Goal: Task Accomplishment & Management: Complete application form

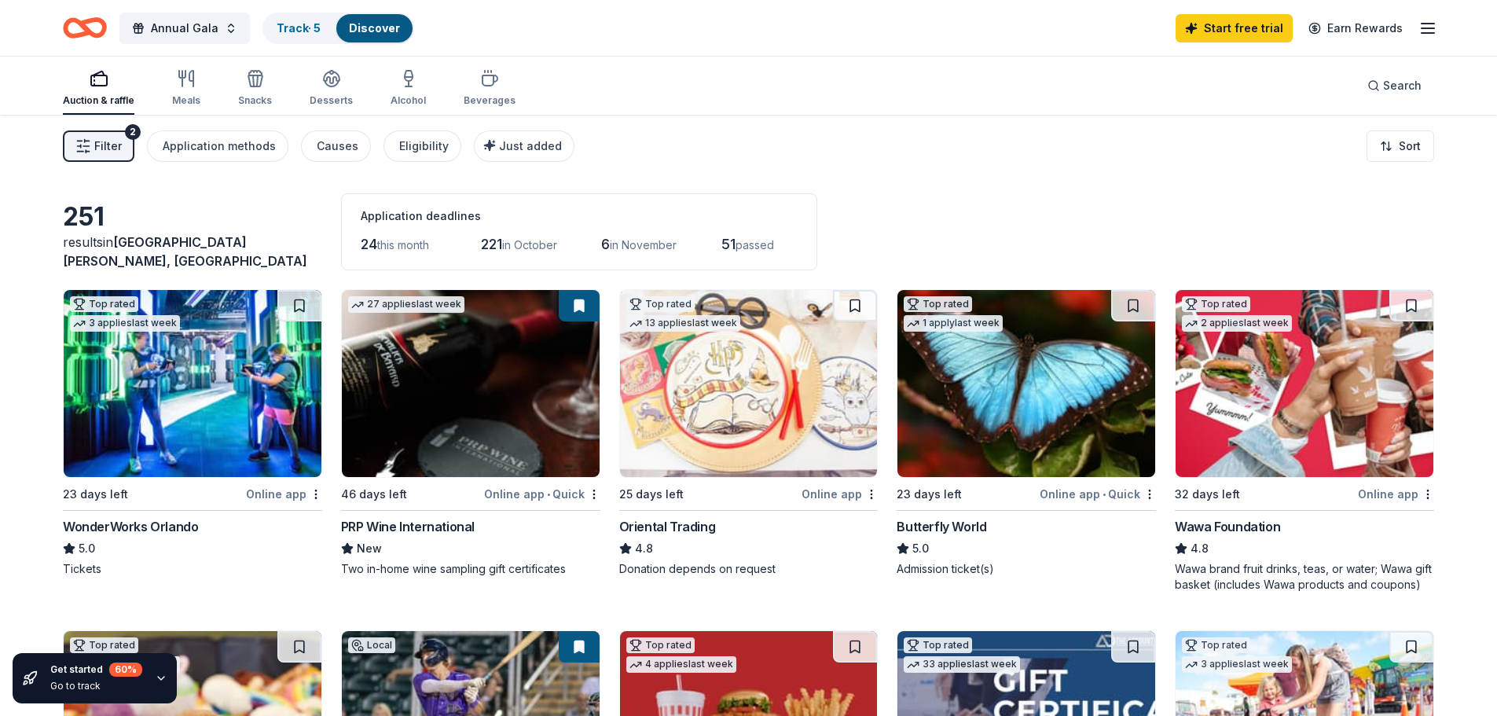
click at [1426, 30] on icon "button" at bounding box center [1427, 28] width 19 height 19
click at [611, 39] on div "Annual Gala Track · 5 Discover Start free trial Earn Rewards" at bounding box center [748, 27] width 1371 height 37
click at [374, 27] on link "Discover" at bounding box center [374, 27] width 51 height 13
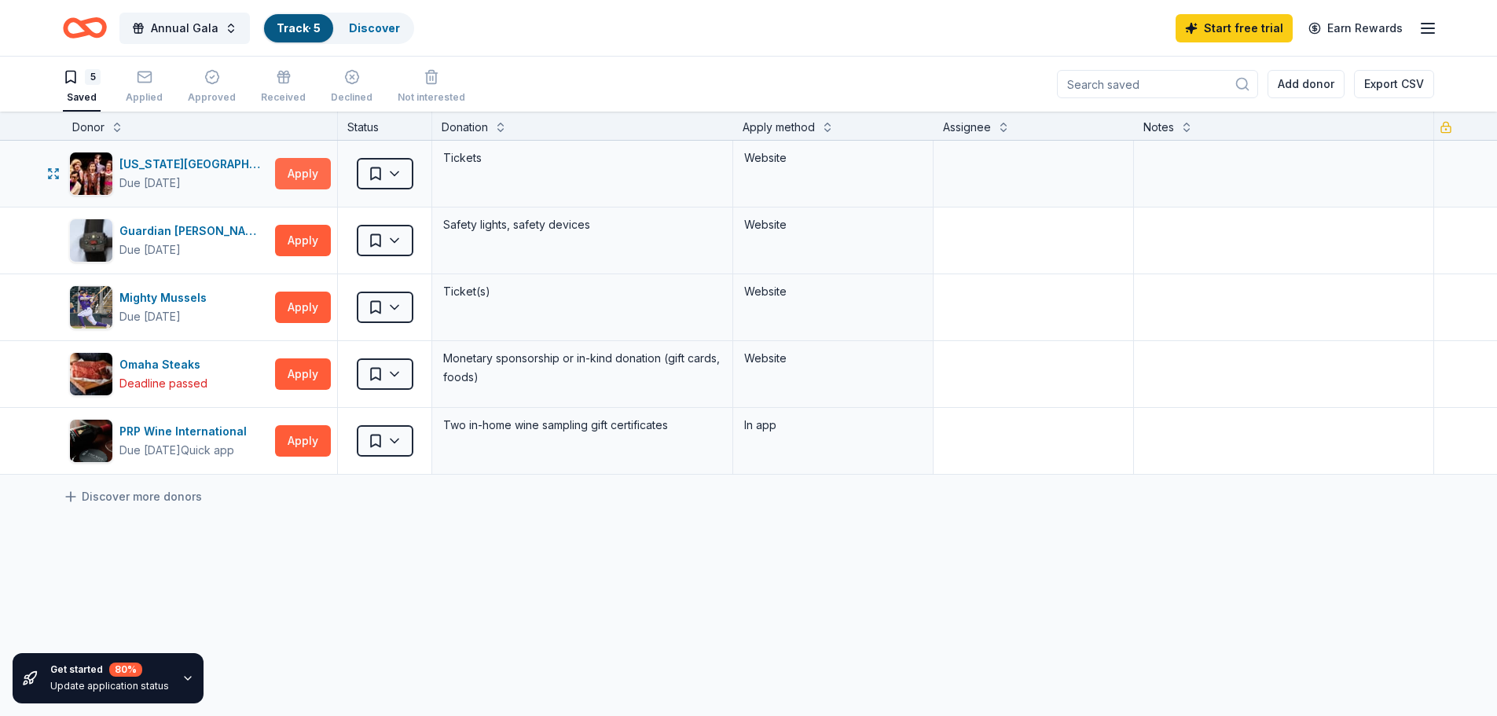
click at [293, 181] on button "Apply" at bounding box center [303, 173] width 56 height 31
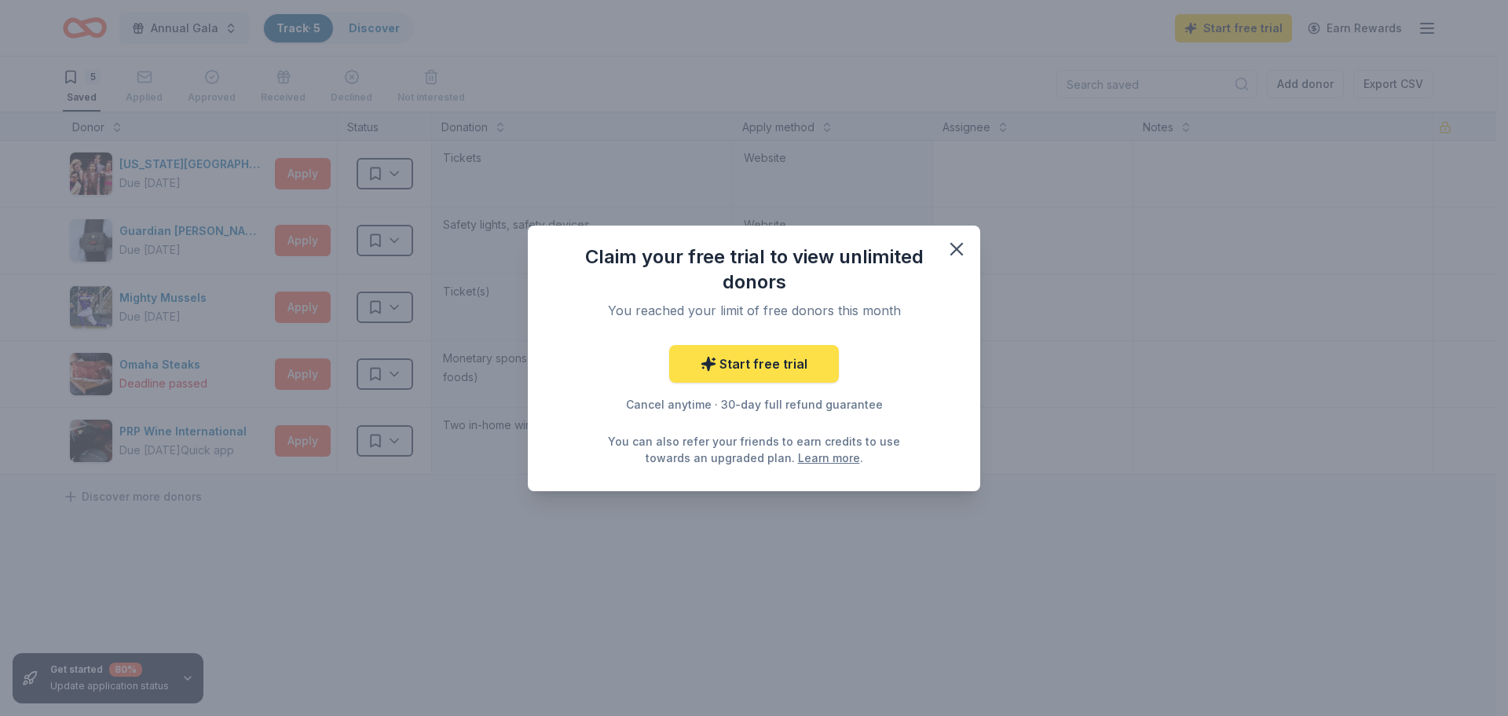
click at [764, 372] on link "Start free trial" at bounding box center [754, 364] width 170 height 38
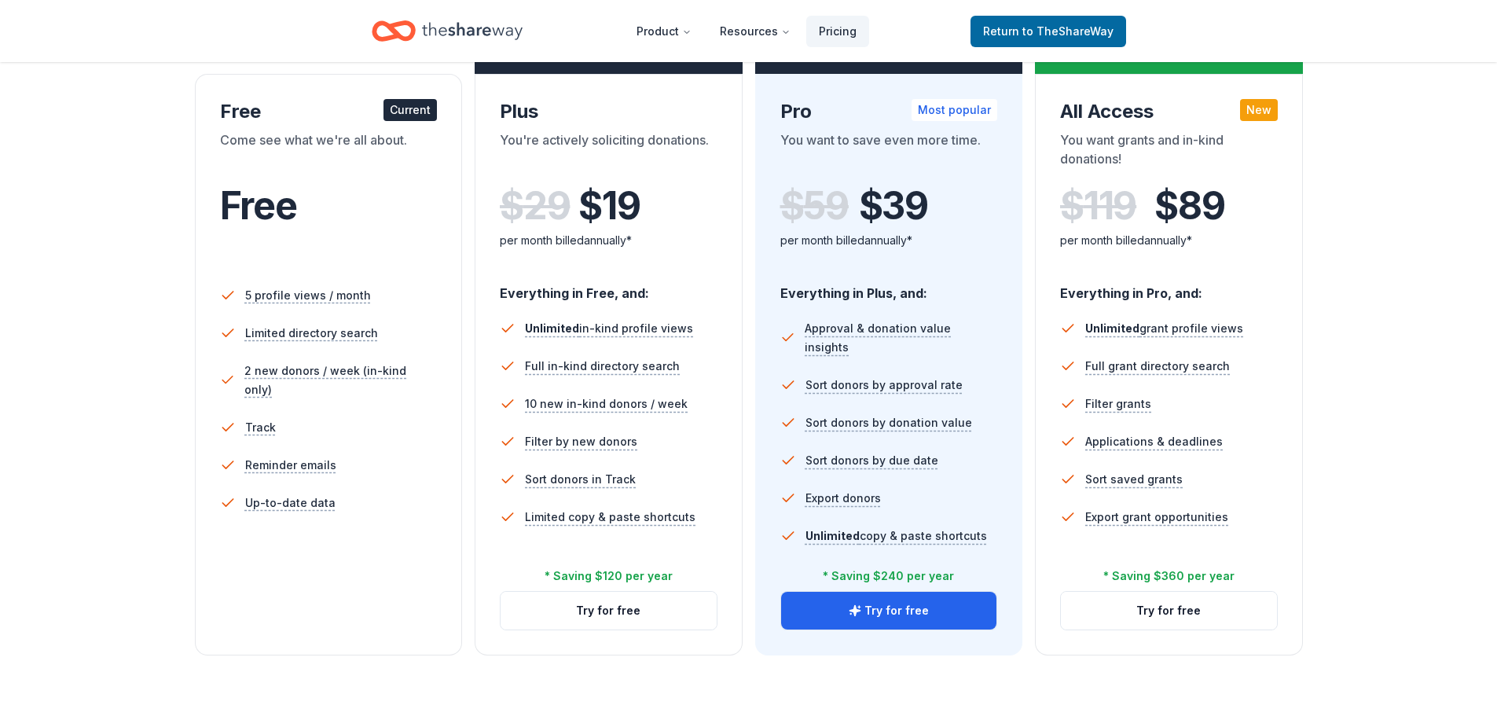
scroll to position [236, 0]
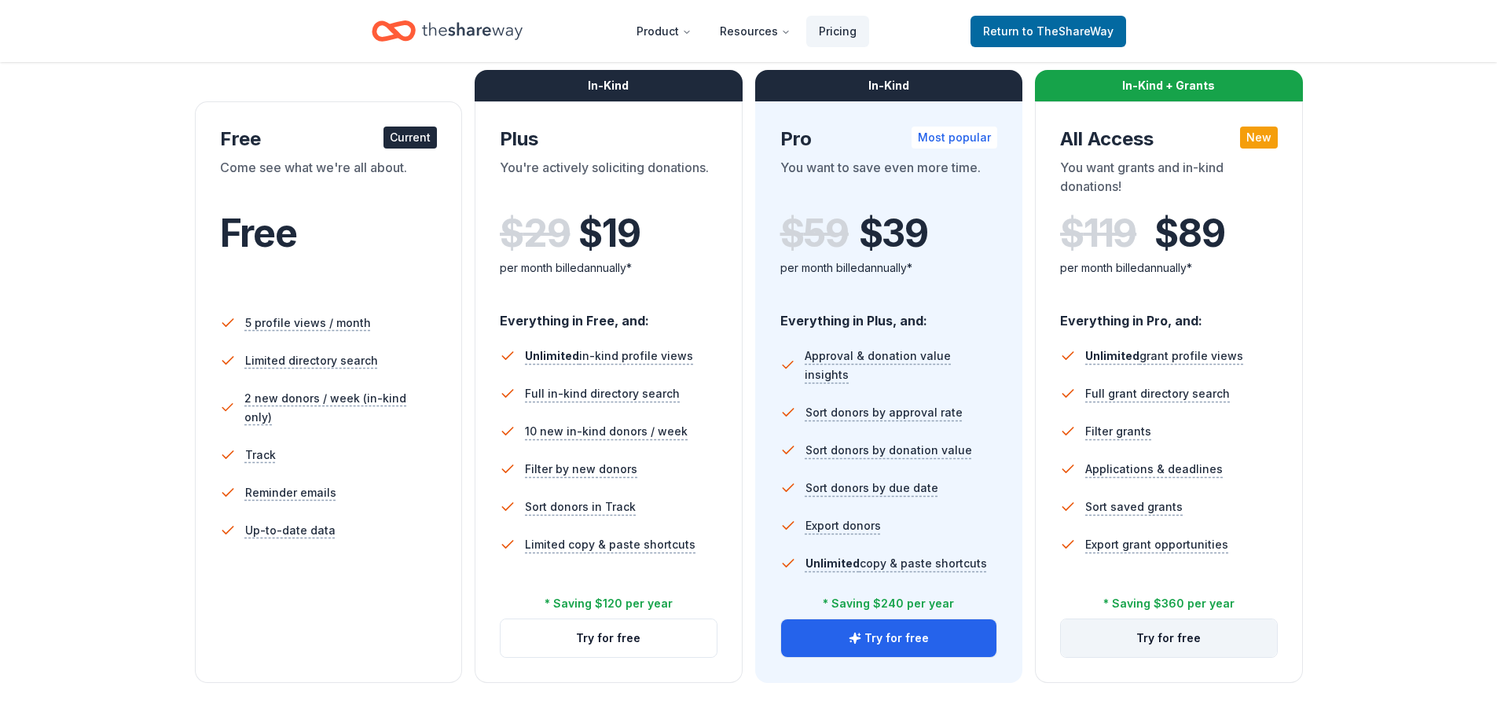
click at [1186, 636] on button "Try for free" at bounding box center [1169, 638] width 216 height 38
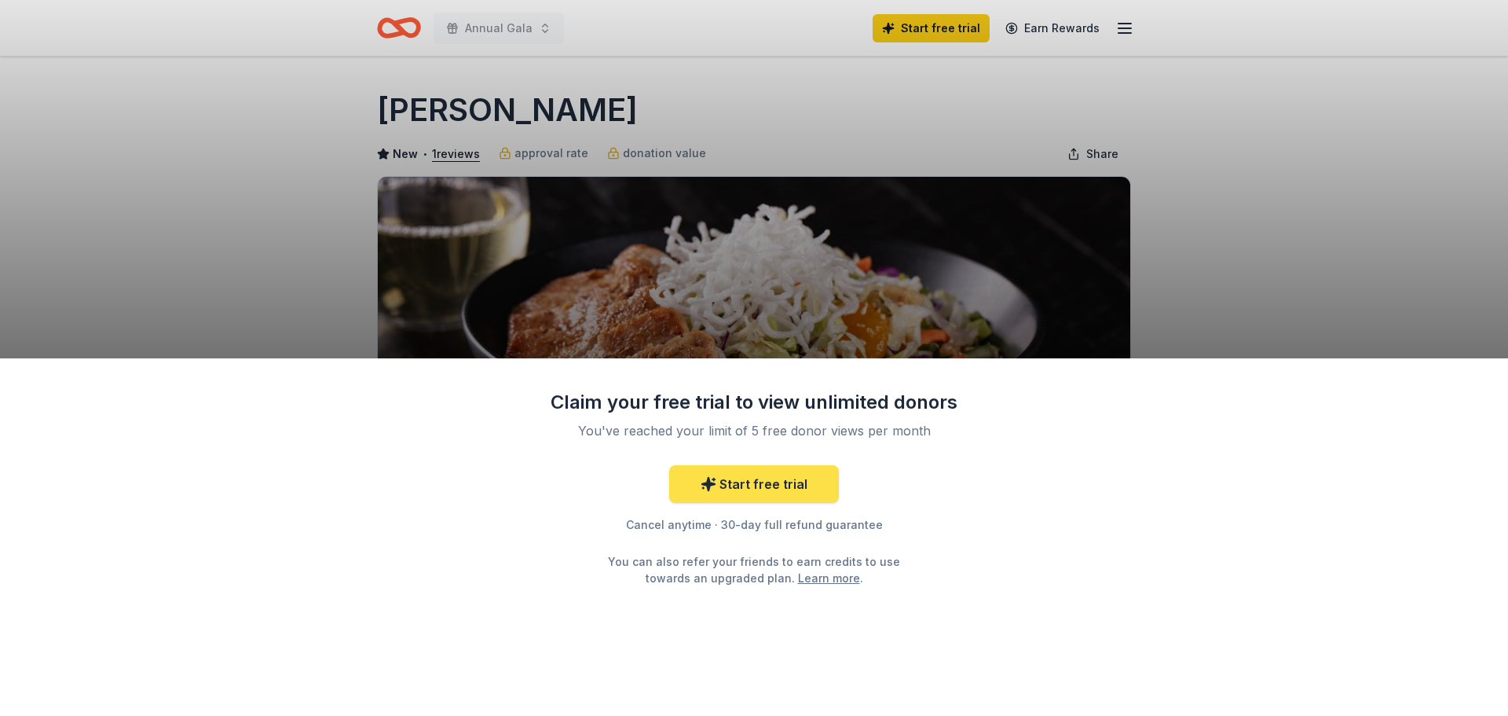
click at [763, 482] on link "Start free trial" at bounding box center [754, 484] width 170 height 38
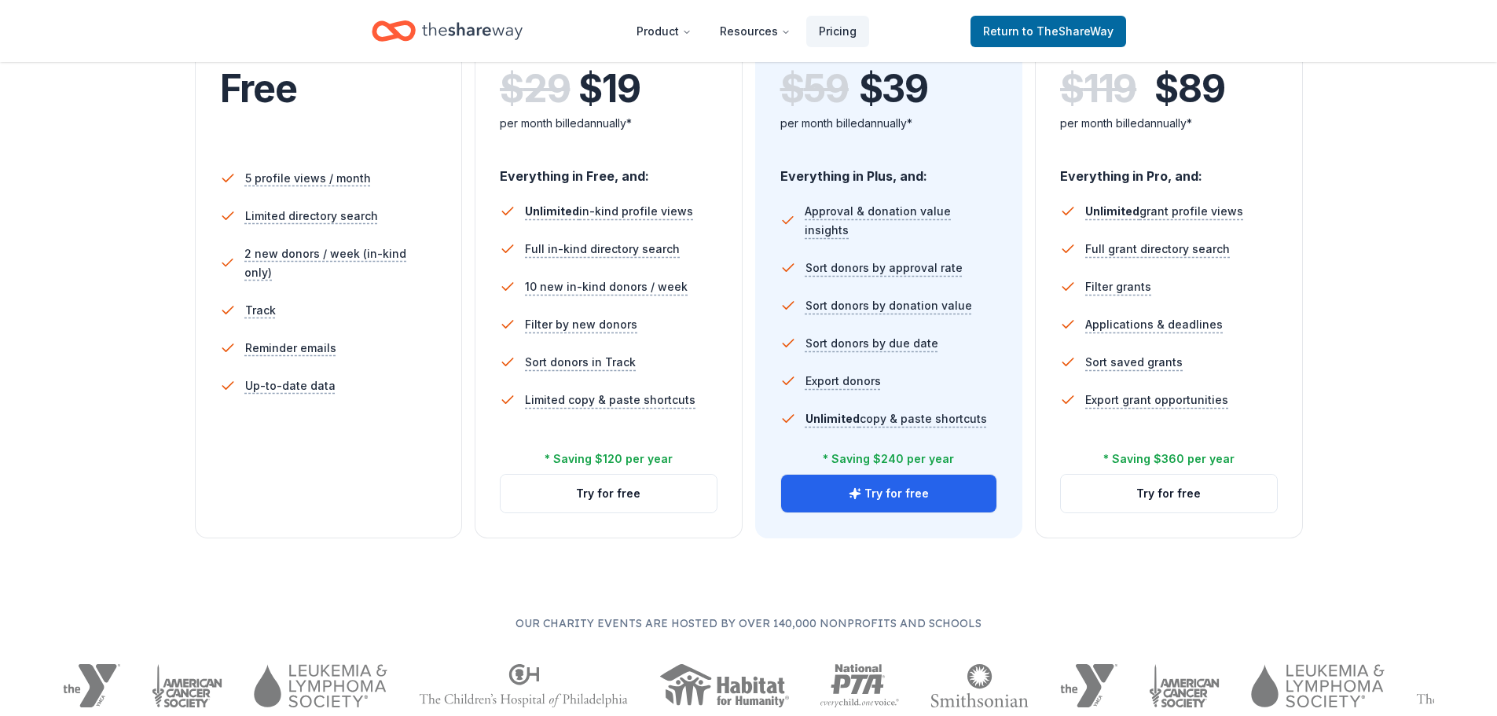
scroll to position [393, 0]
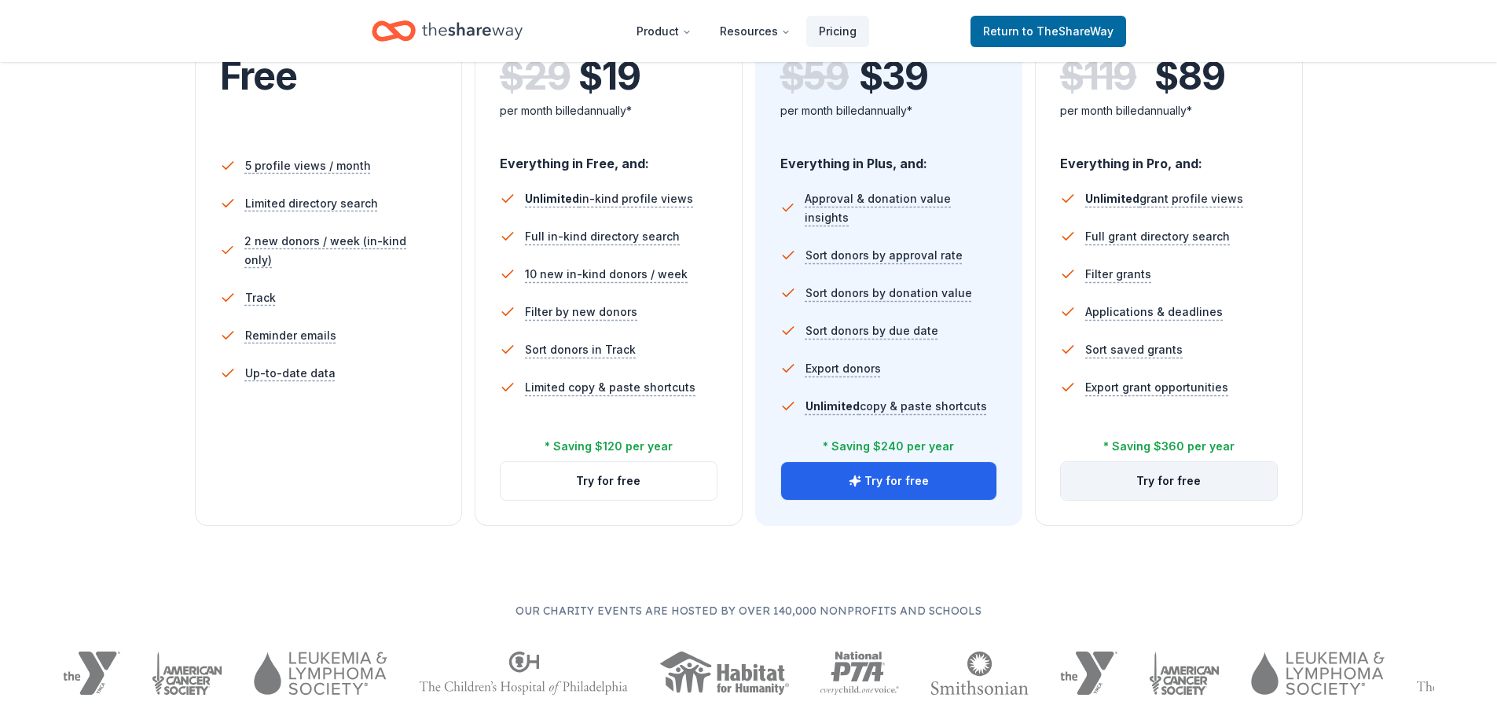
click at [1170, 484] on button "Try for free" at bounding box center [1169, 481] width 216 height 38
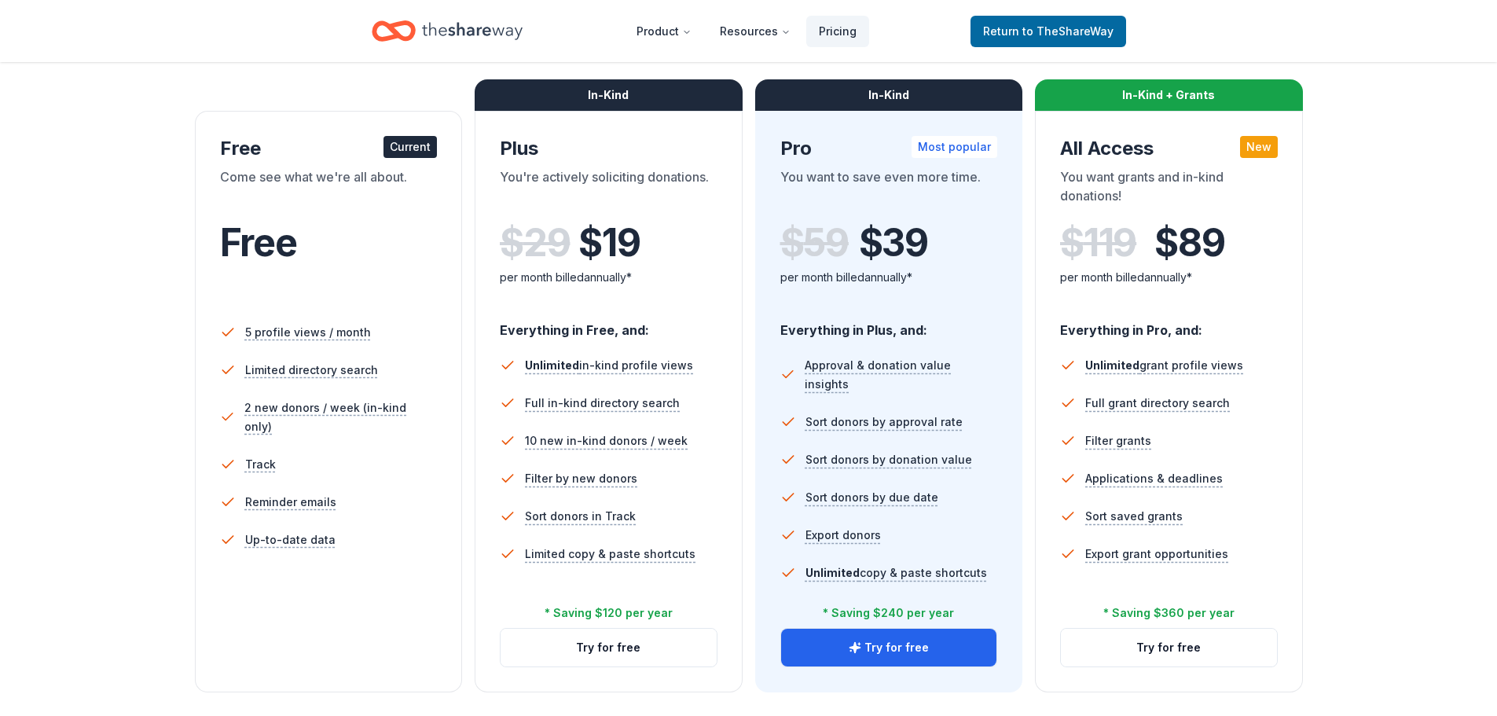
scroll to position [305, 0]
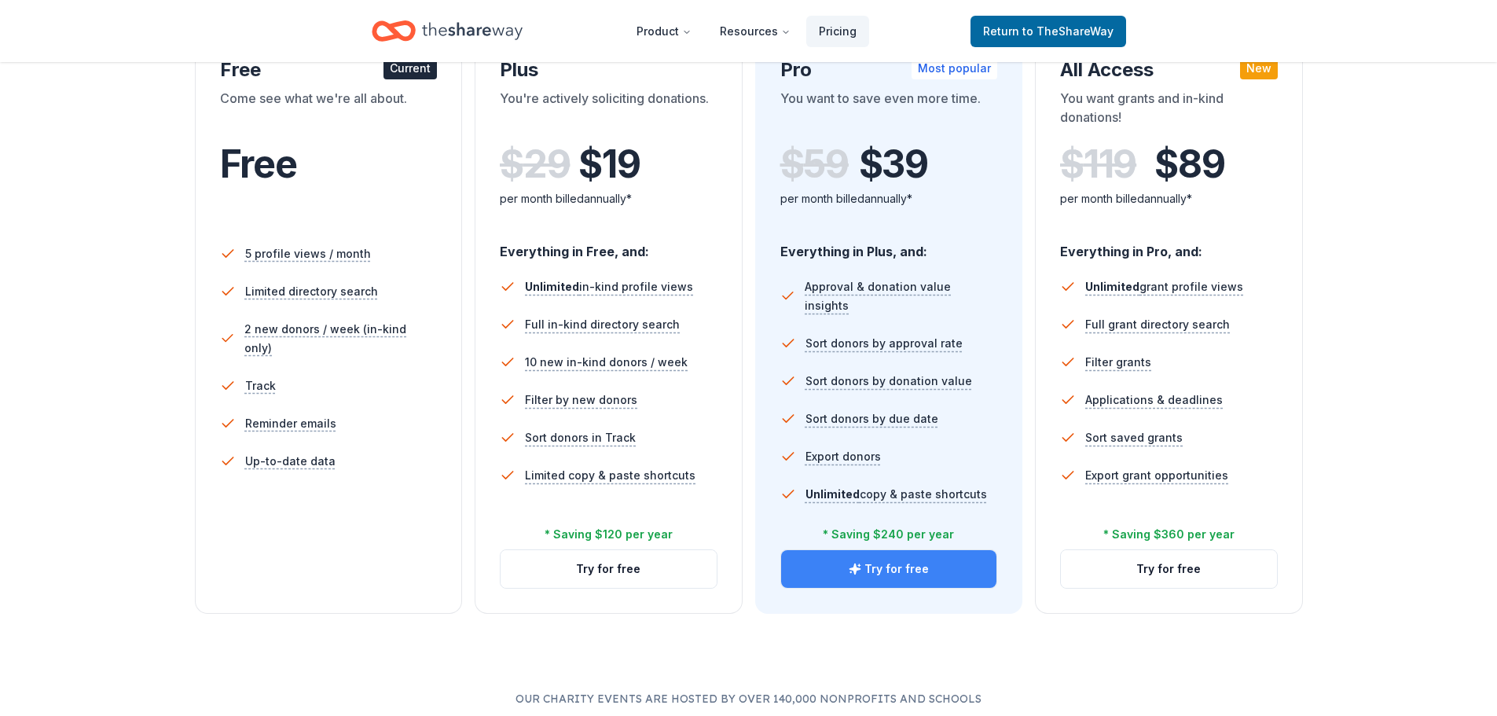
click at [866, 576] on button "Try for free" at bounding box center [889, 569] width 216 height 38
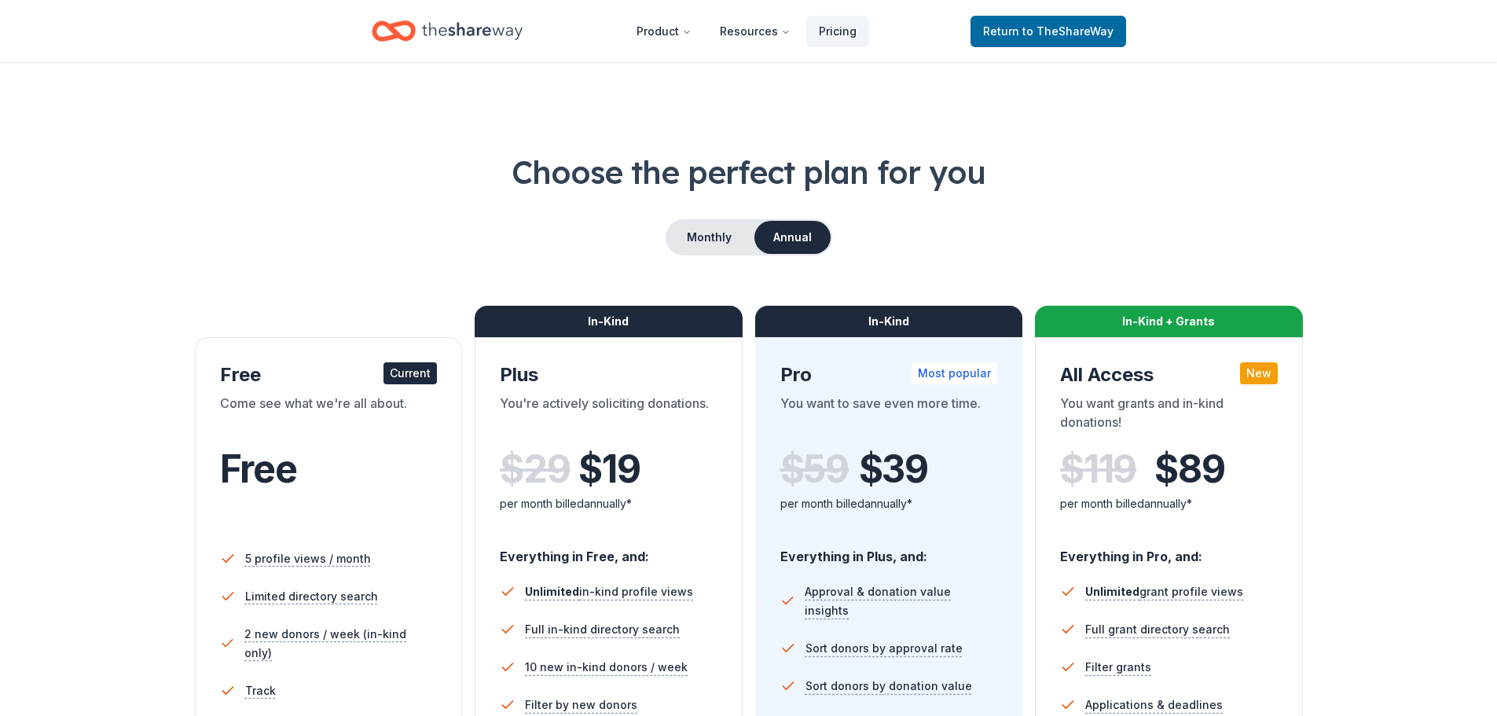
click at [473, 26] on icon "Home" at bounding box center [472, 31] width 101 height 32
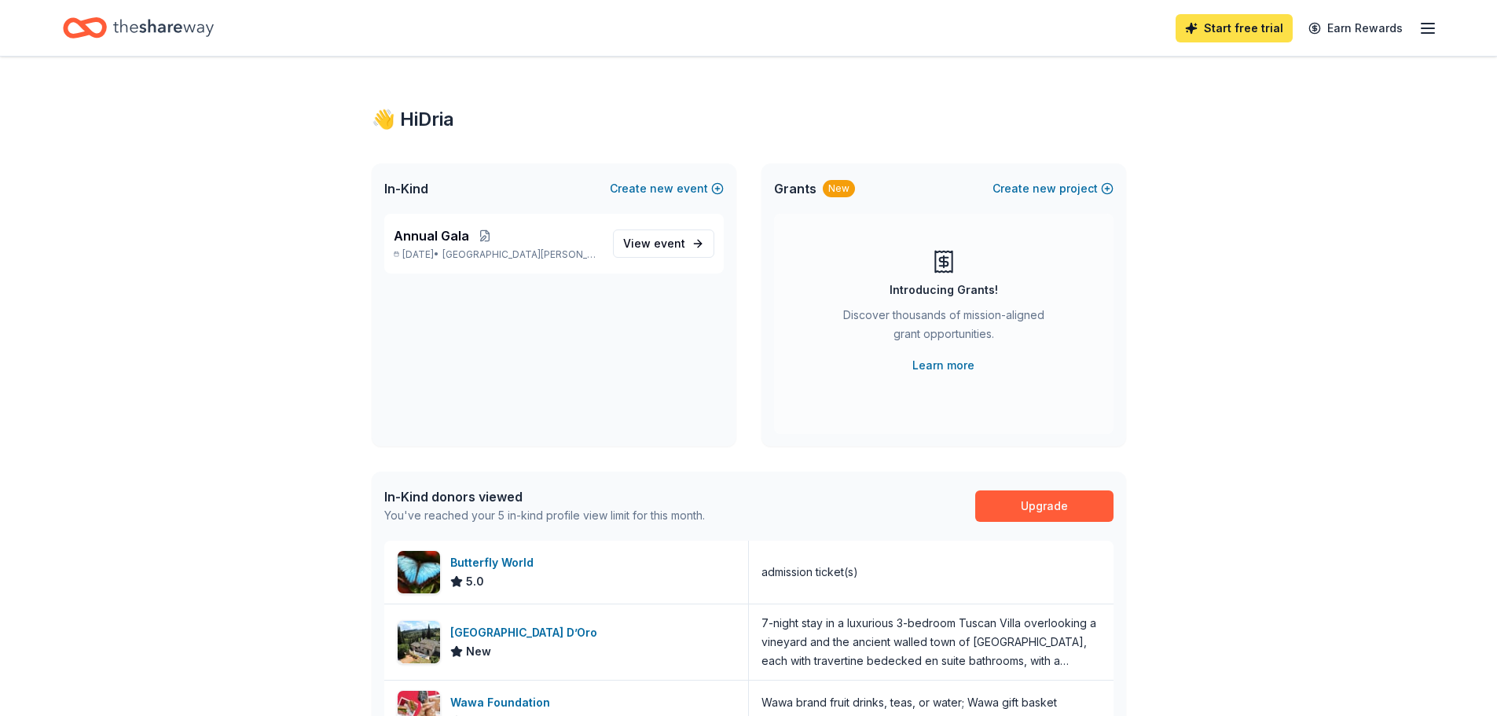
click at [1243, 34] on link "Start free trial" at bounding box center [1233, 28] width 117 height 28
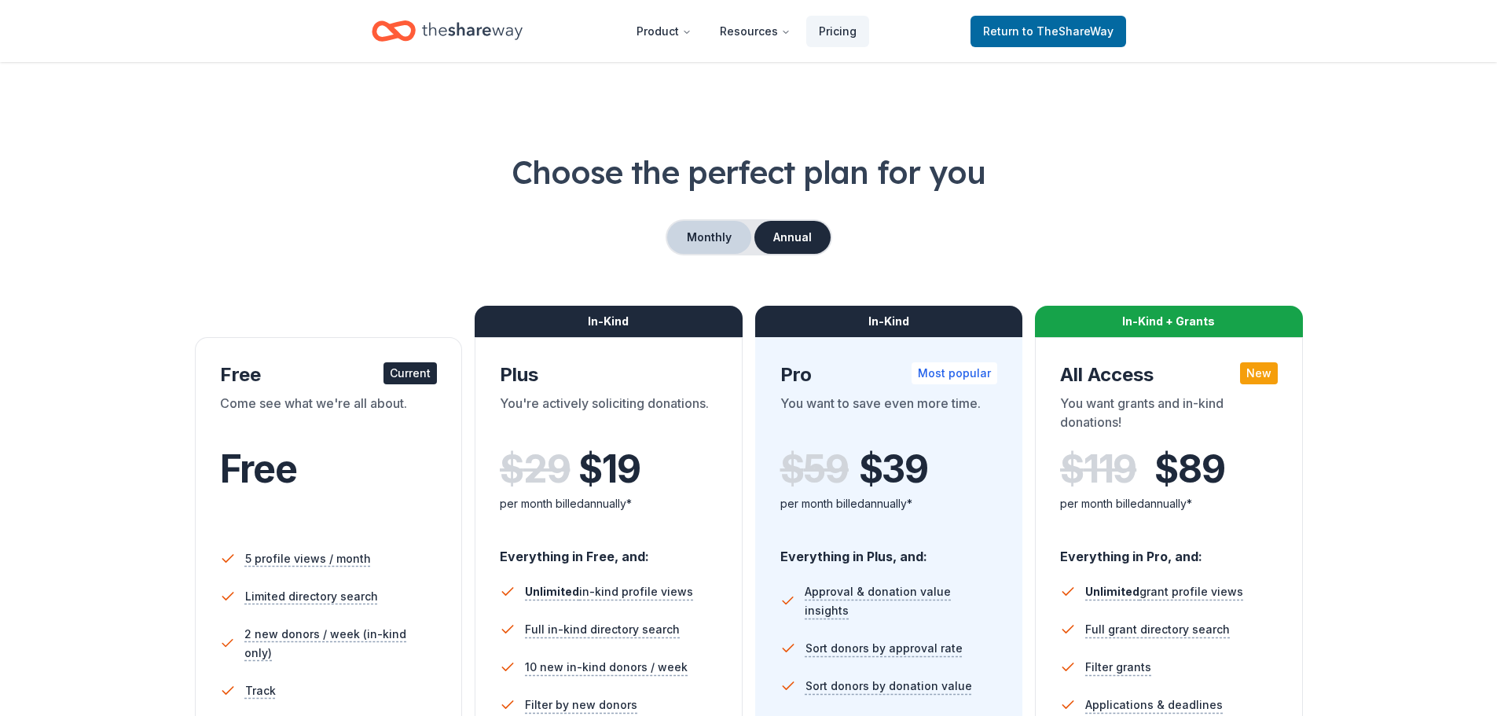
click at [709, 236] on button "Monthly" at bounding box center [709, 237] width 84 height 33
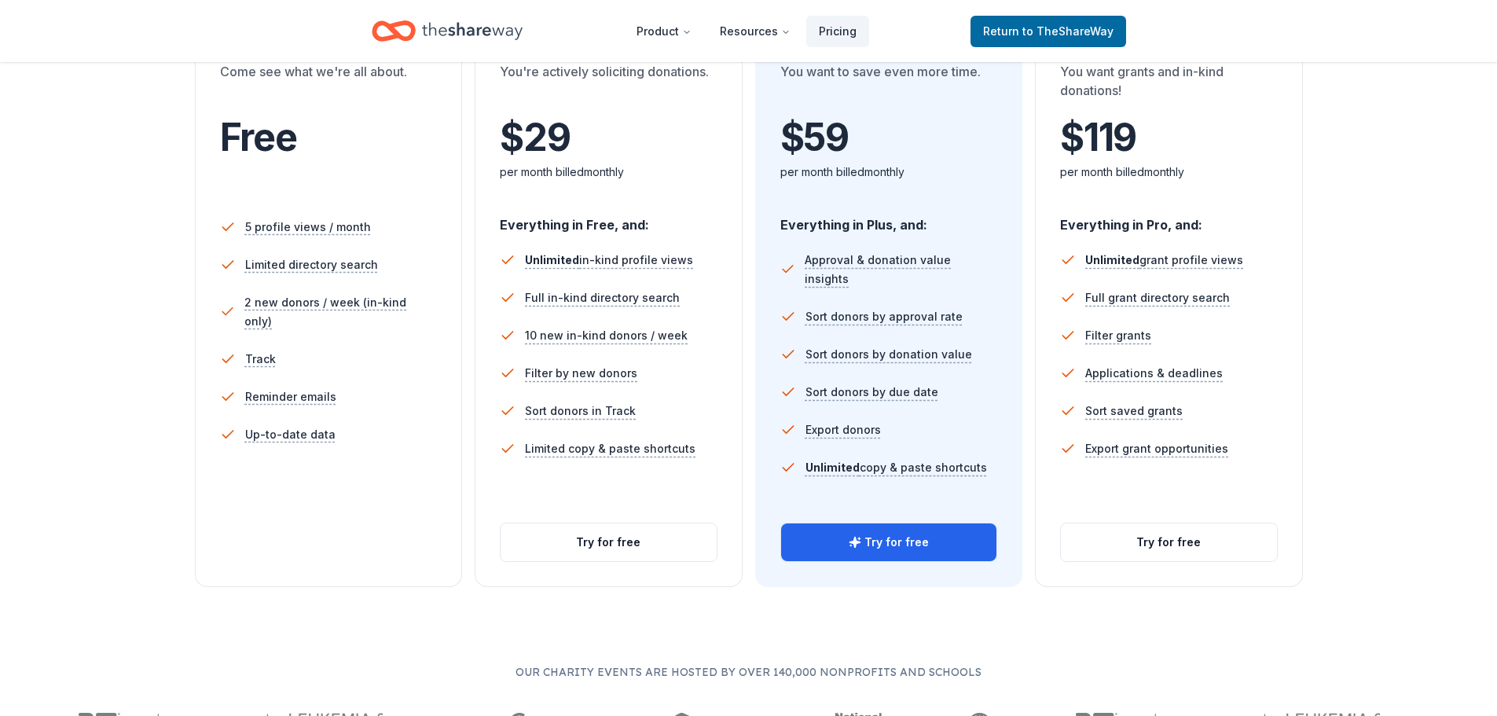
scroll to position [393, 0]
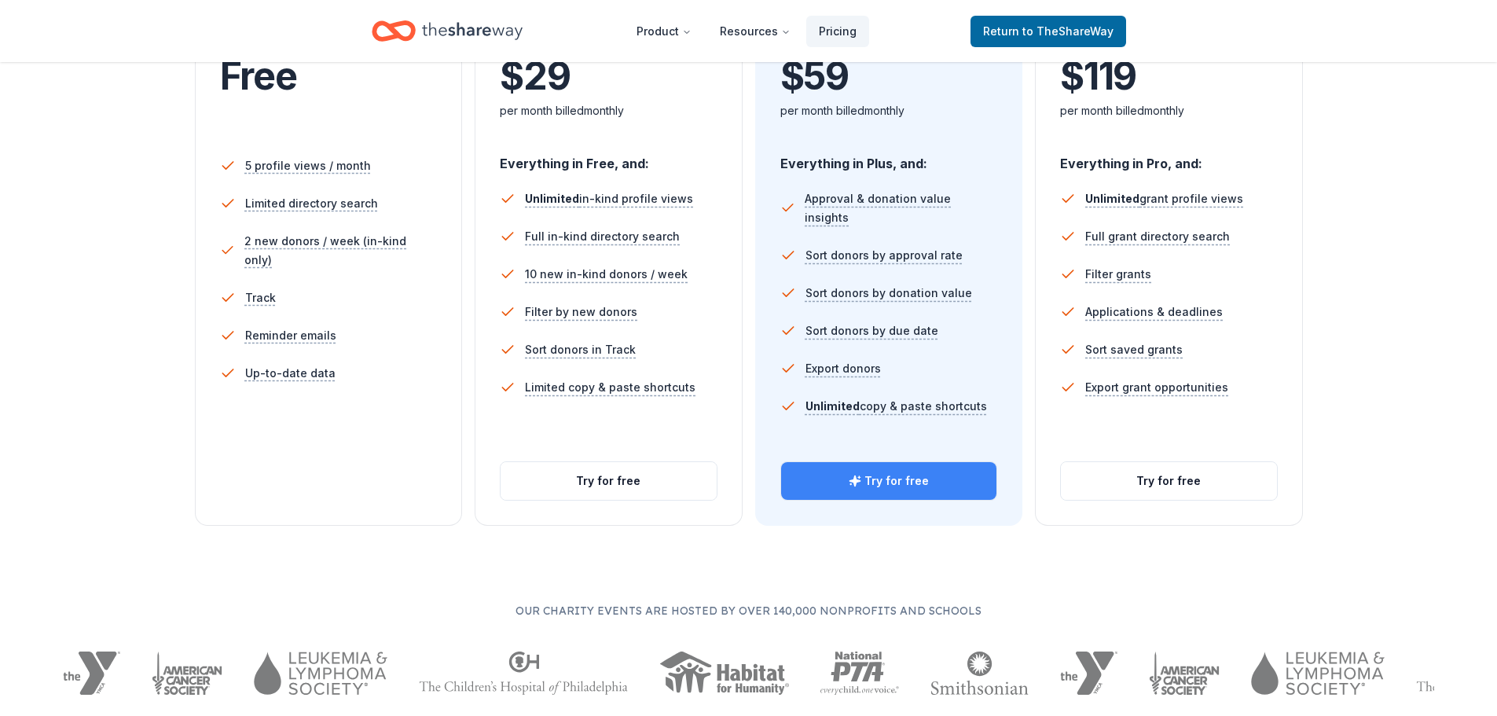
click at [909, 489] on button "Try for free" at bounding box center [889, 481] width 216 height 38
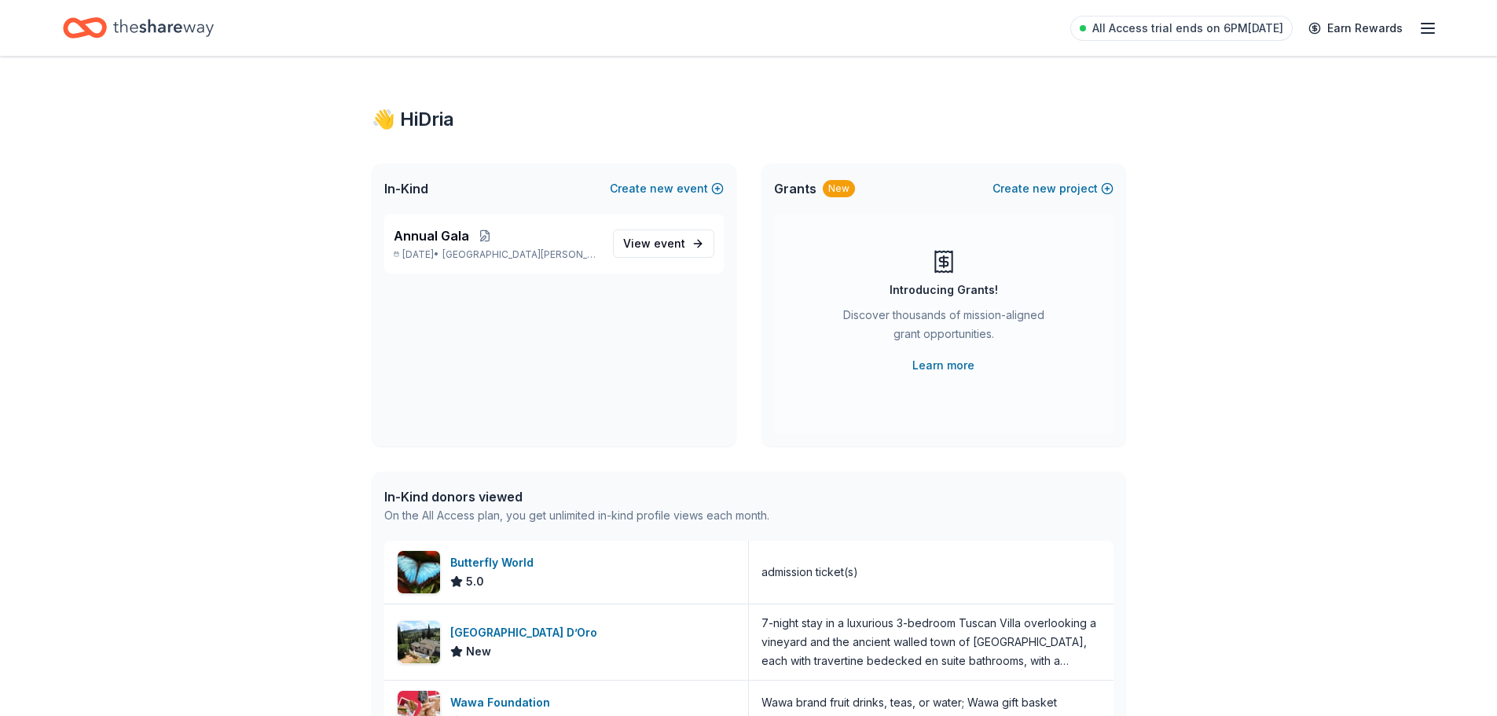
click at [174, 29] on icon "Home" at bounding box center [163, 27] width 101 height 17
click at [1420, 28] on icon "button" at bounding box center [1427, 28] width 19 height 19
click at [164, 24] on icon "Home" at bounding box center [163, 28] width 101 height 32
click at [85, 31] on icon "Home" at bounding box center [92, 28] width 24 height 16
click at [532, 256] on span "Fort Myers, FL" at bounding box center [520, 254] width 157 height 13
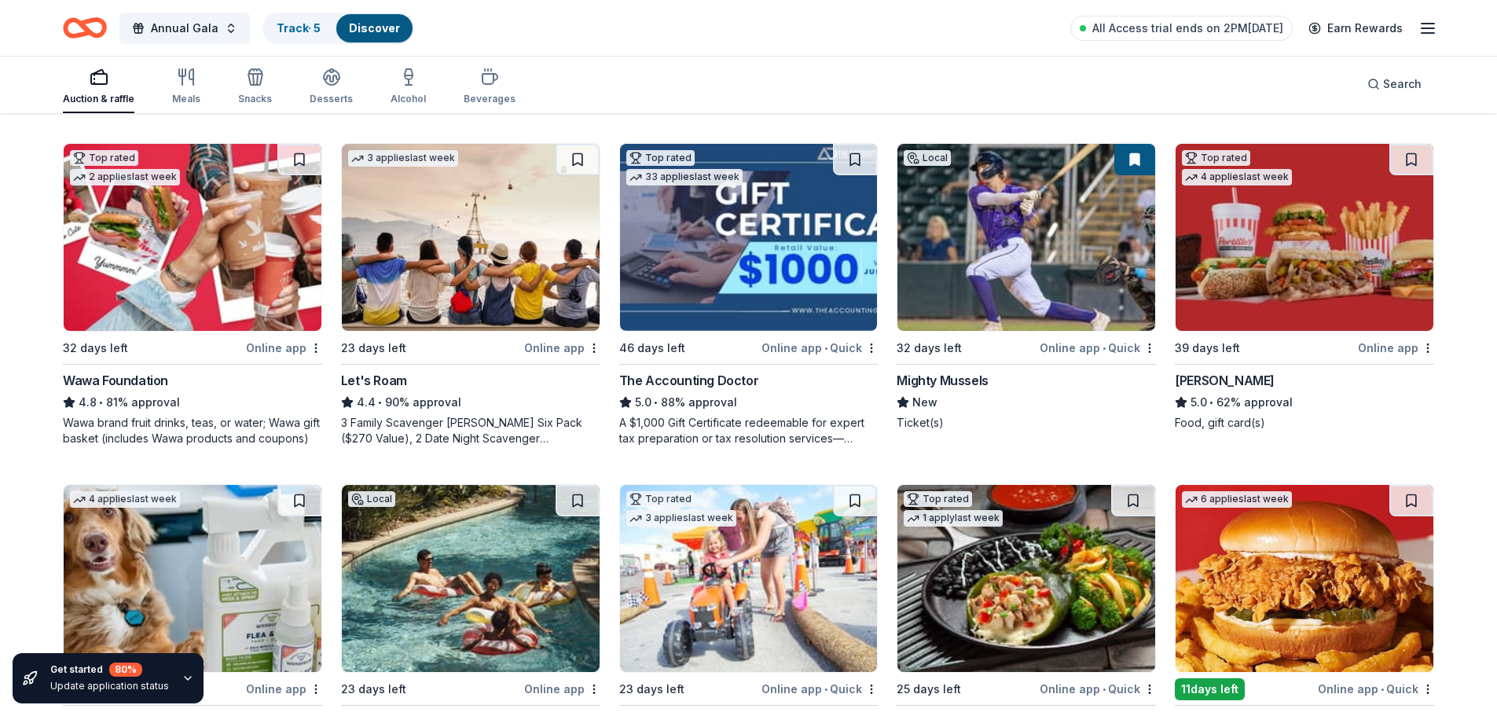
scroll to position [629, 0]
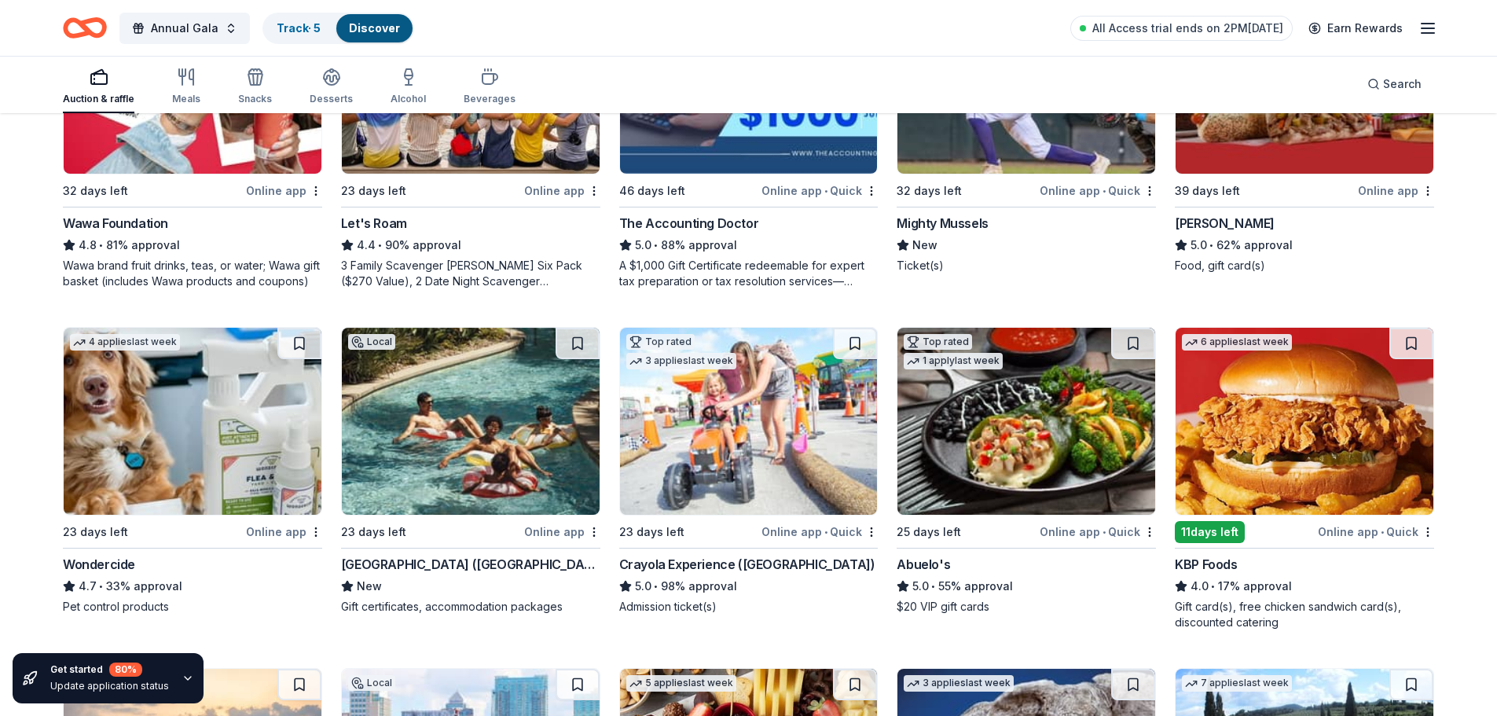
click at [471, 457] on img at bounding box center [471, 421] width 258 height 187
click at [448, 432] on img at bounding box center [471, 421] width 258 height 187
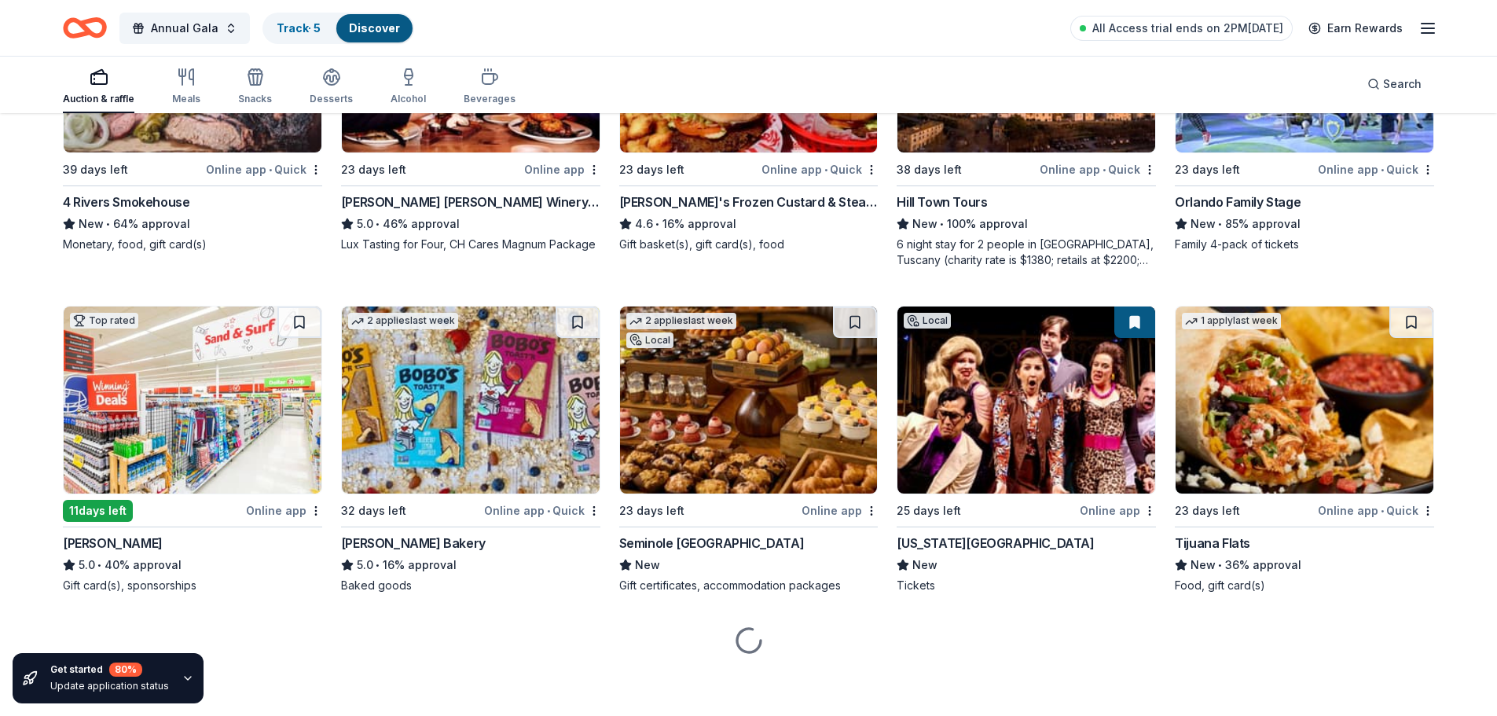
scroll to position [1676, 0]
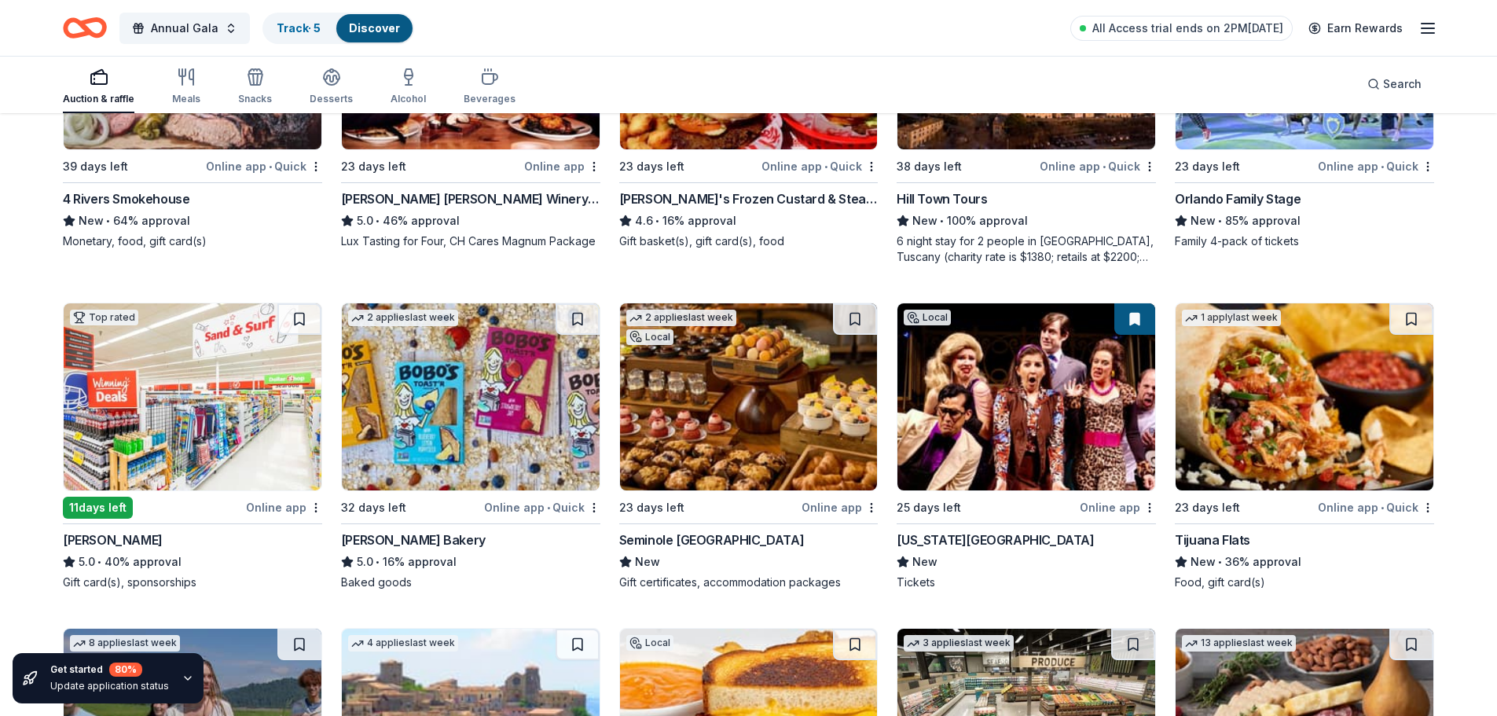
click at [1002, 411] on img at bounding box center [1026, 396] width 258 height 187
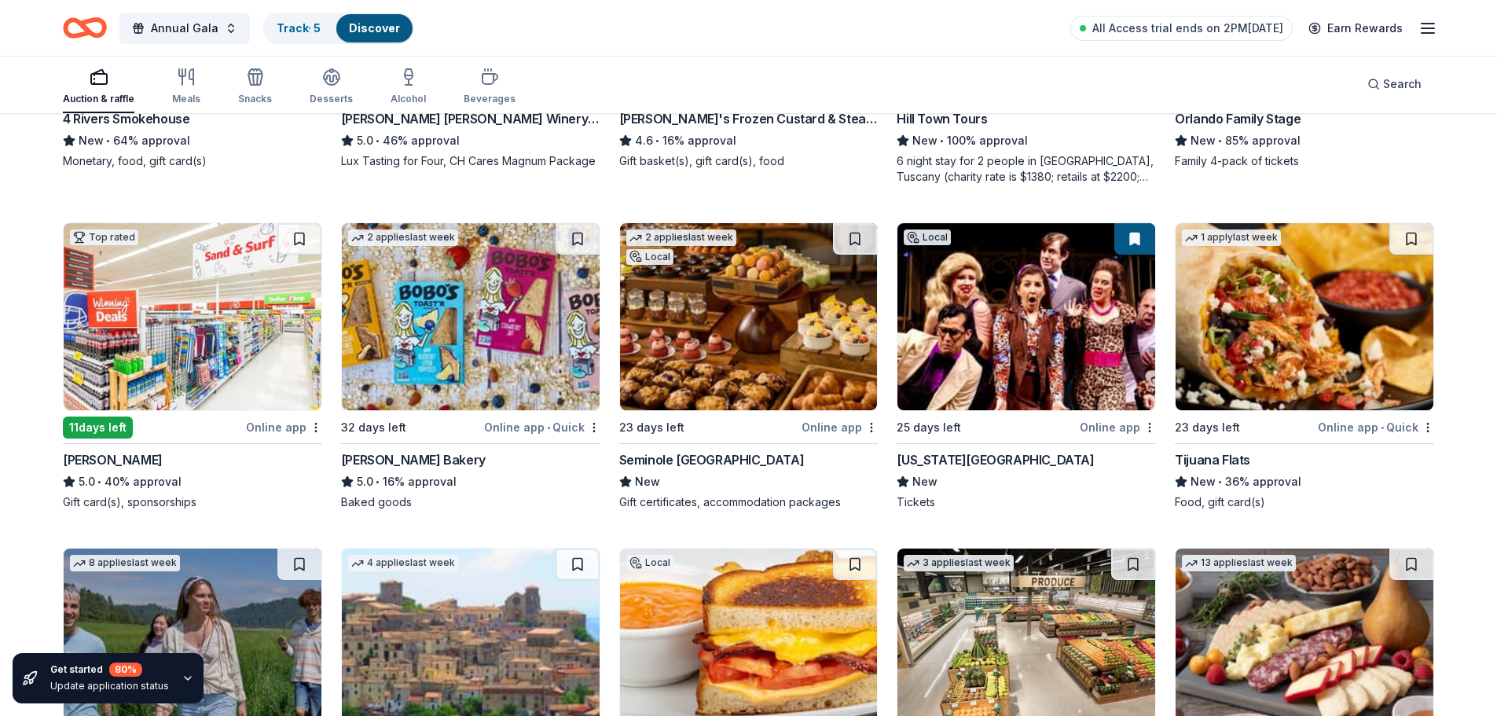
scroll to position [1754, 0]
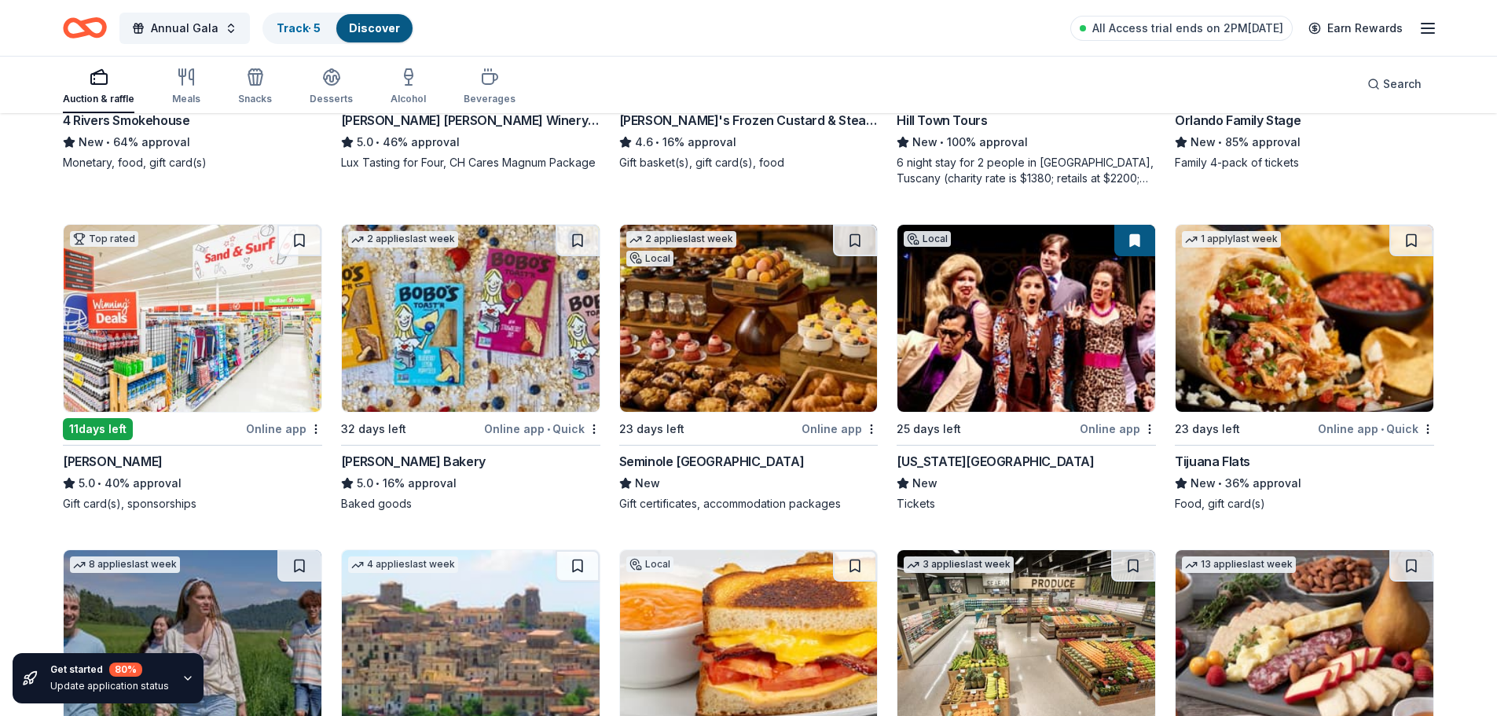
click at [734, 328] on img at bounding box center [749, 318] width 258 height 187
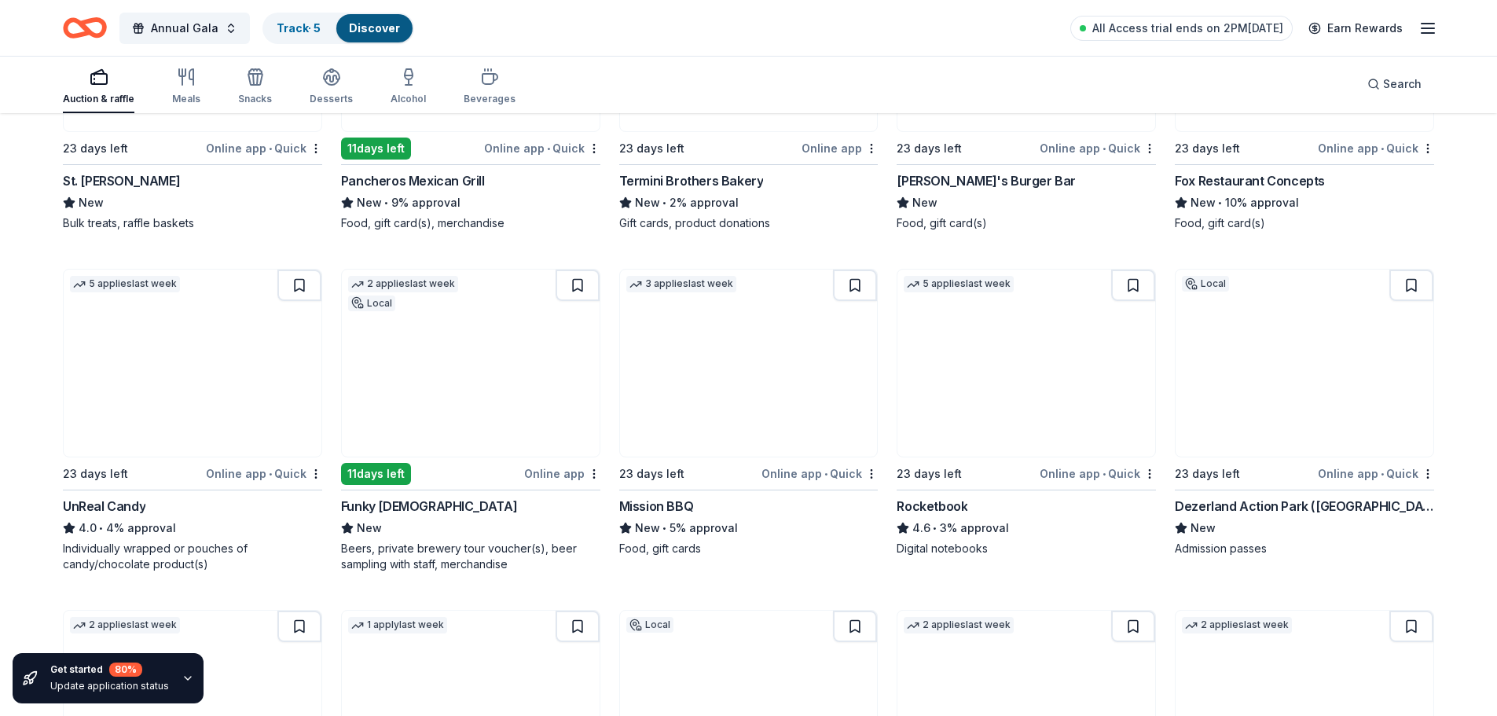
scroll to position [5421, 0]
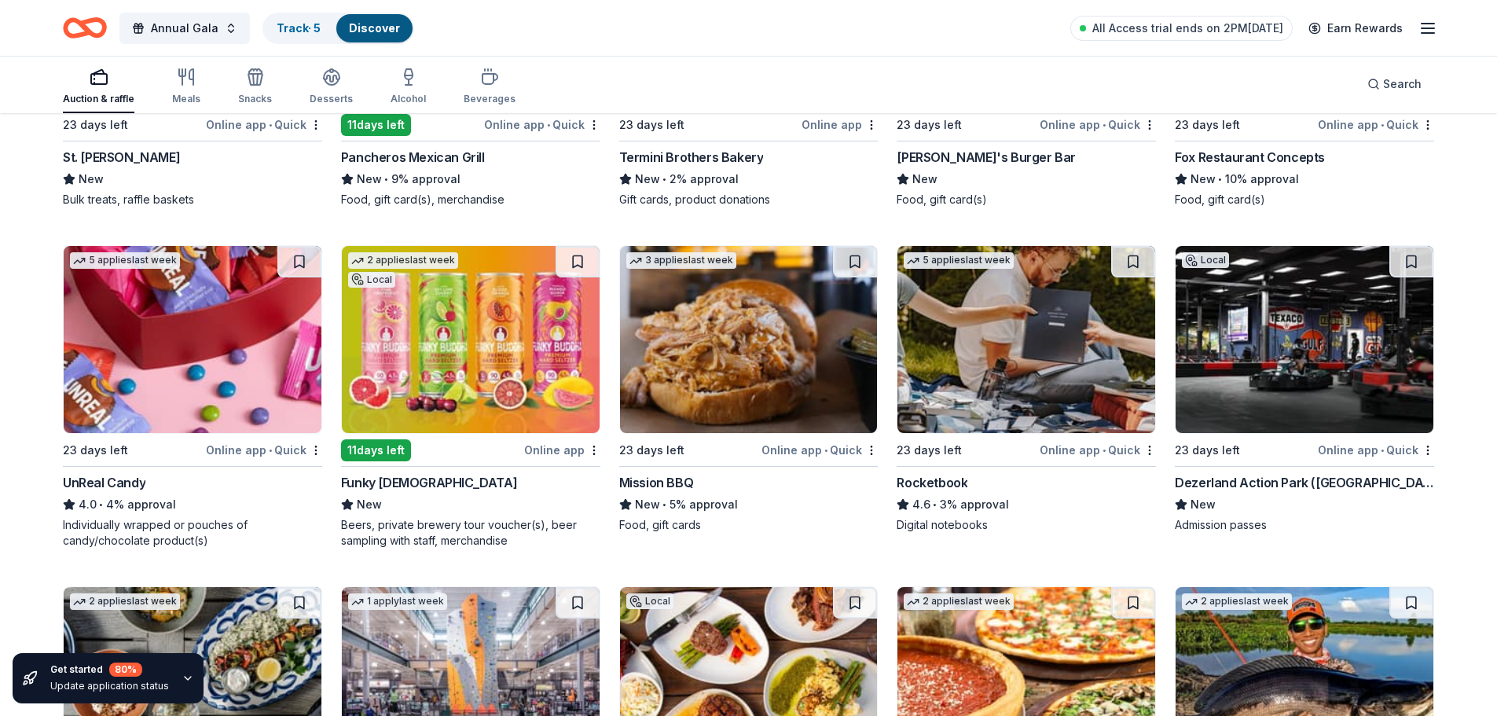
click at [1416, 263] on button at bounding box center [1411, 261] width 44 height 31
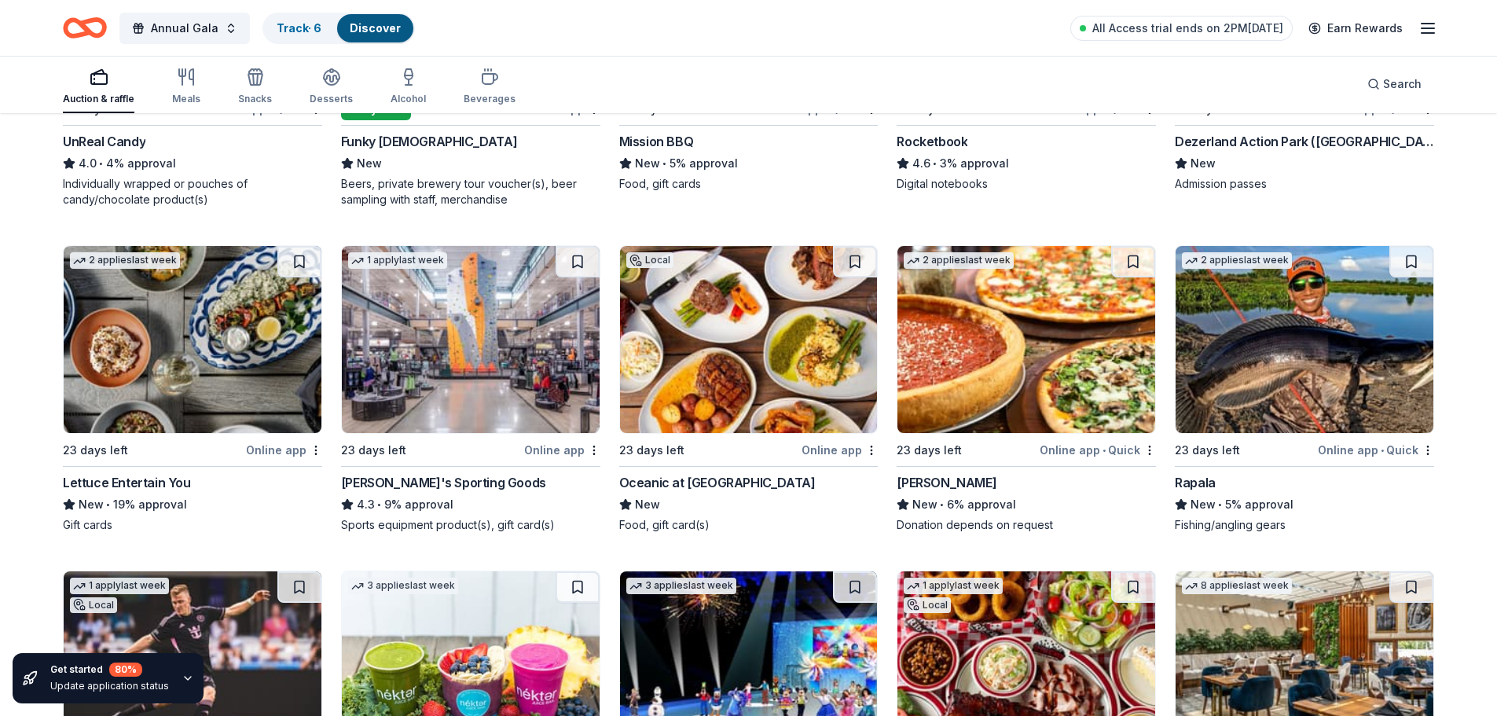
scroll to position [5814, 0]
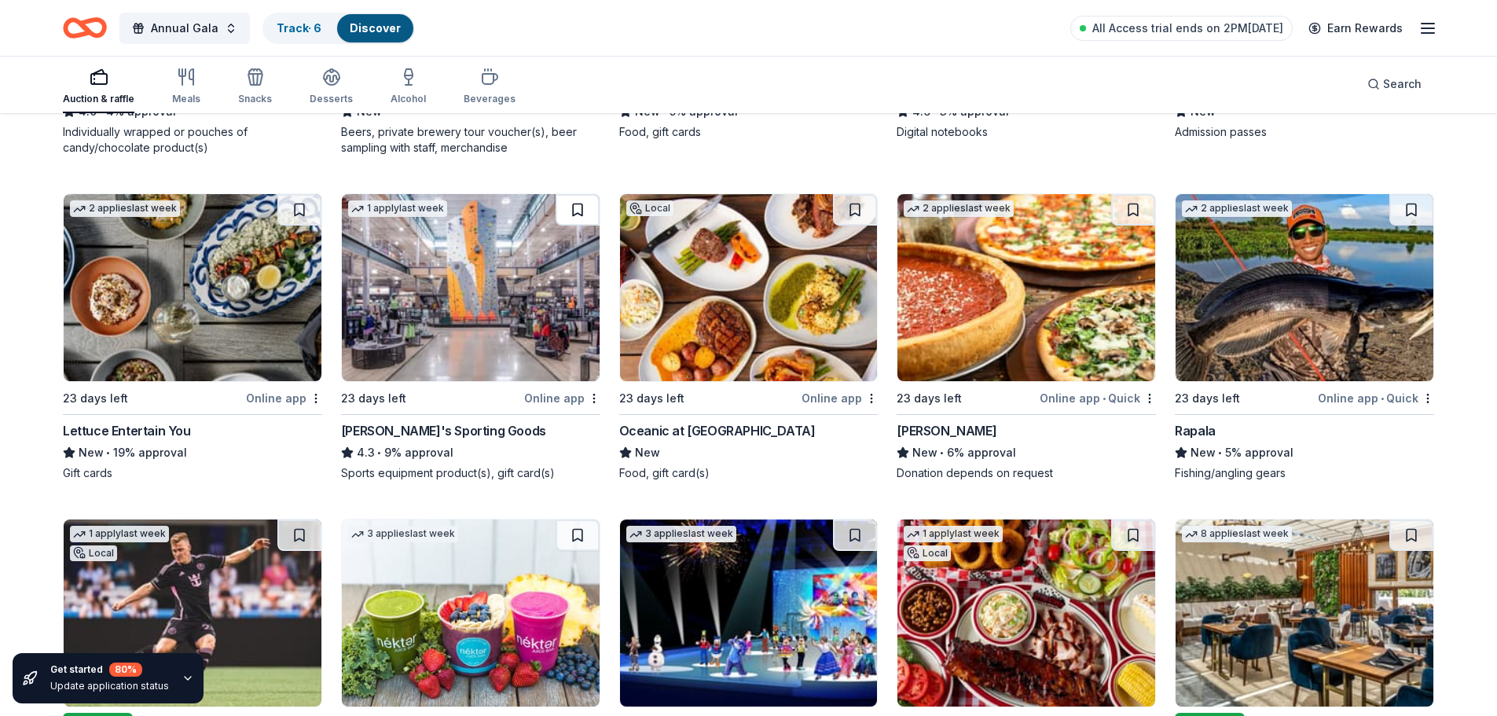
click at [585, 211] on button at bounding box center [577, 209] width 44 height 31
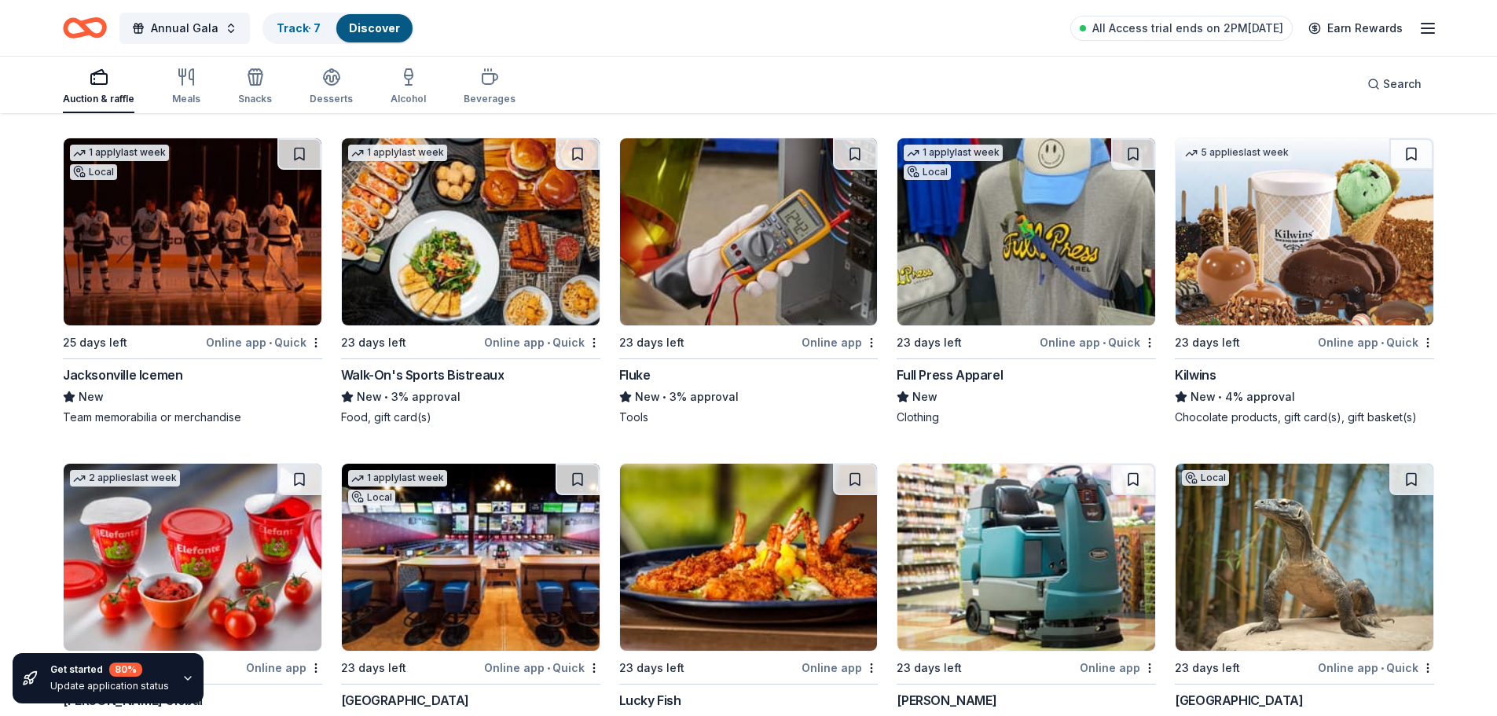
scroll to position [7228, 0]
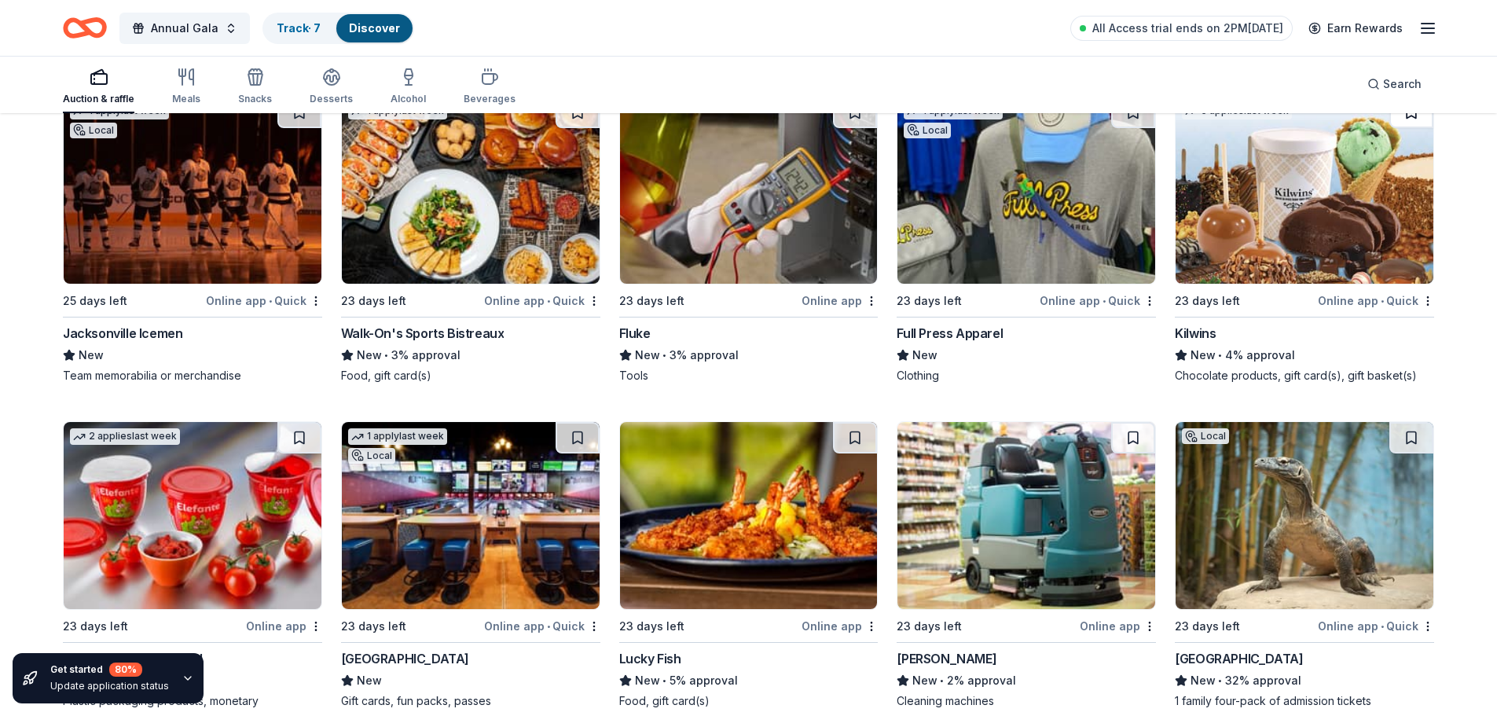
click at [1413, 123] on button at bounding box center [1411, 112] width 44 height 31
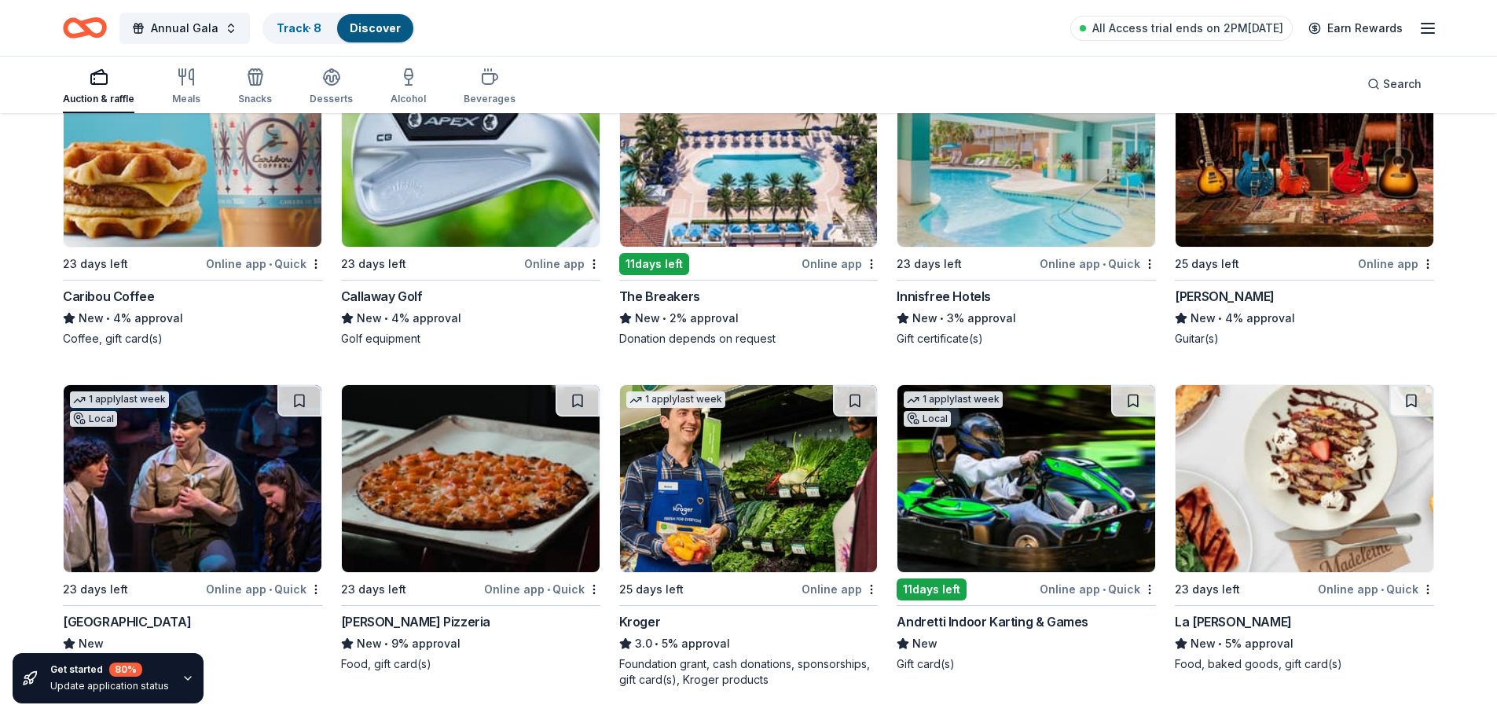
scroll to position [7935, 0]
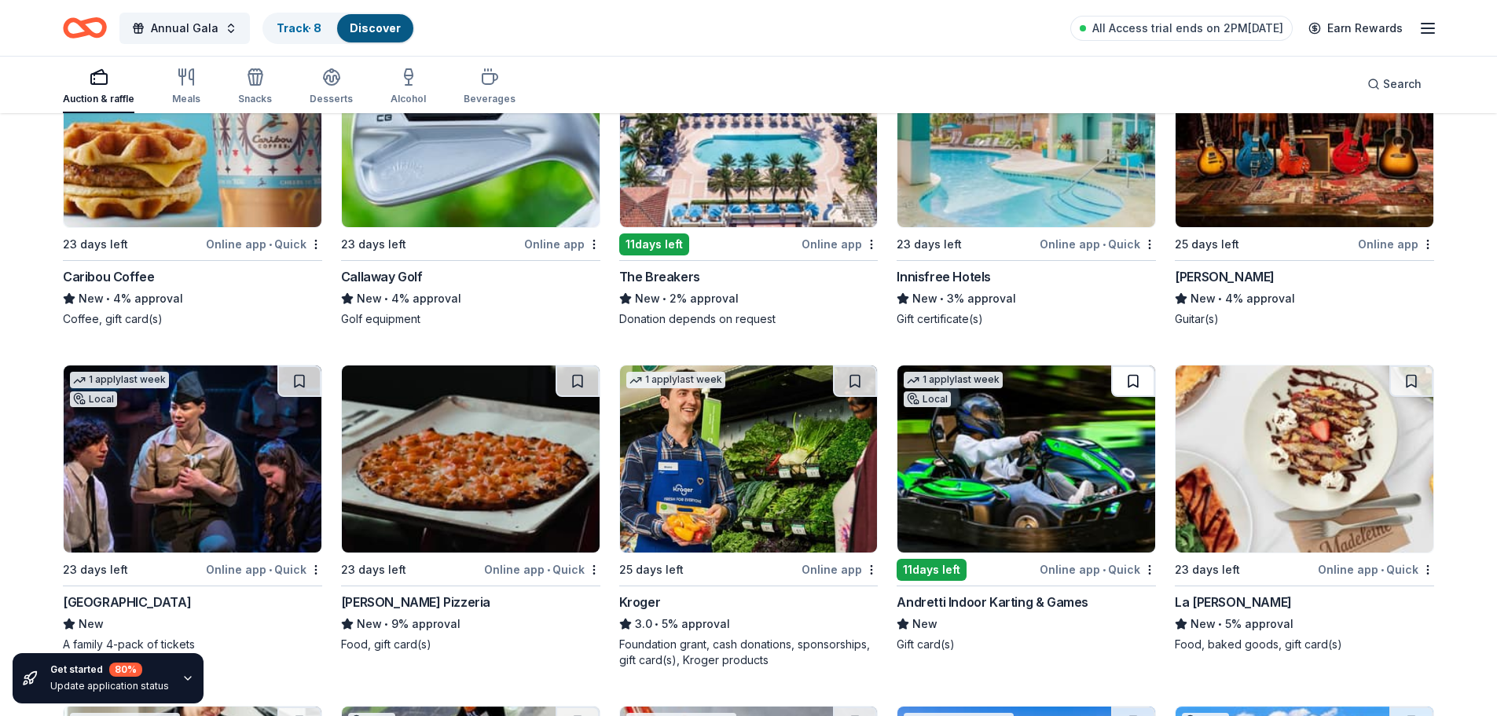
click at [1134, 378] on button at bounding box center [1133, 380] width 44 height 31
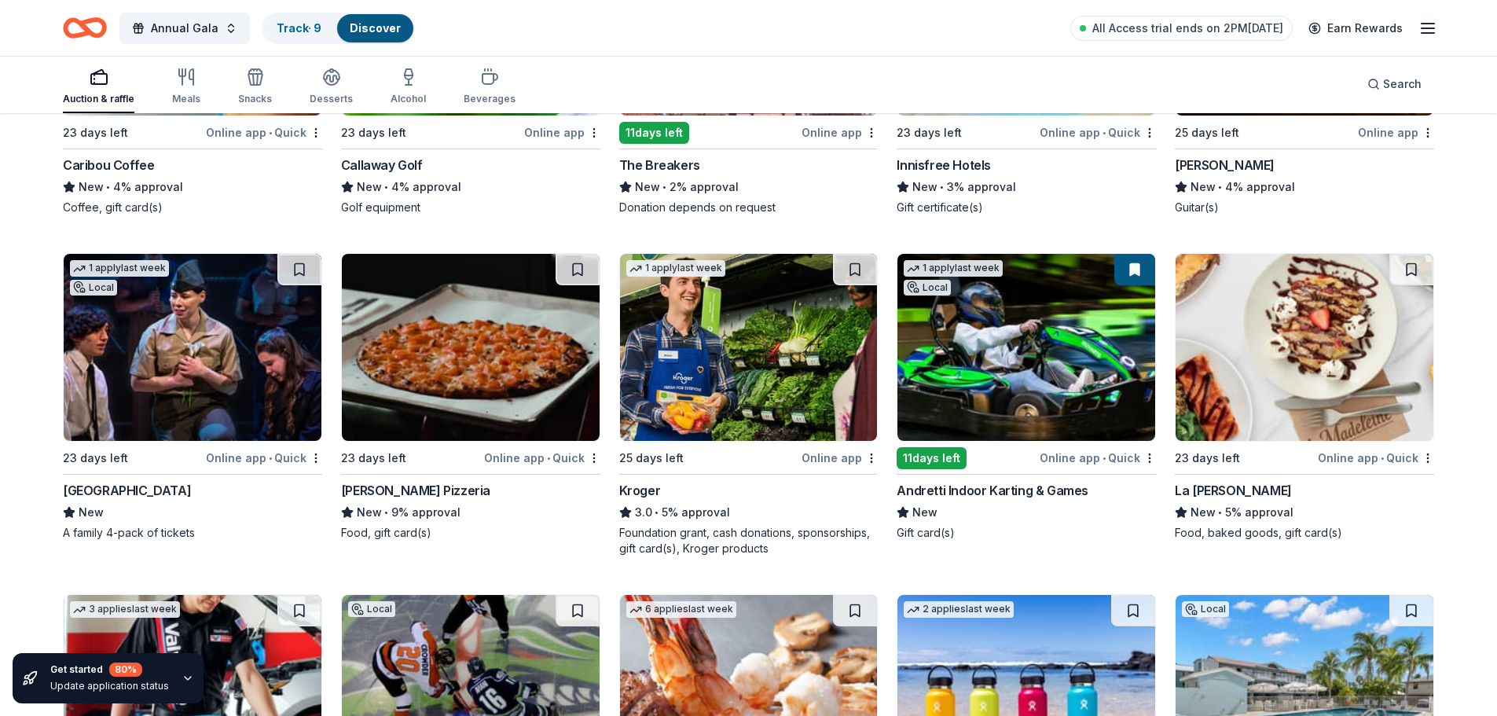
scroll to position [8014, 0]
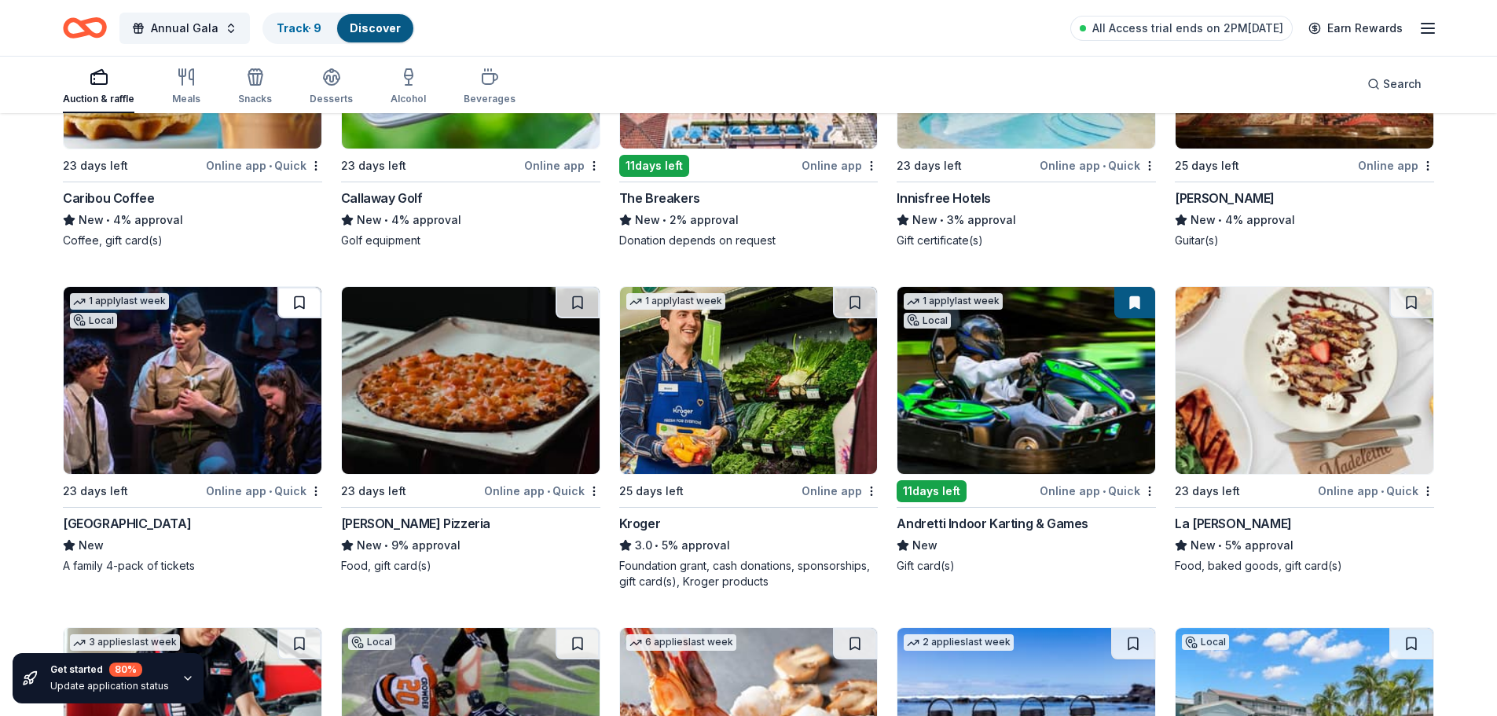
click at [299, 301] on button at bounding box center [299, 302] width 44 height 31
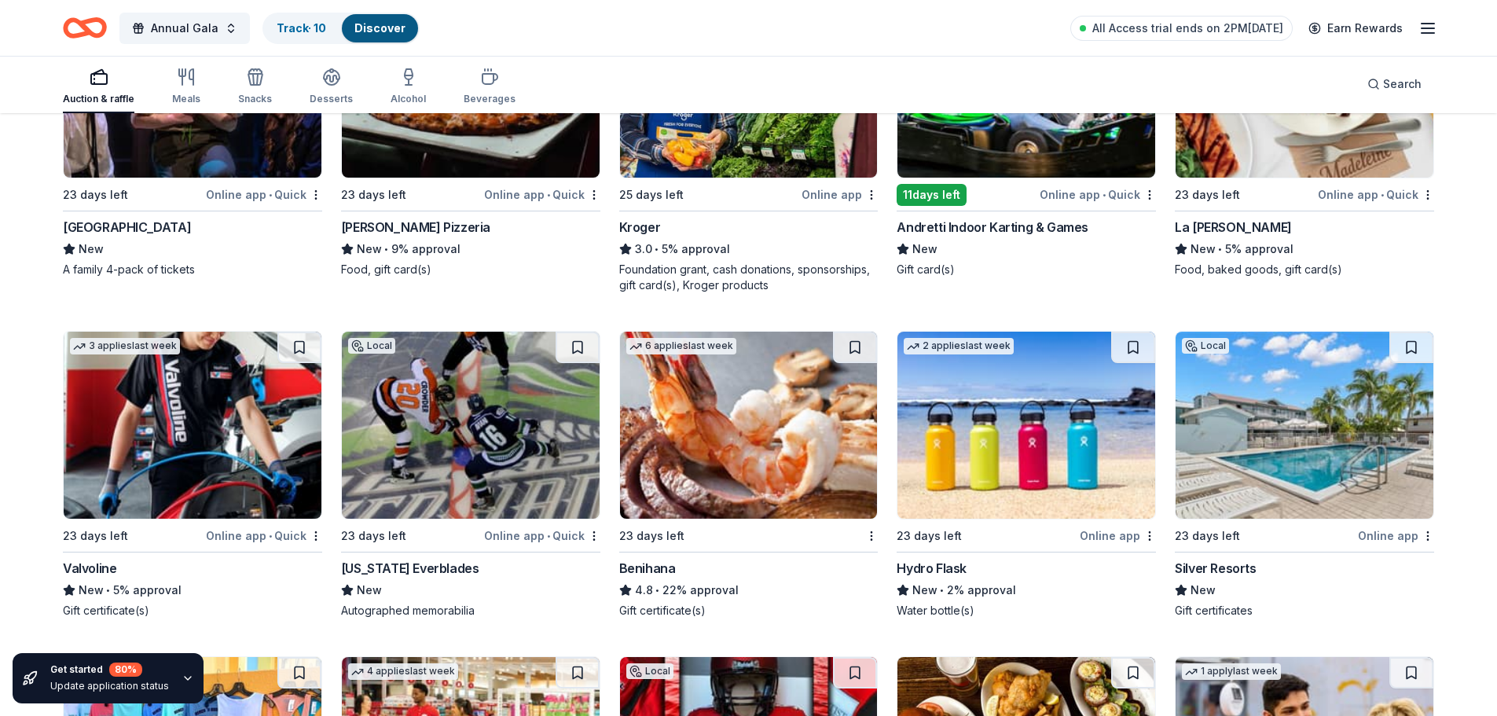
scroll to position [8485, 0]
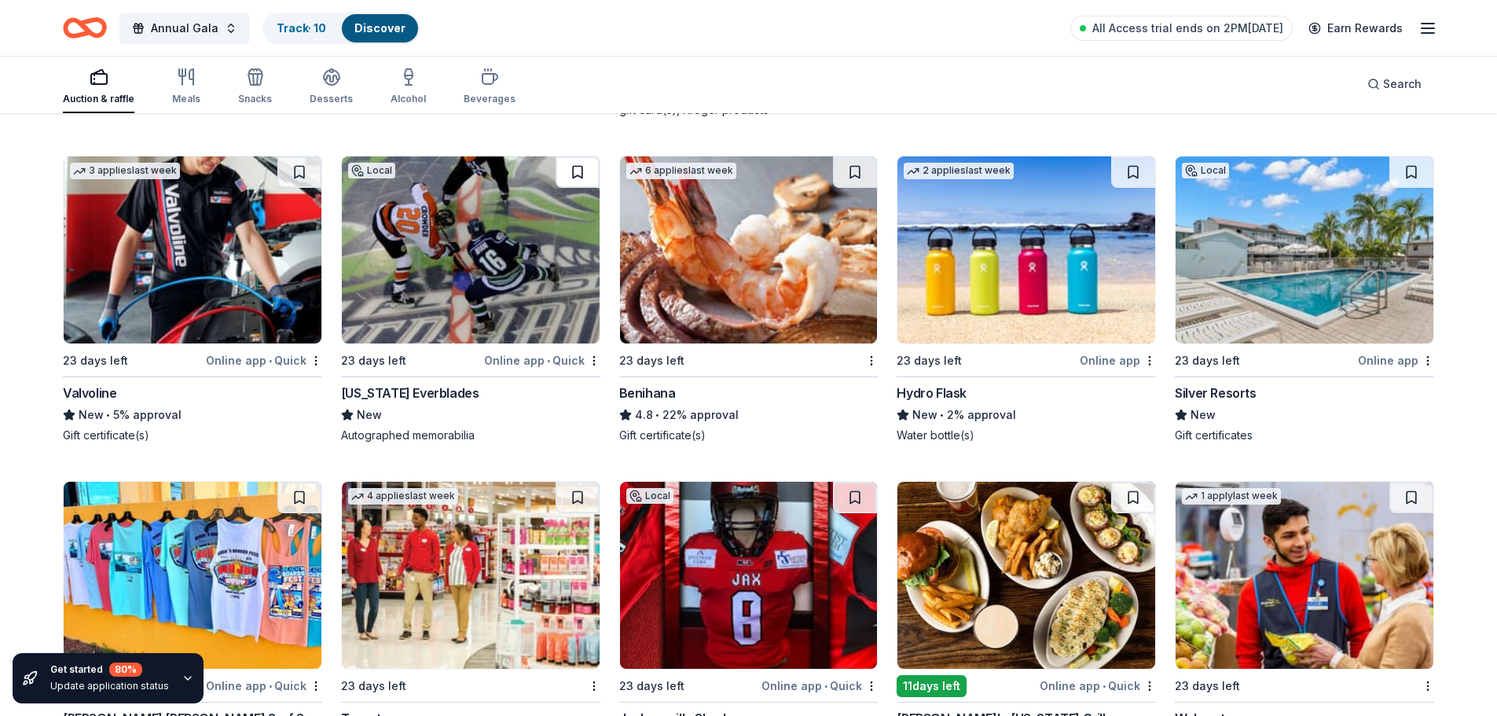
click at [578, 169] on button at bounding box center [577, 171] width 44 height 31
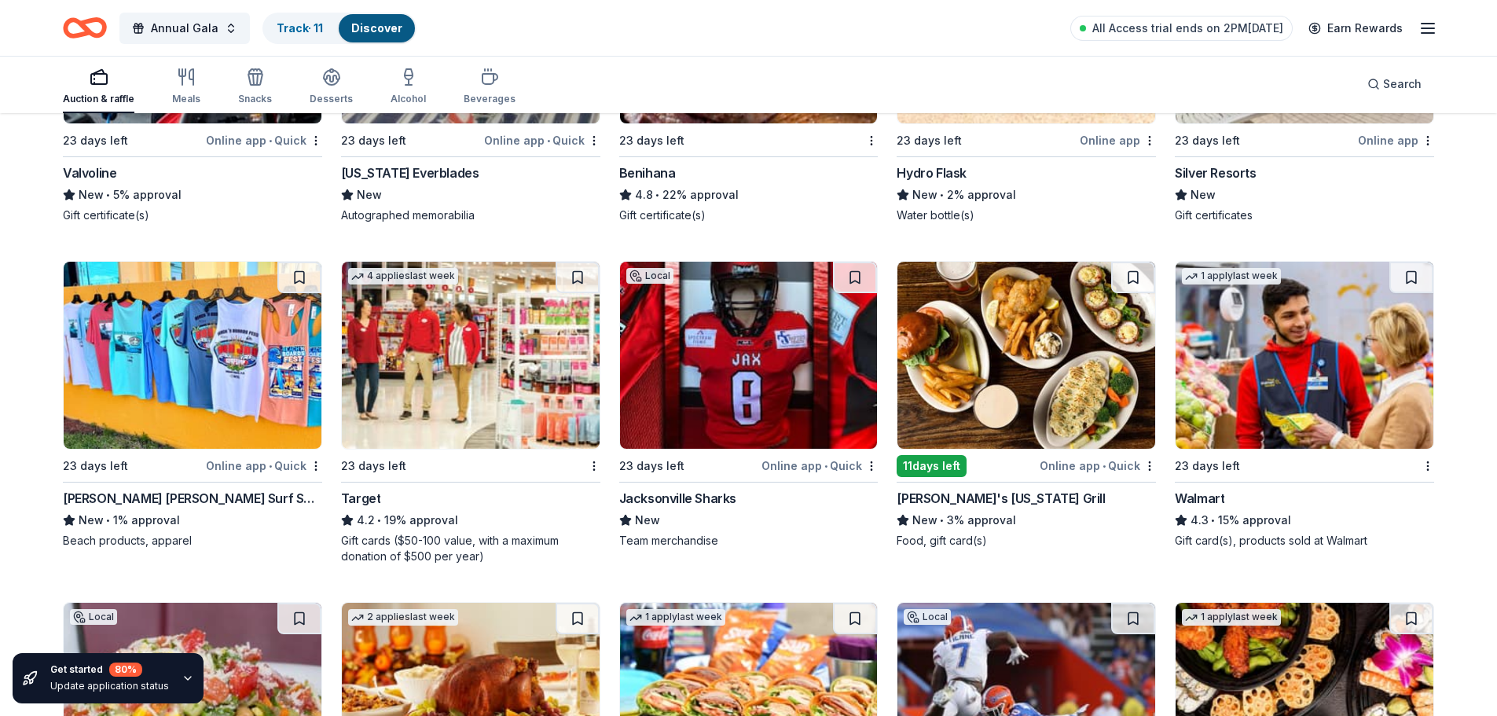
scroll to position [8721, 0]
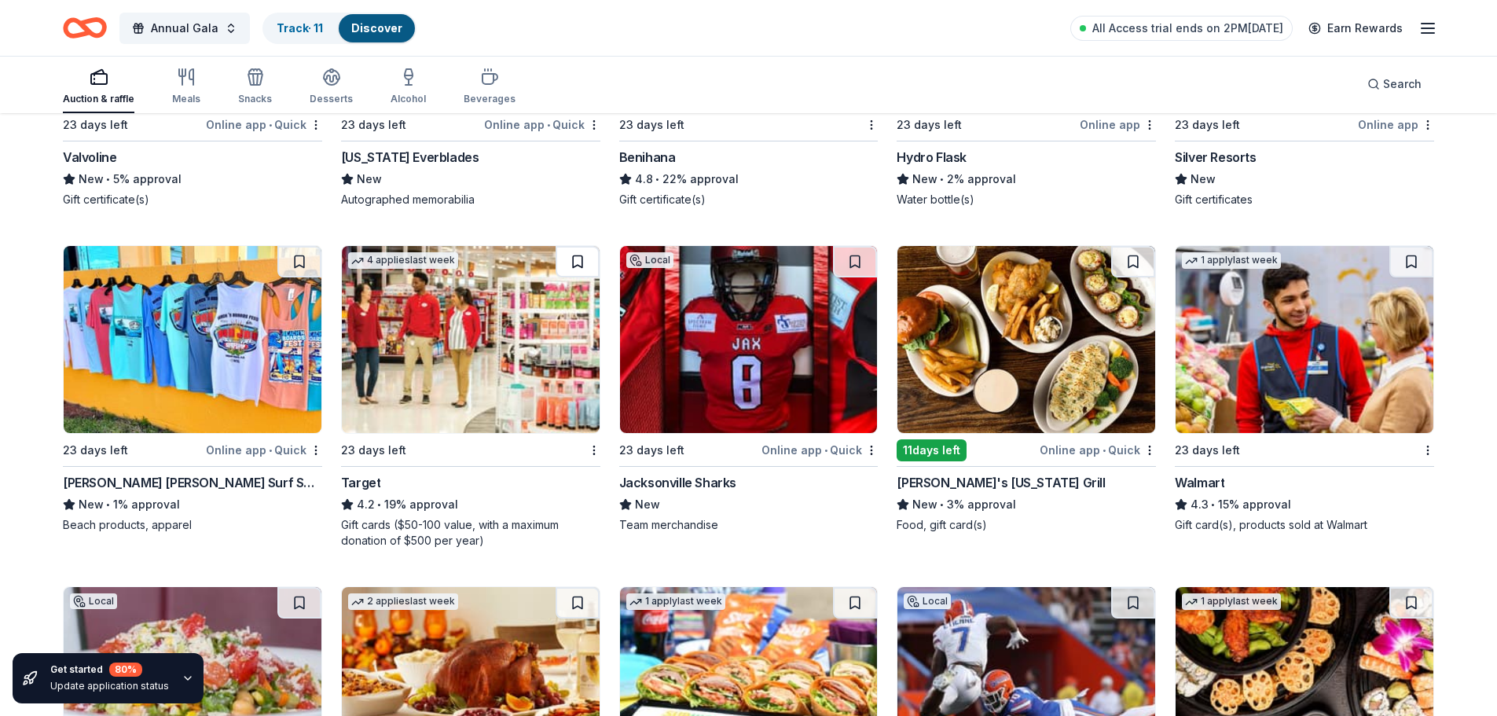
click at [583, 260] on button at bounding box center [577, 261] width 44 height 31
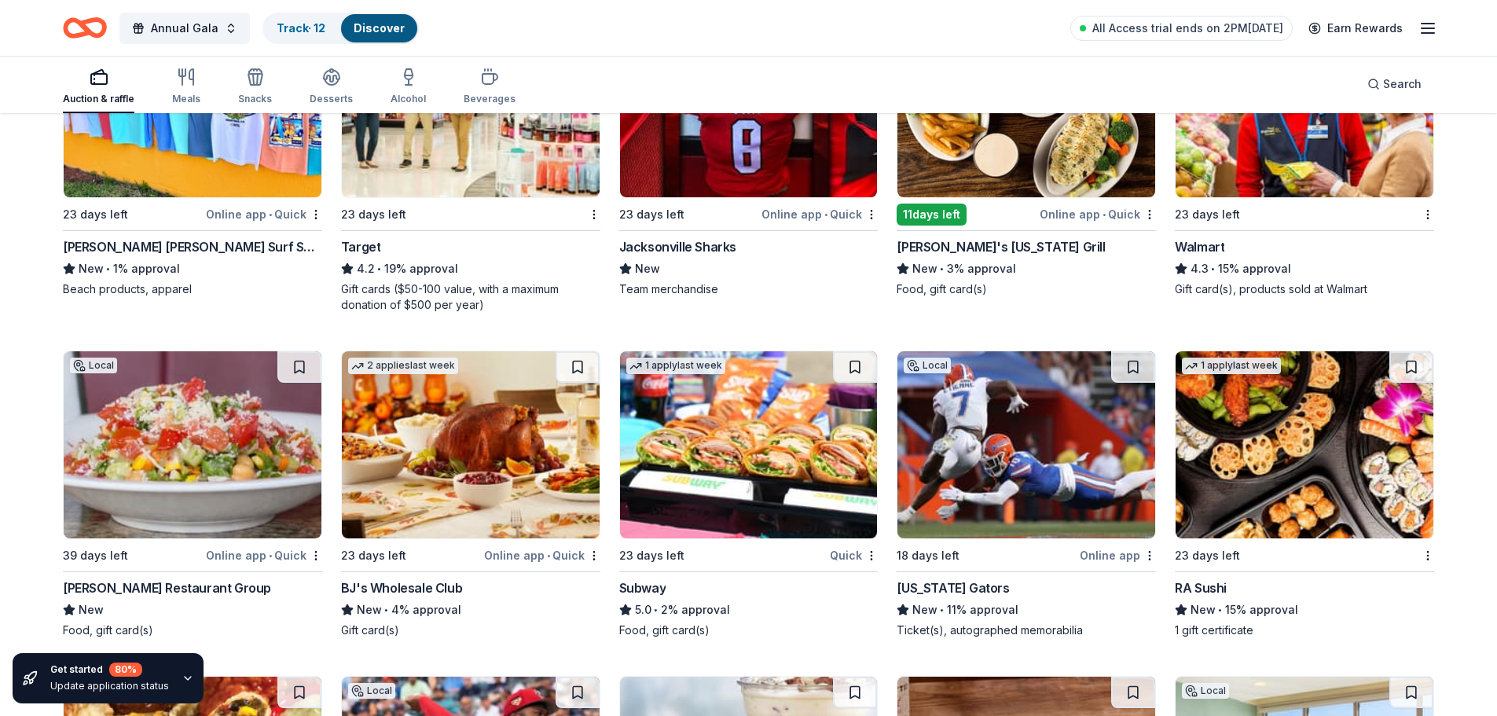
scroll to position [9035, 0]
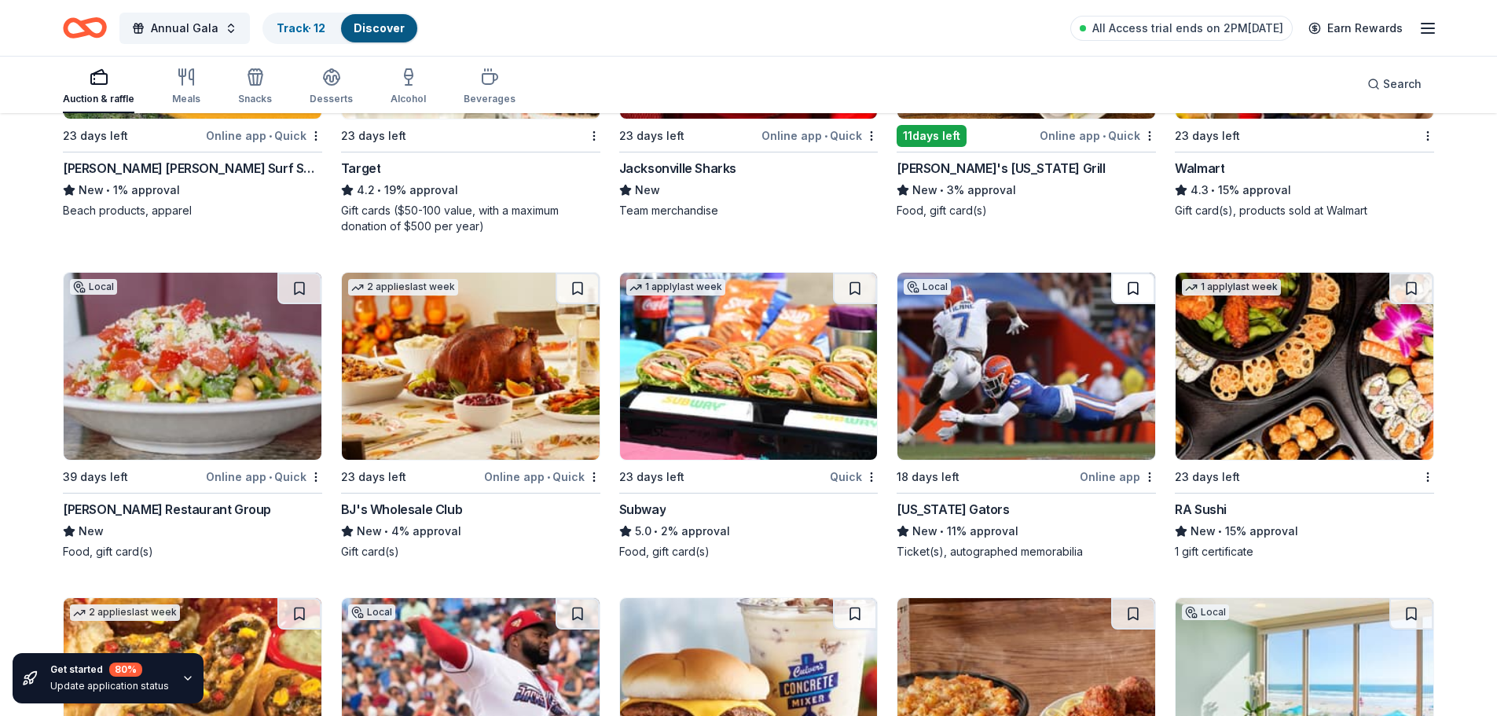
click at [1138, 290] on button at bounding box center [1133, 288] width 44 height 31
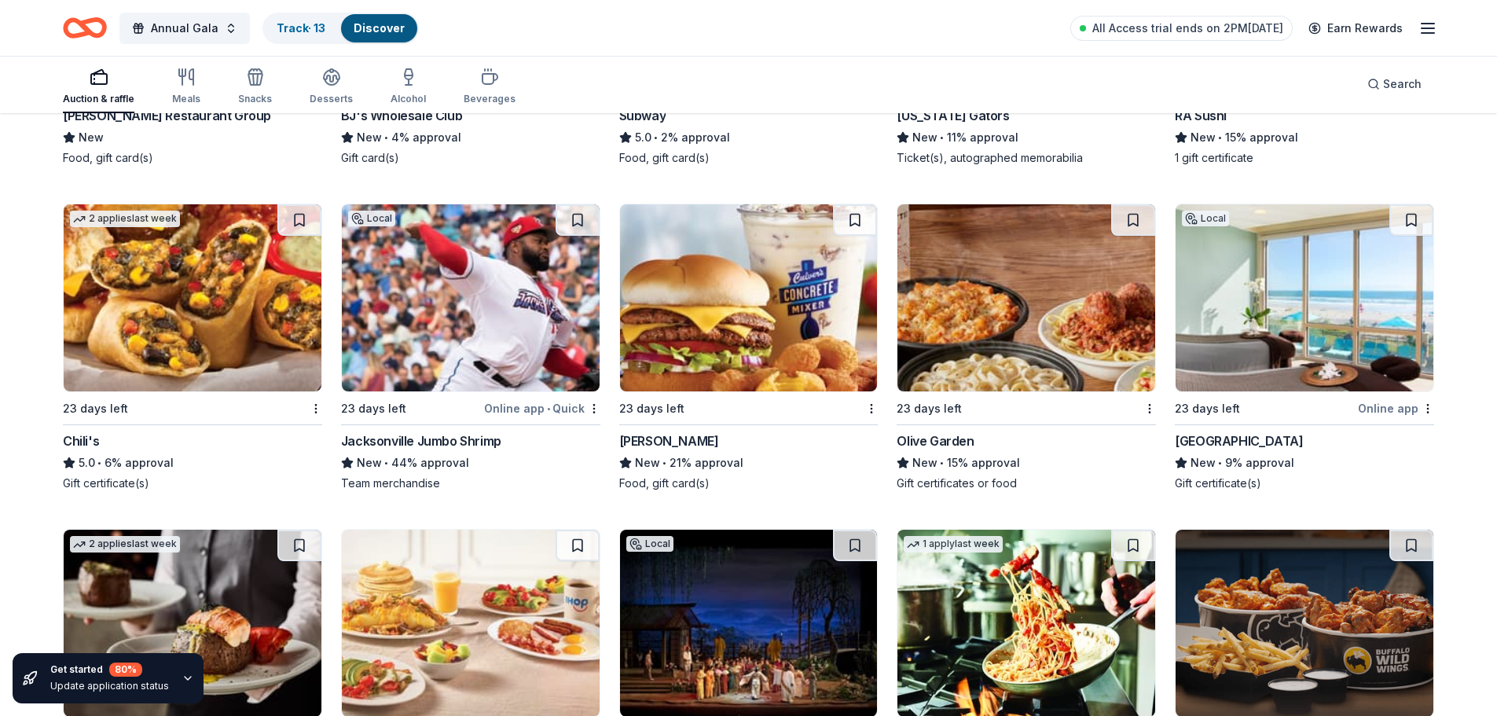
scroll to position [9428, 0]
click at [309, 218] on button at bounding box center [299, 220] width 44 height 31
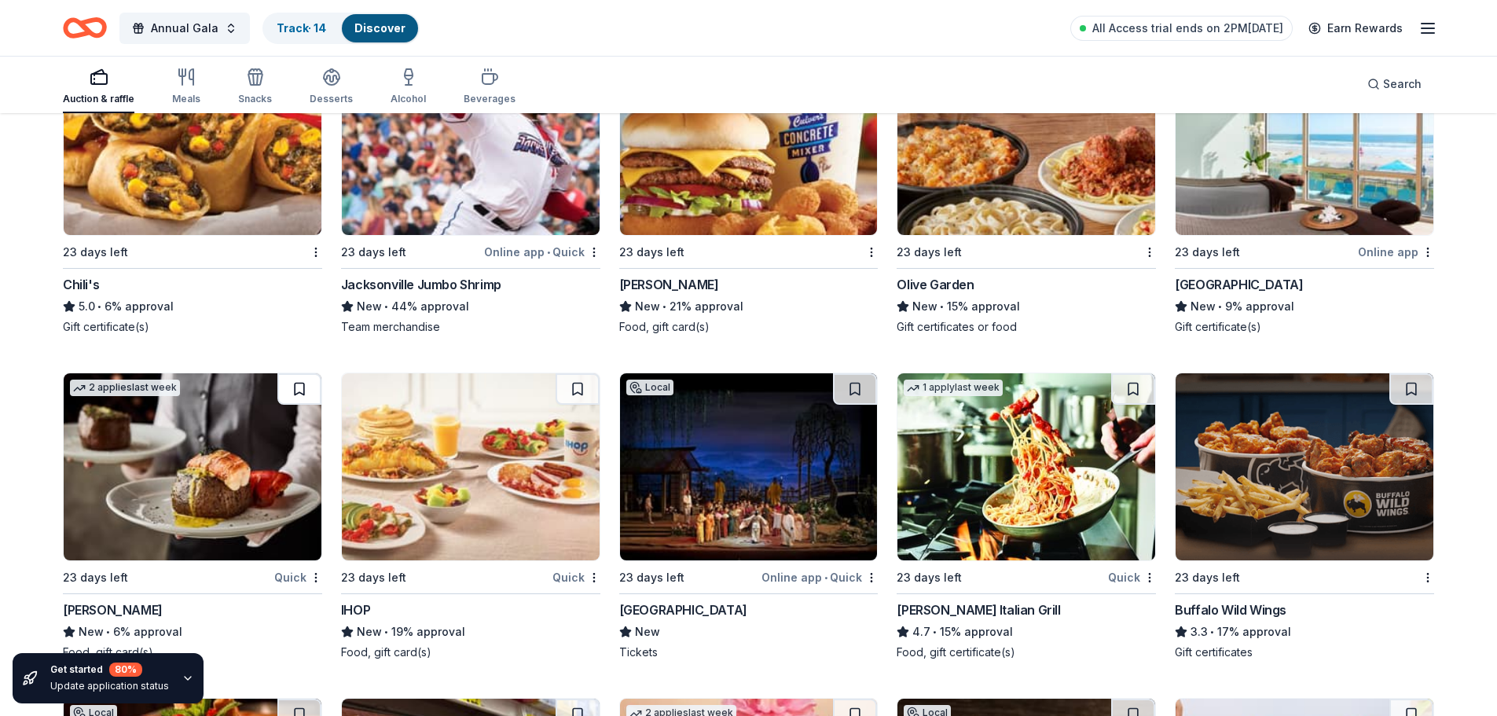
click at [295, 381] on button at bounding box center [299, 388] width 44 height 31
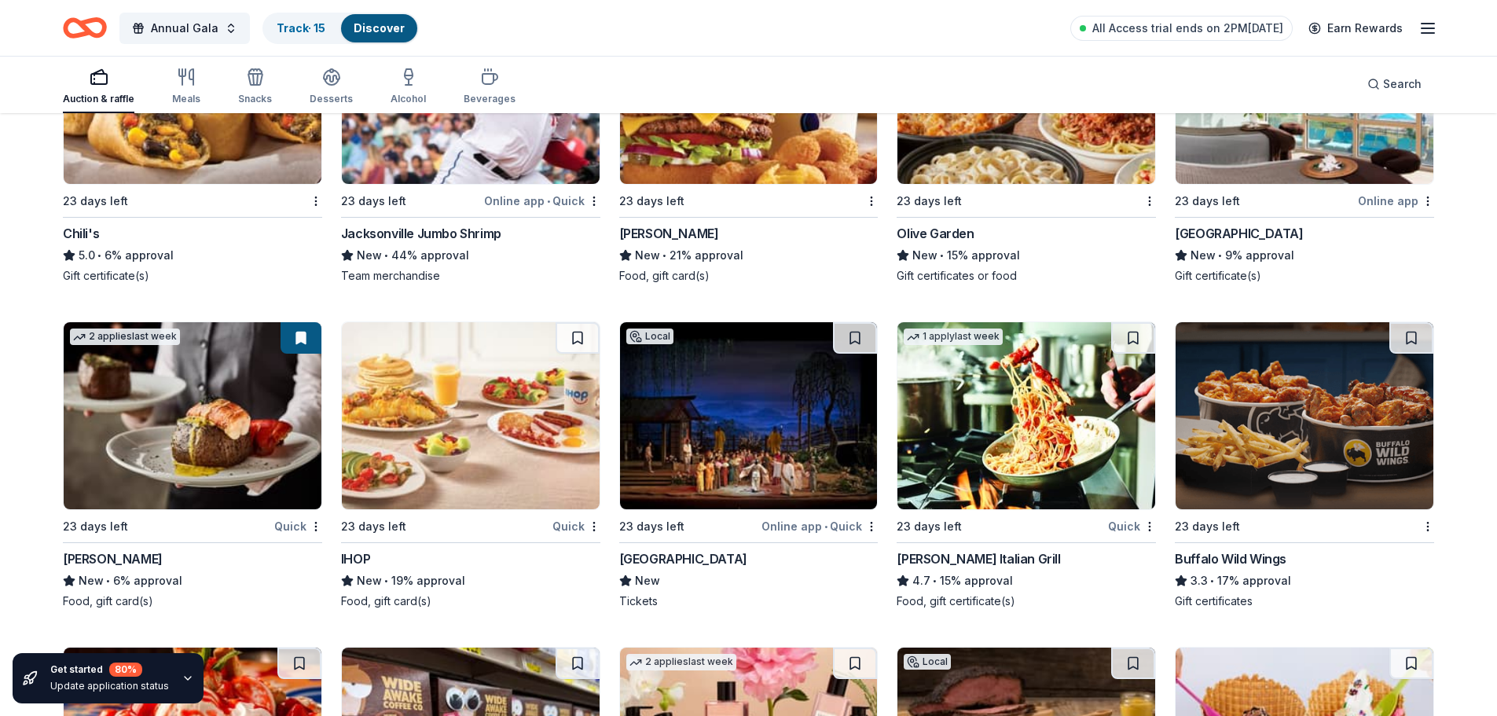
scroll to position [9664, 0]
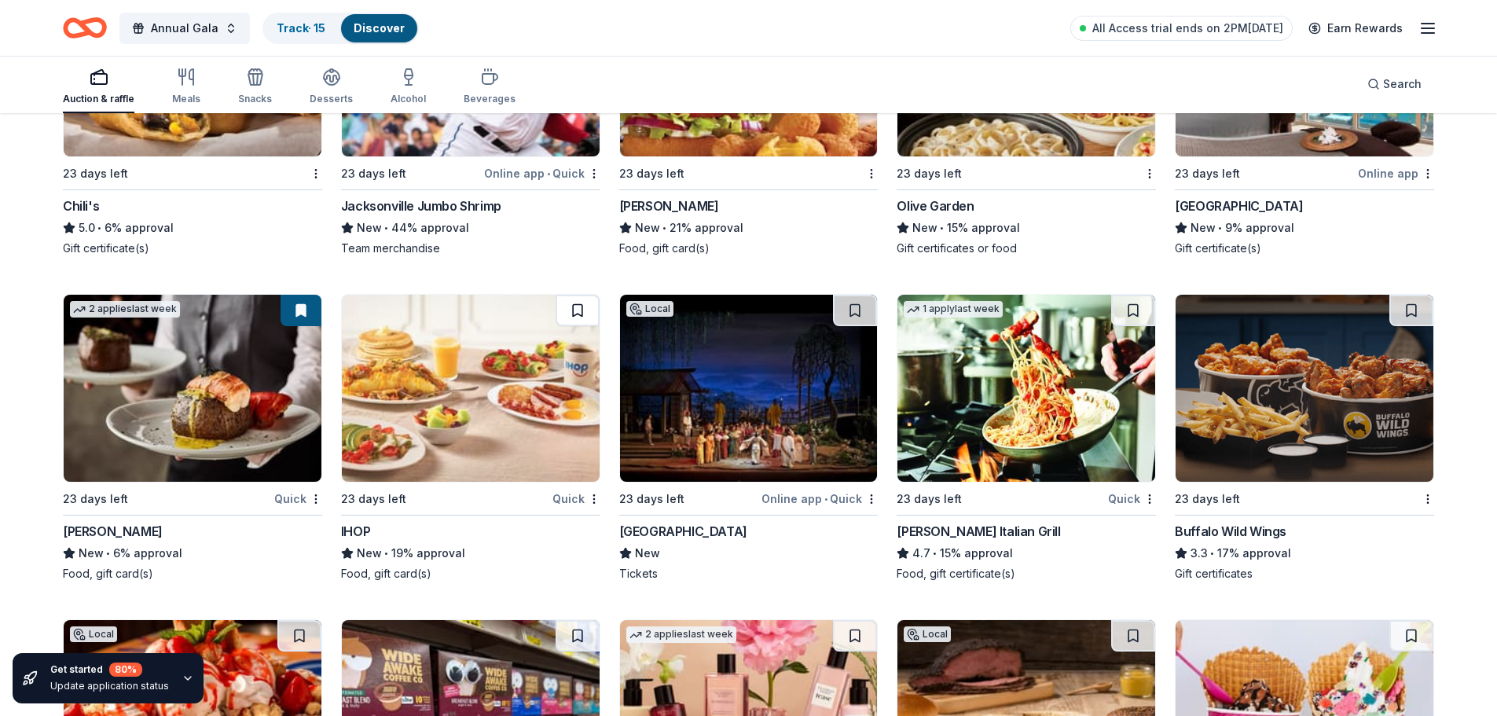
click at [580, 309] on button at bounding box center [577, 310] width 44 height 31
click at [1138, 307] on button at bounding box center [1133, 310] width 44 height 31
click at [1414, 310] on button at bounding box center [1411, 310] width 44 height 31
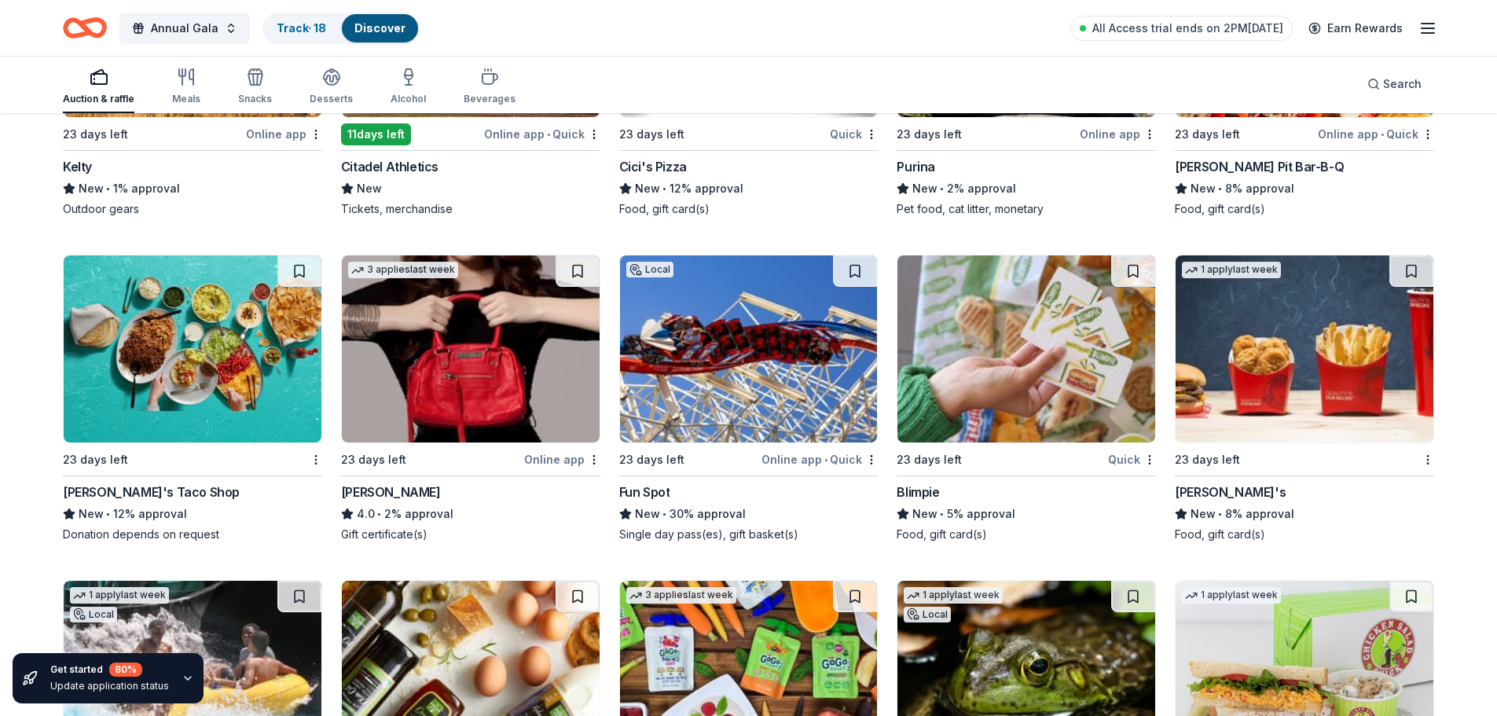
scroll to position [10685, 0]
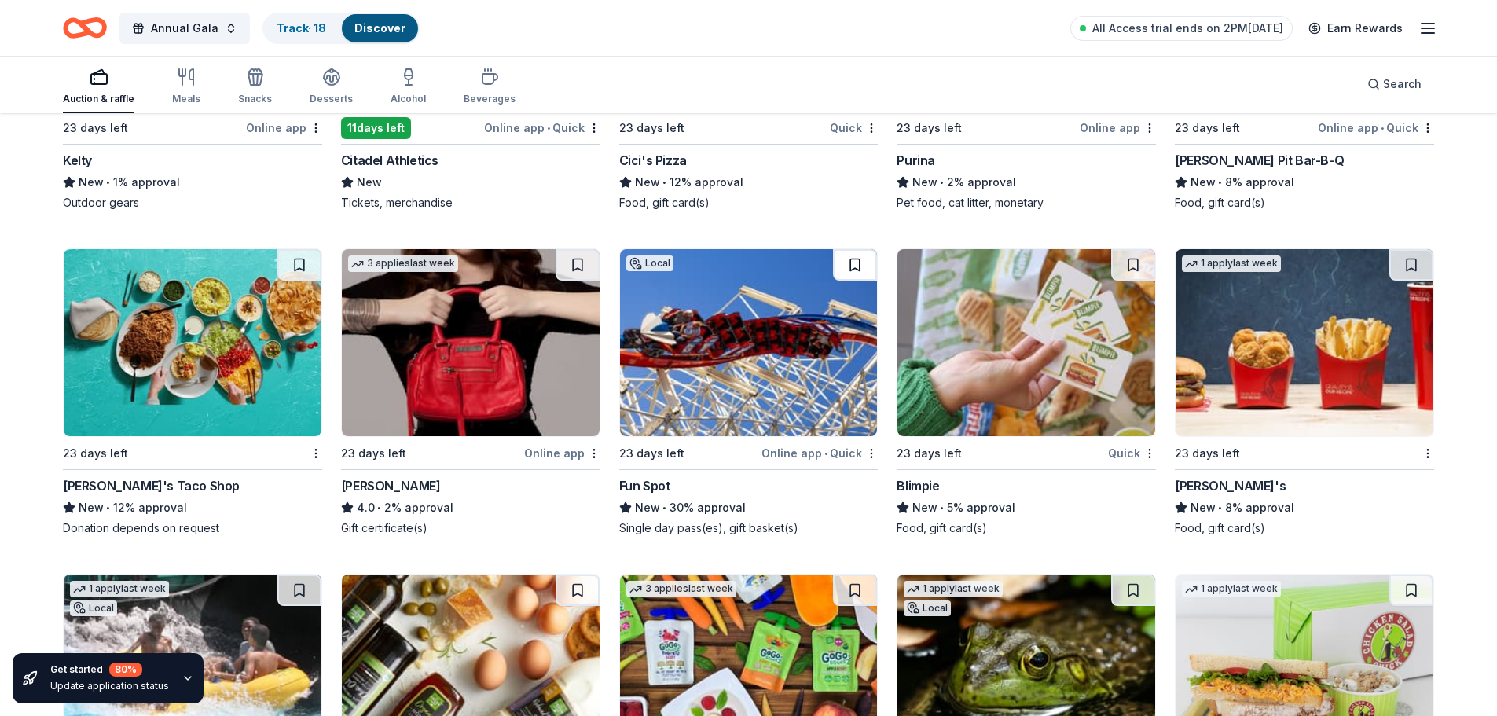
click at [860, 266] on button at bounding box center [855, 264] width 44 height 31
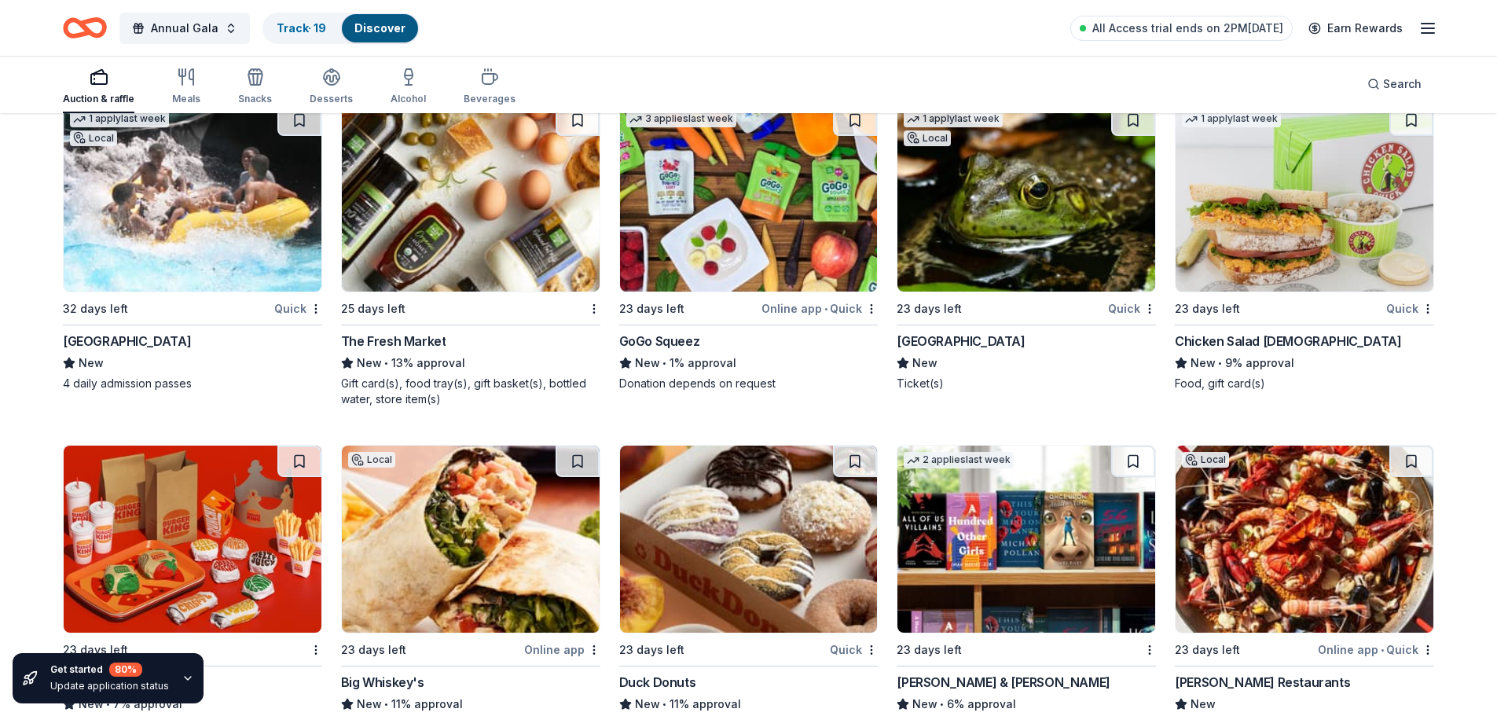
scroll to position [11156, 0]
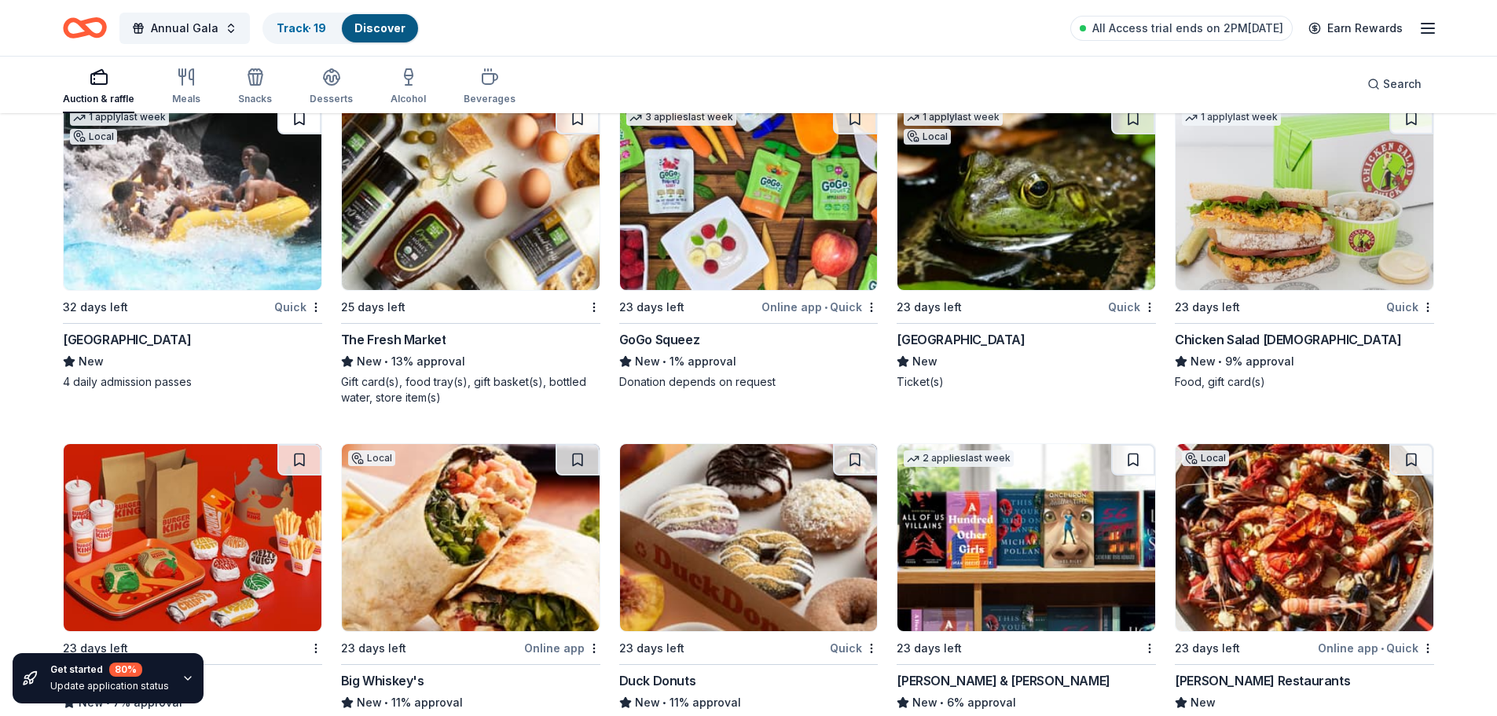
click at [297, 122] on button at bounding box center [299, 118] width 44 height 31
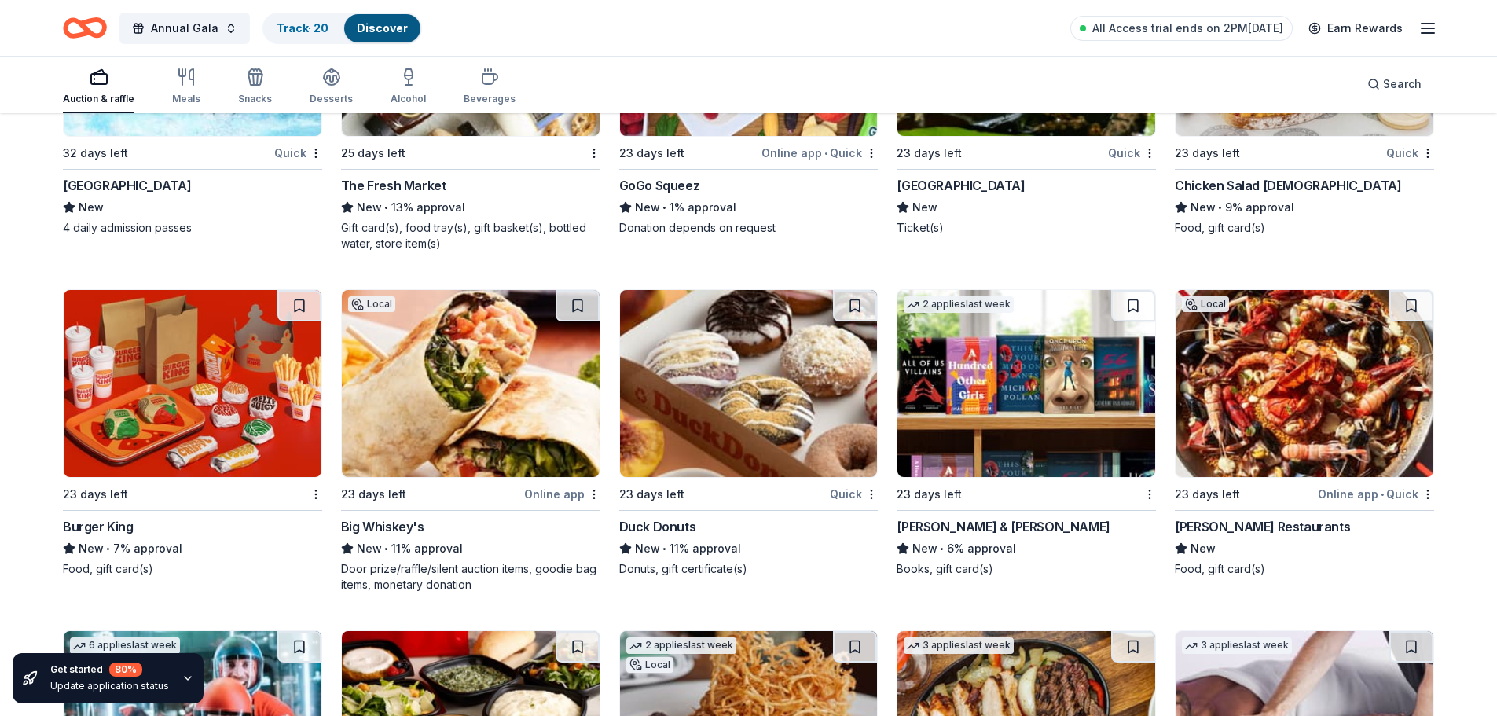
scroll to position [11313, 0]
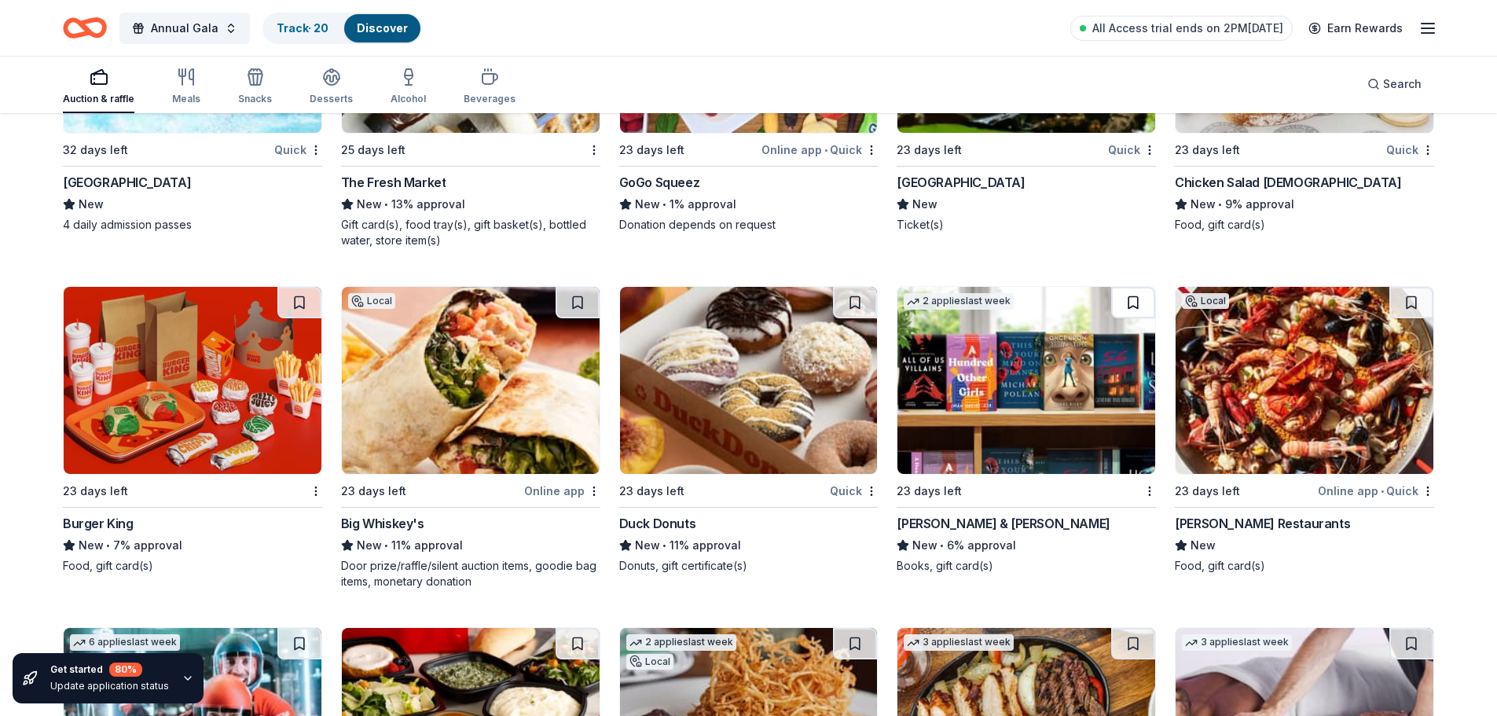
click at [1135, 303] on button at bounding box center [1133, 302] width 44 height 31
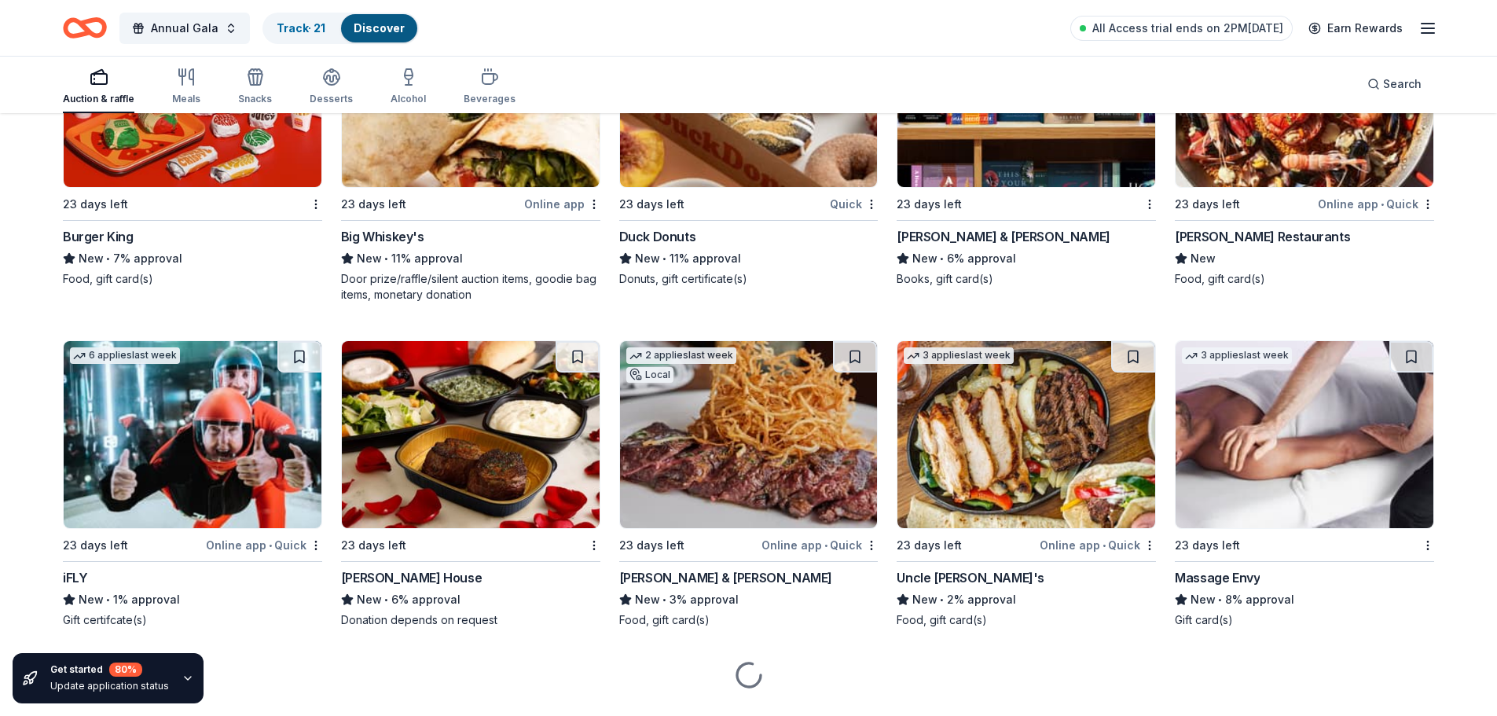
scroll to position [11628, 0]
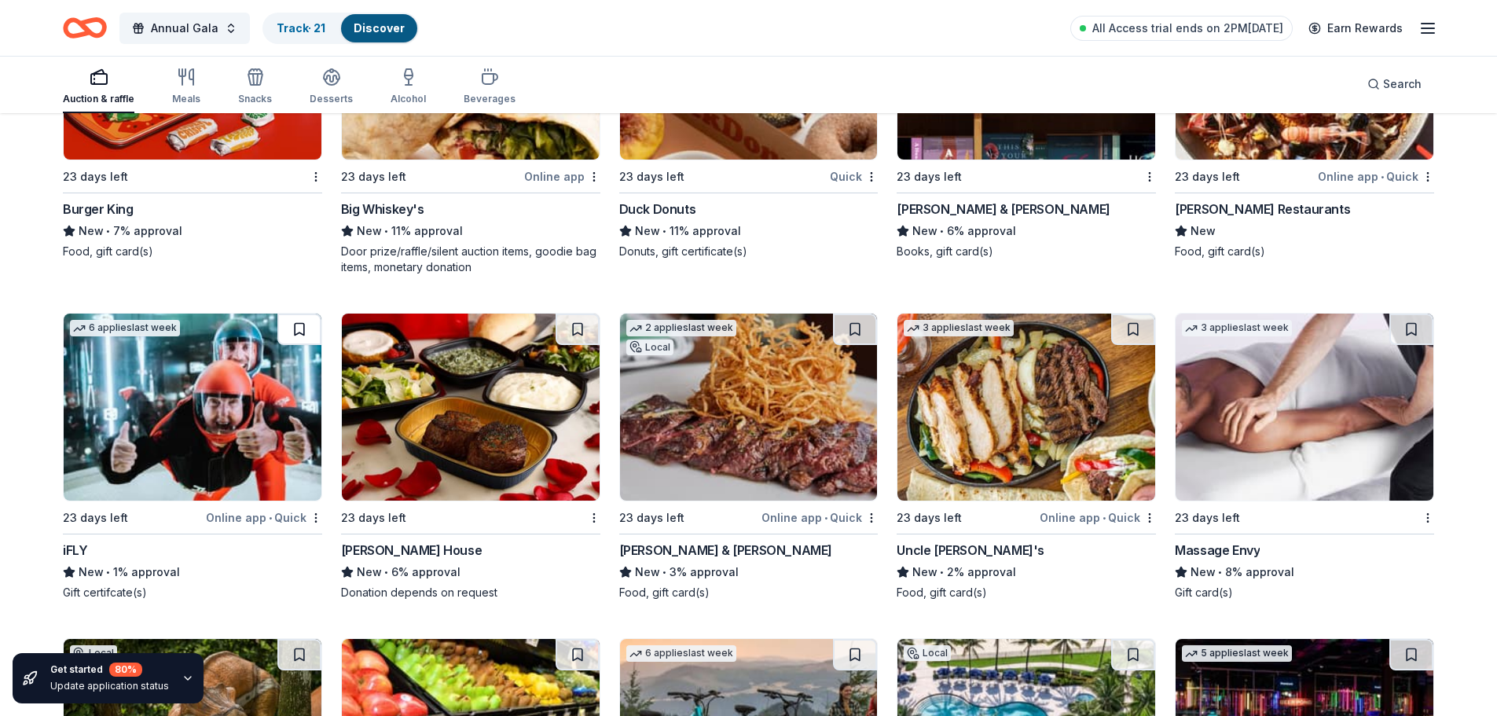
click at [295, 324] on button at bounding box center [299, 328] width 44 height 31
click at [581, 335] on button at bounding box center [577, 328] width 44 height 31
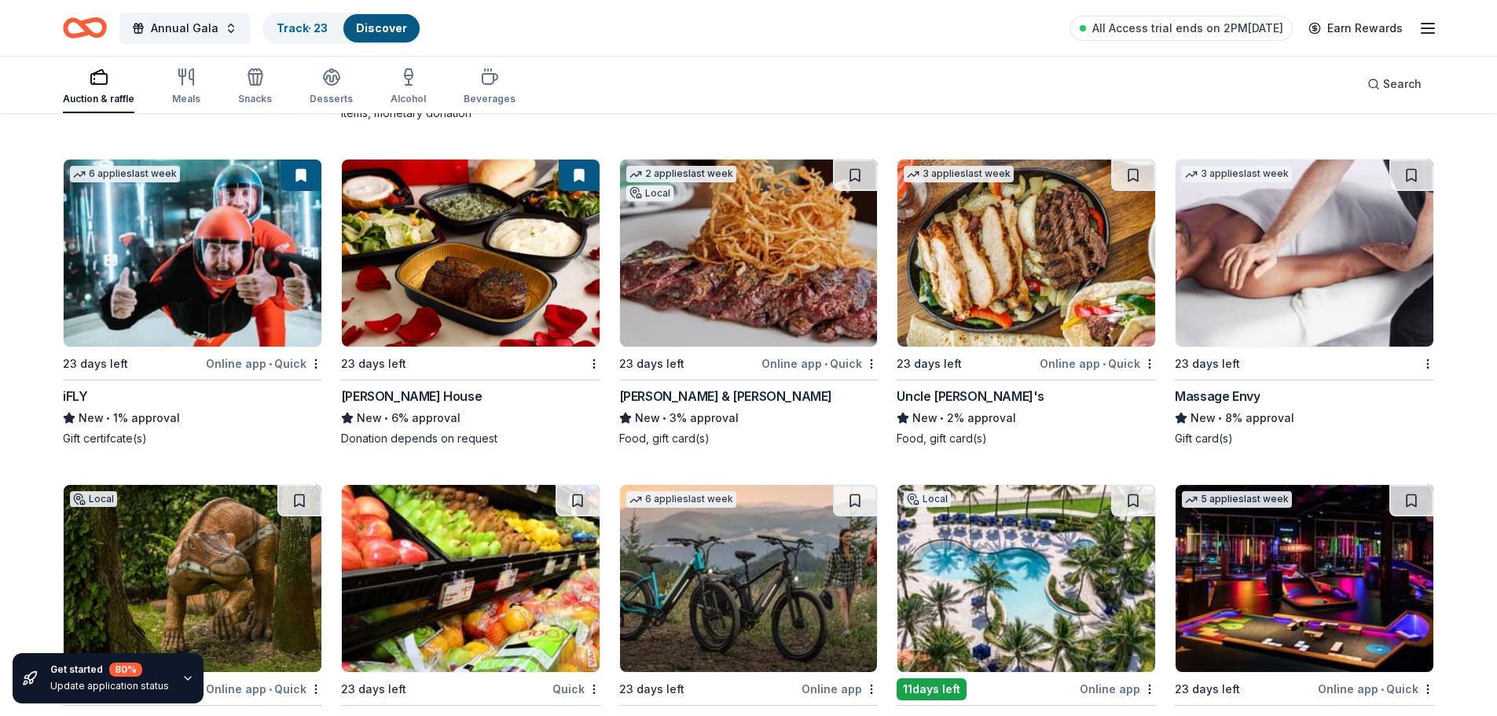
scroll to position [11706, 0]
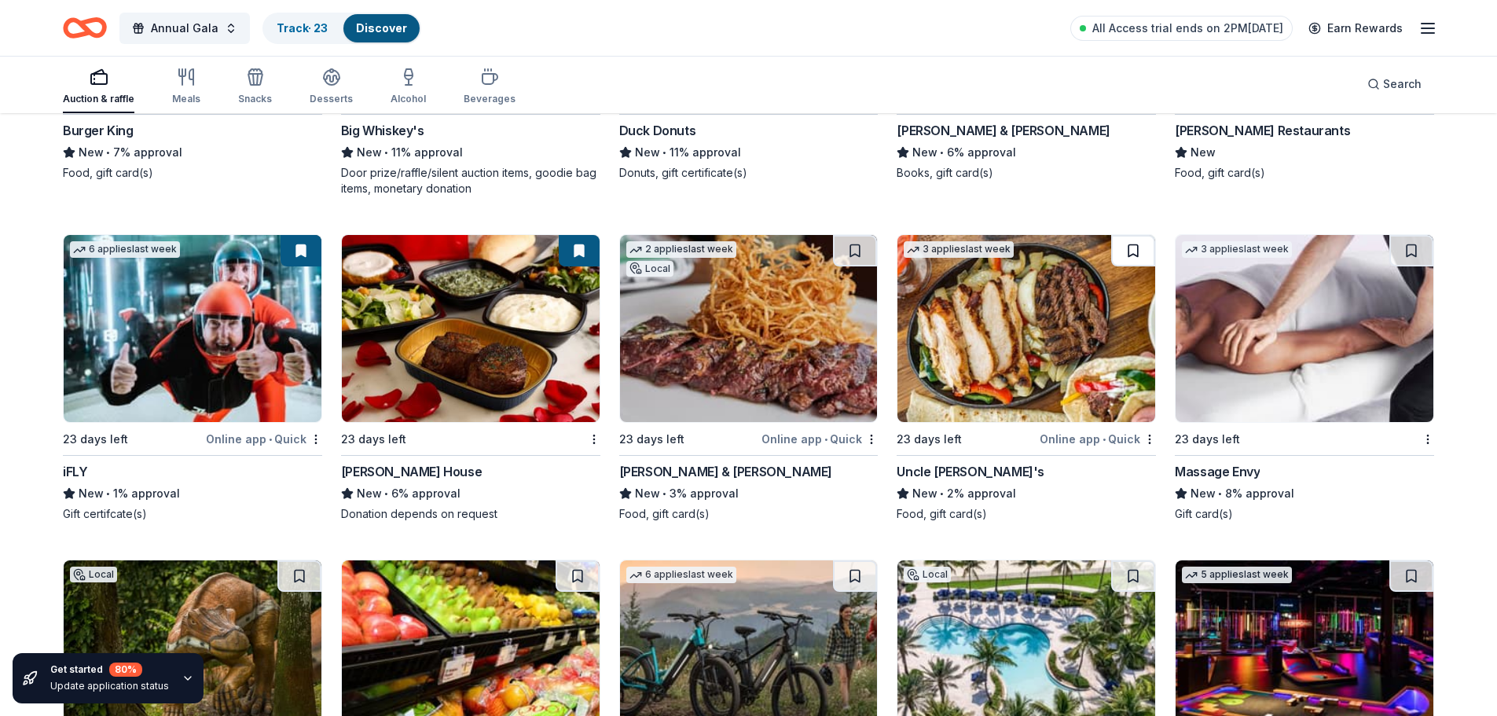
click at [1129, 254] on button at bounding box center [1133, 250] width 44 height 31
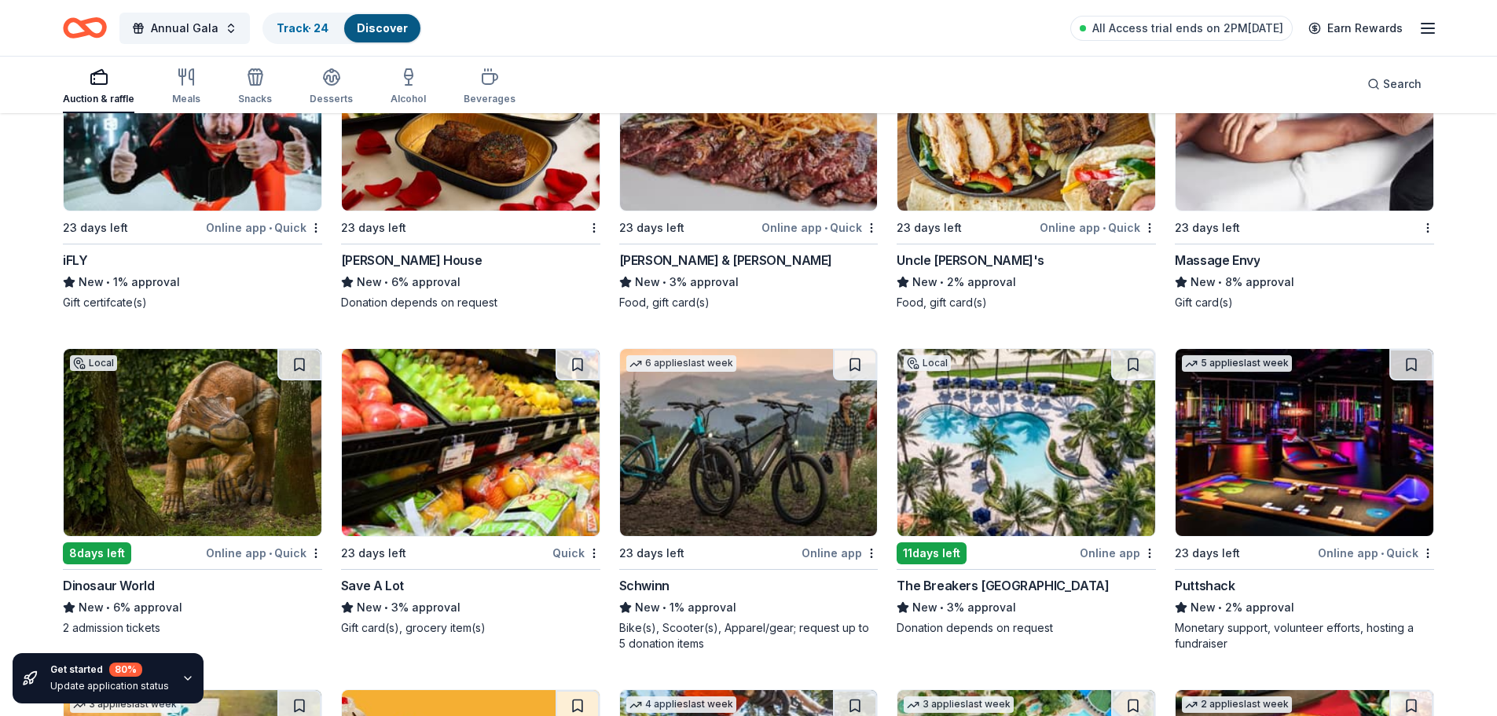
scroll to position [12021, 0]
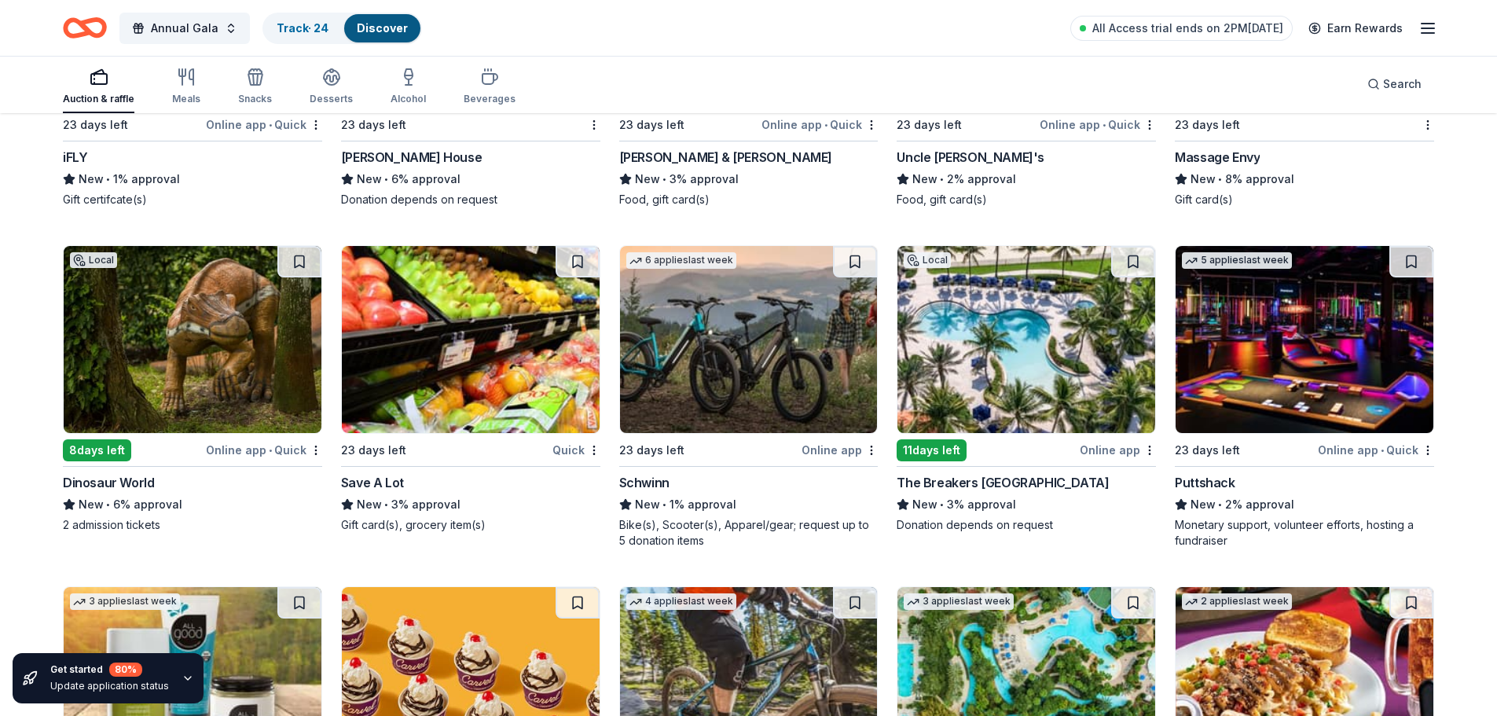
click at [294, 263] on button at bounding box center [299, 261] width 44 height 31
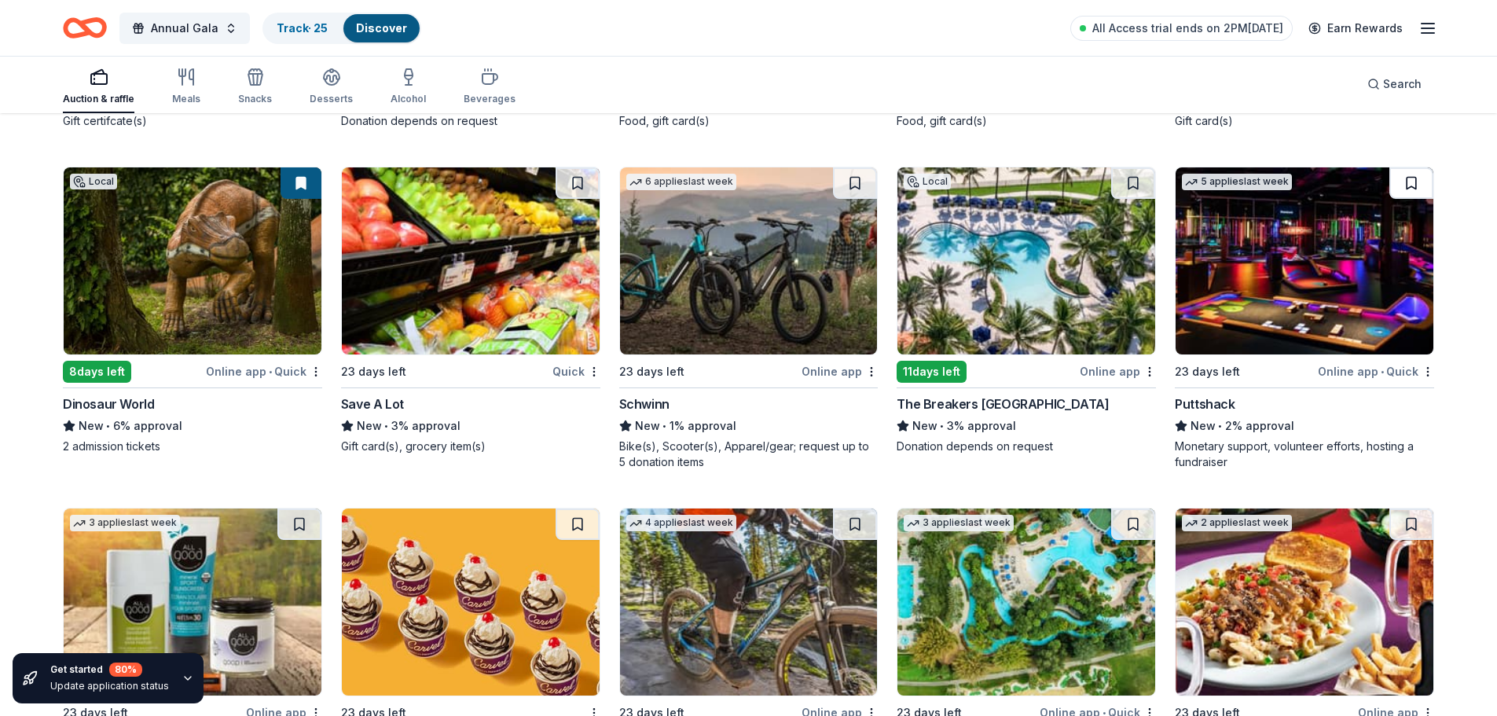
click at [1402, 189] on button at bounding box center [1411, 182] width 44 height 31
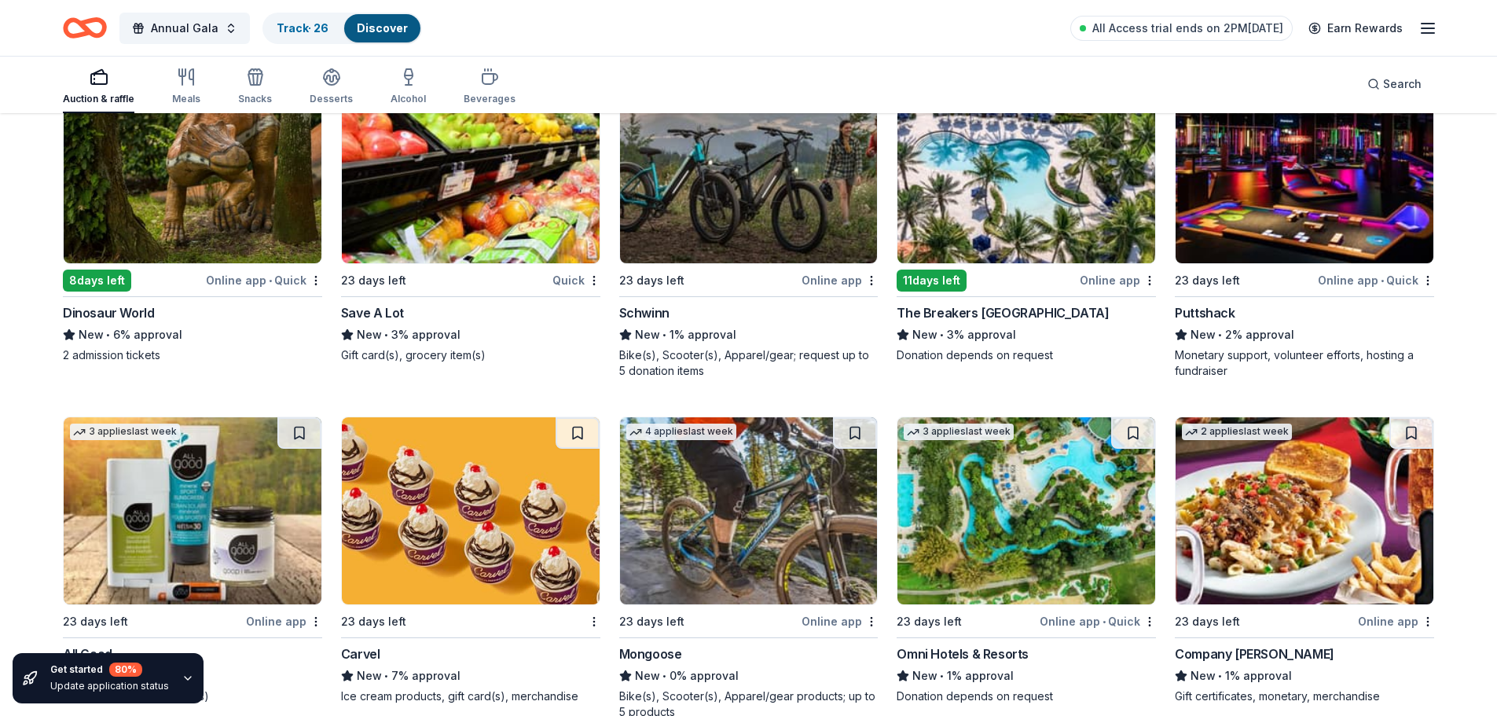
scroll to position [12320, 0]
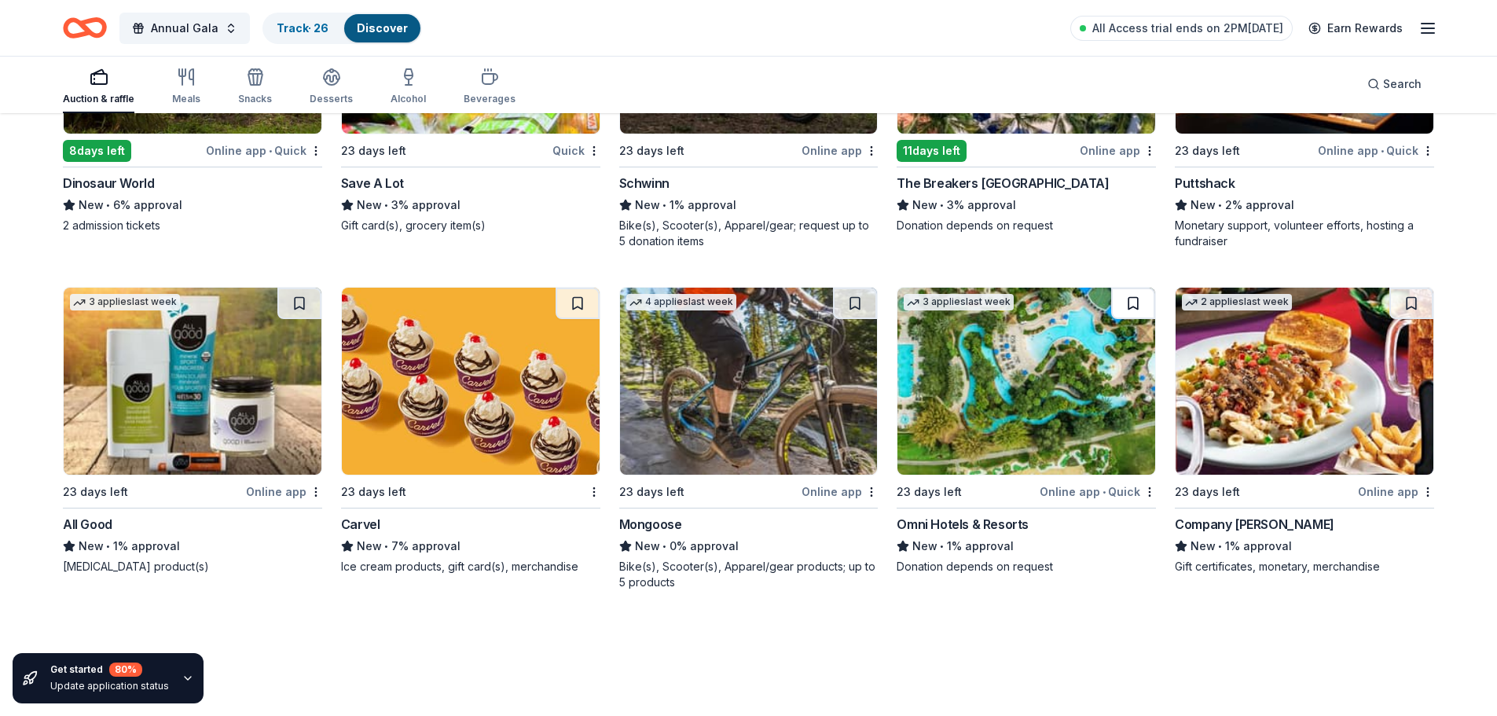
click at [1141, 299] on button at bounding box center [1133, 303] width 44 height 31
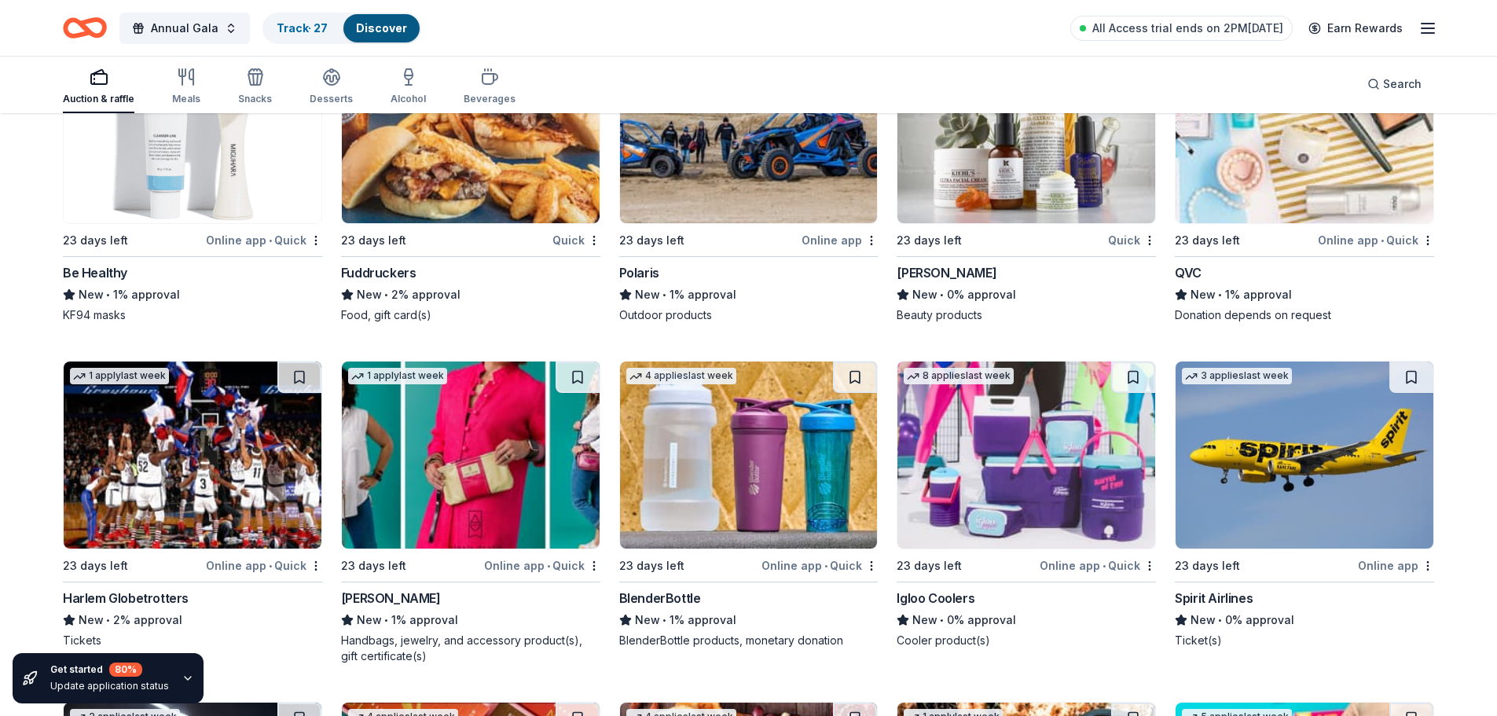
scroll to position [13967, 0]
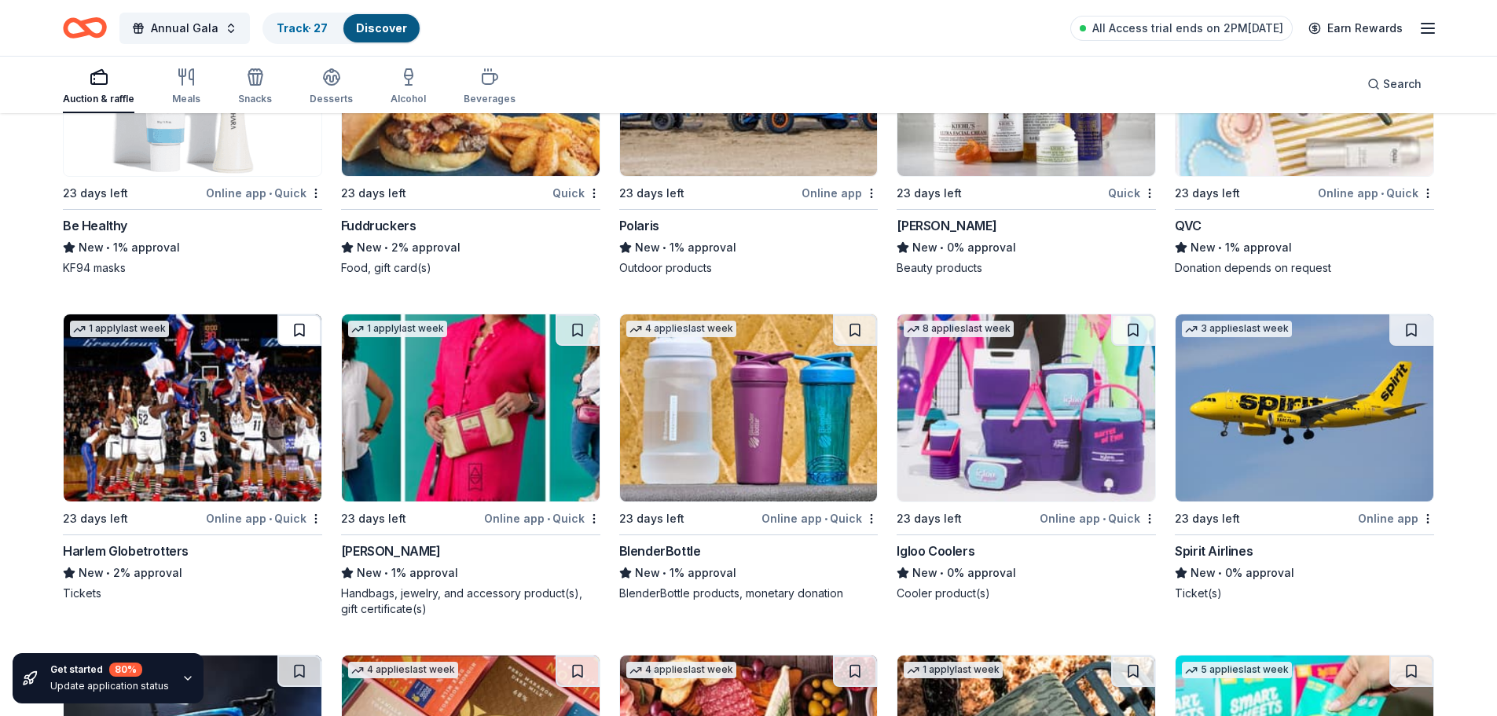
click at [309, 328] on button at bounding box center [299, 329] width 44 height 31
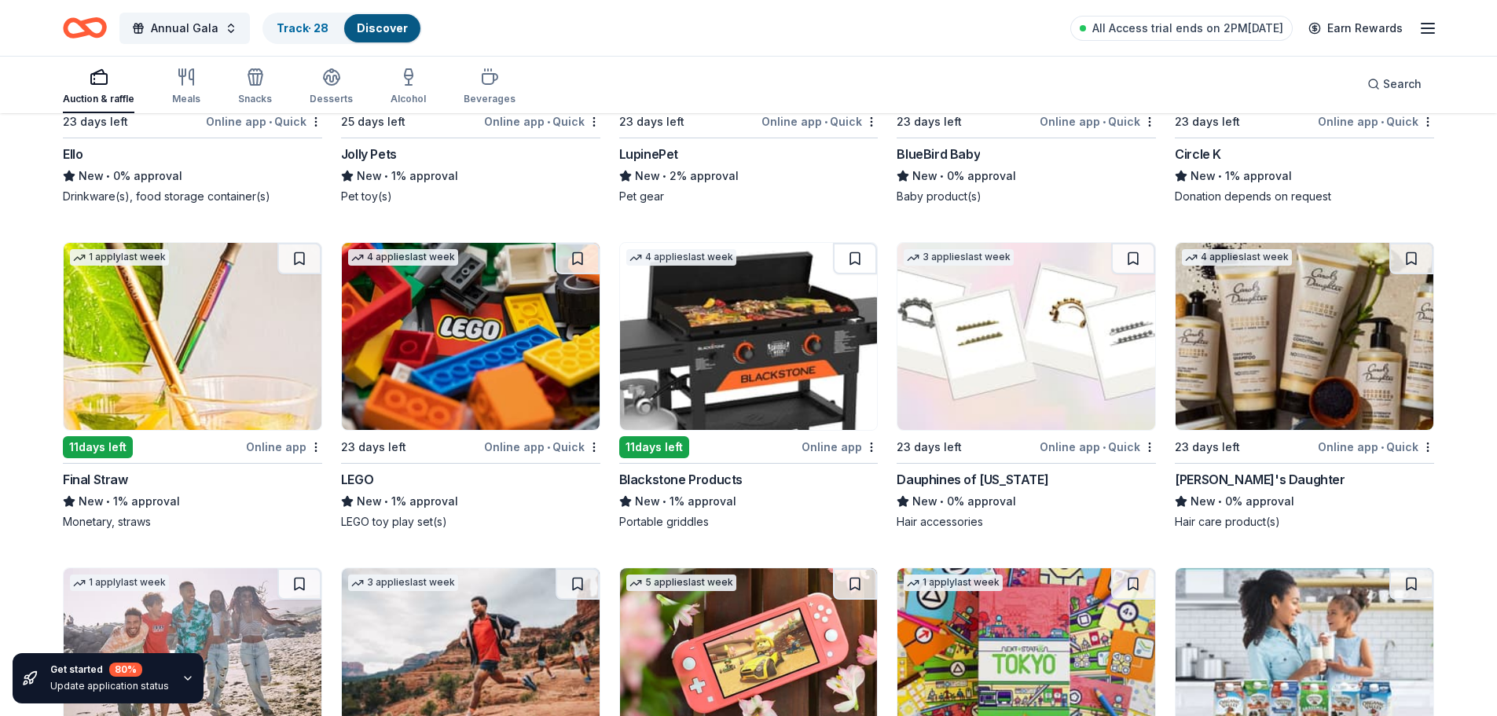
scroll to position [15393, 0]
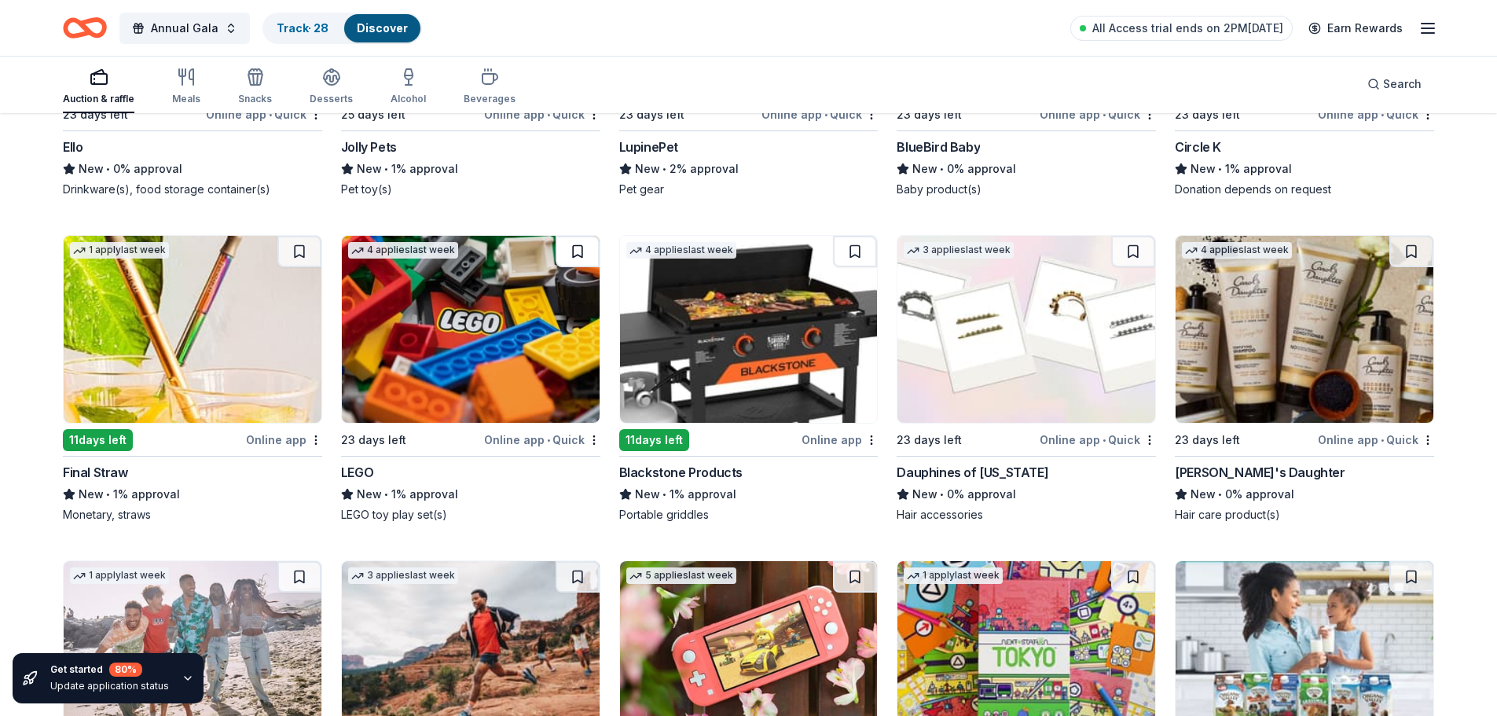
click at [570, 249] on button at bounding box center [577, 251] width 44 height 31
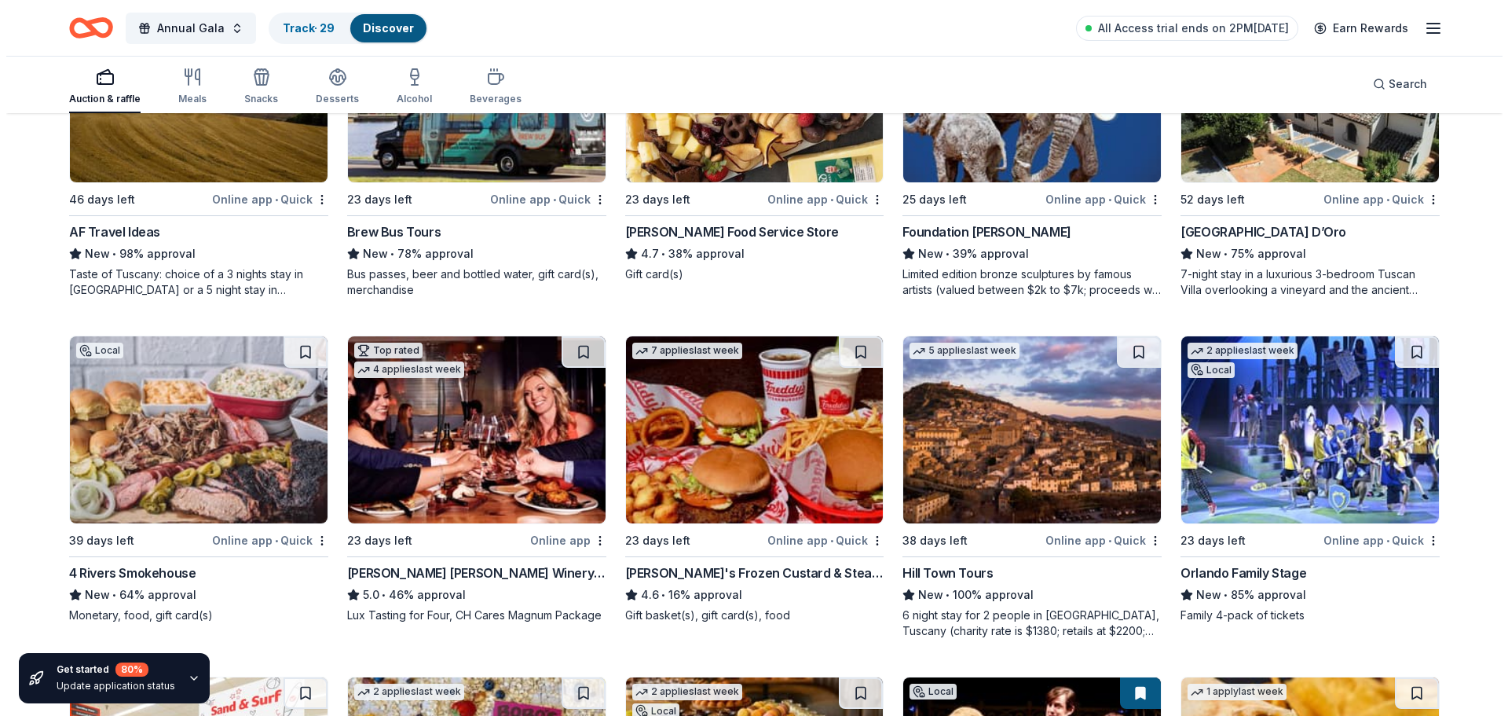
scroll to position [0, 0]
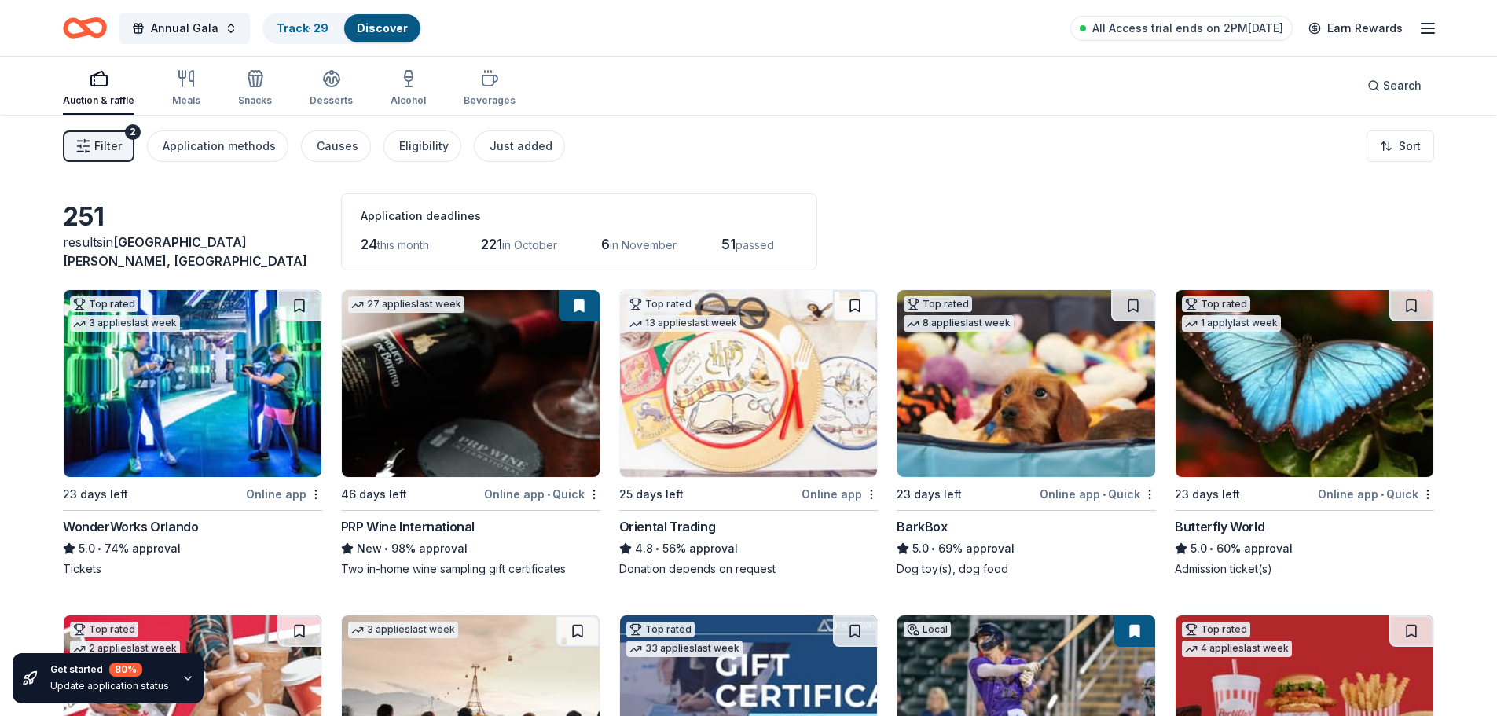
click at [112, 141] on span "Filter" at bounding box center [107, 146] width 27 height 19
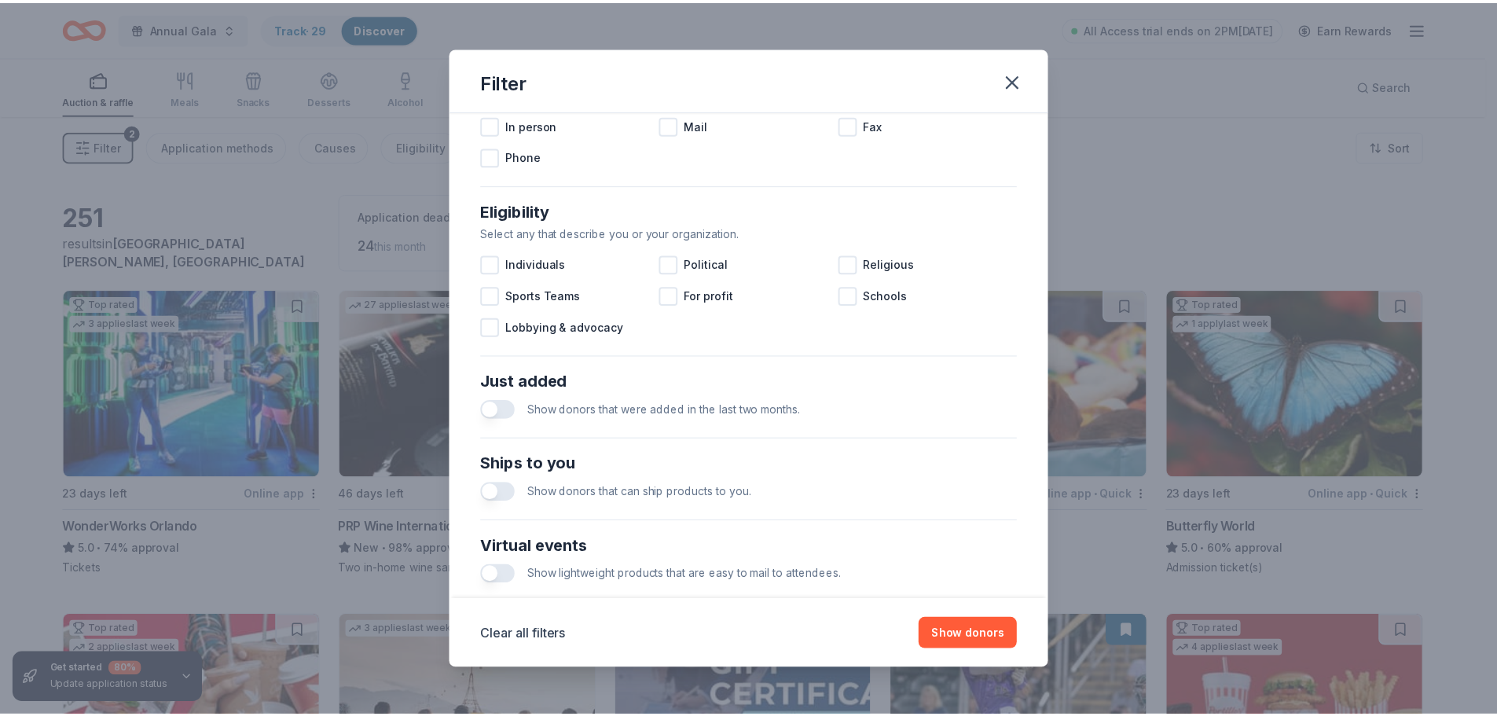
scroll to position [547, 0]
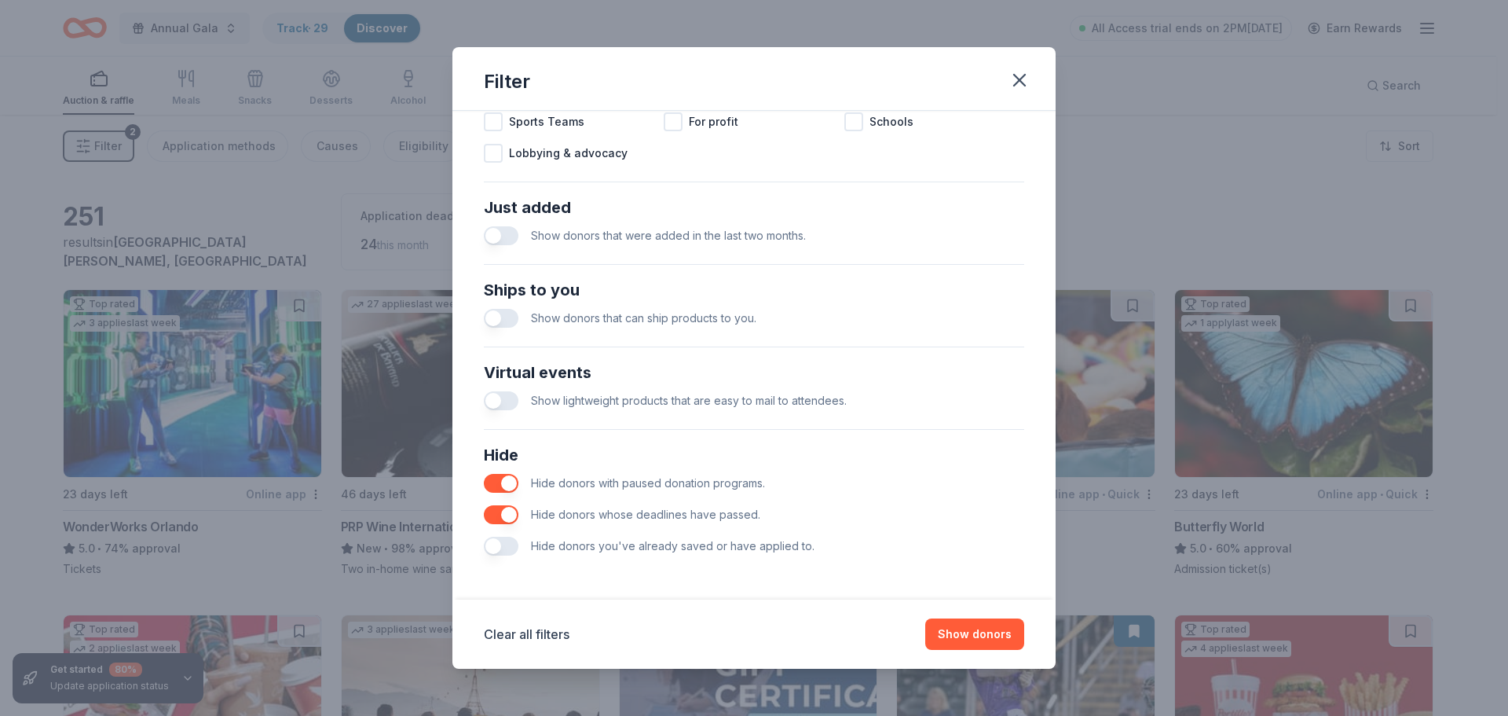
click at [499, 548] on button "button" at bounding box center [501, 546] width 35 height 19
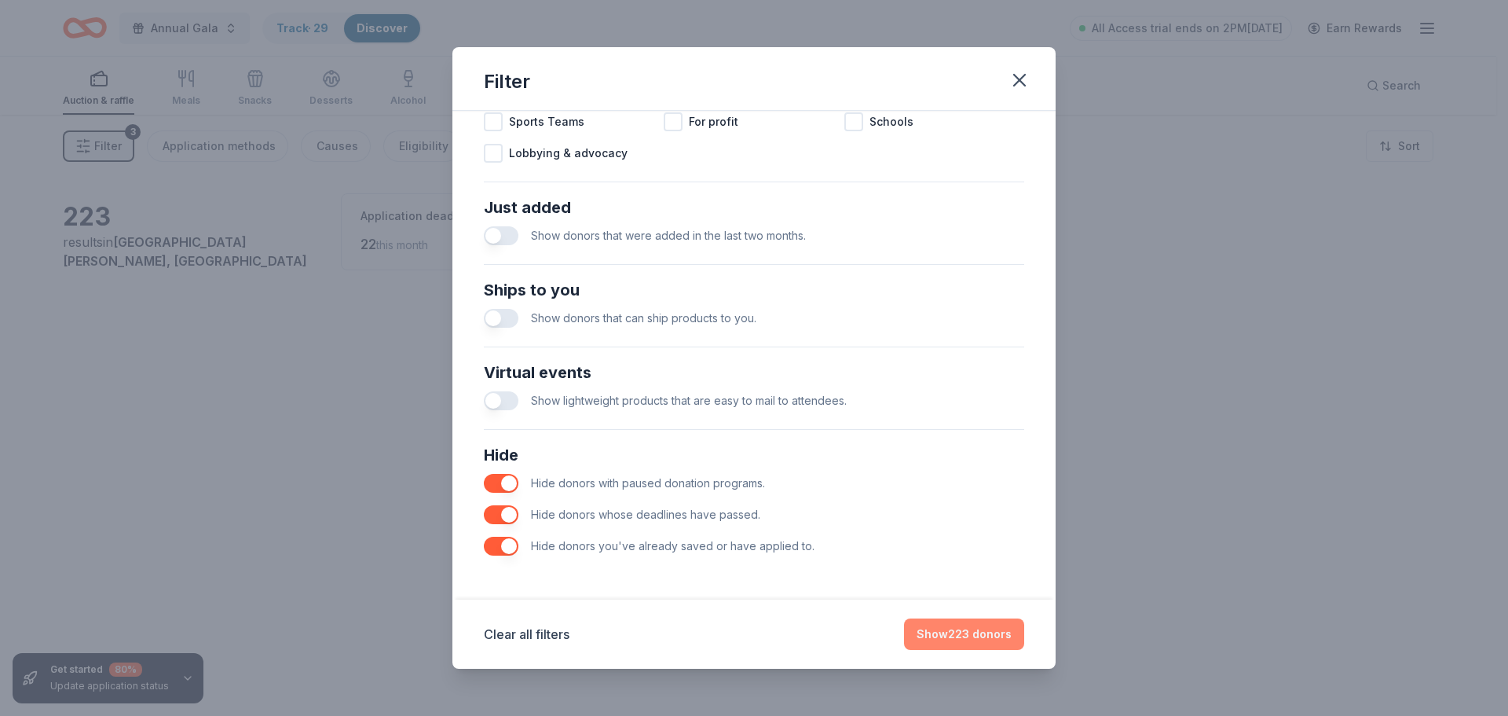
click at [971, 638] on button "Show 223 donors" at bounding box center [964, 633] width 120 height 31
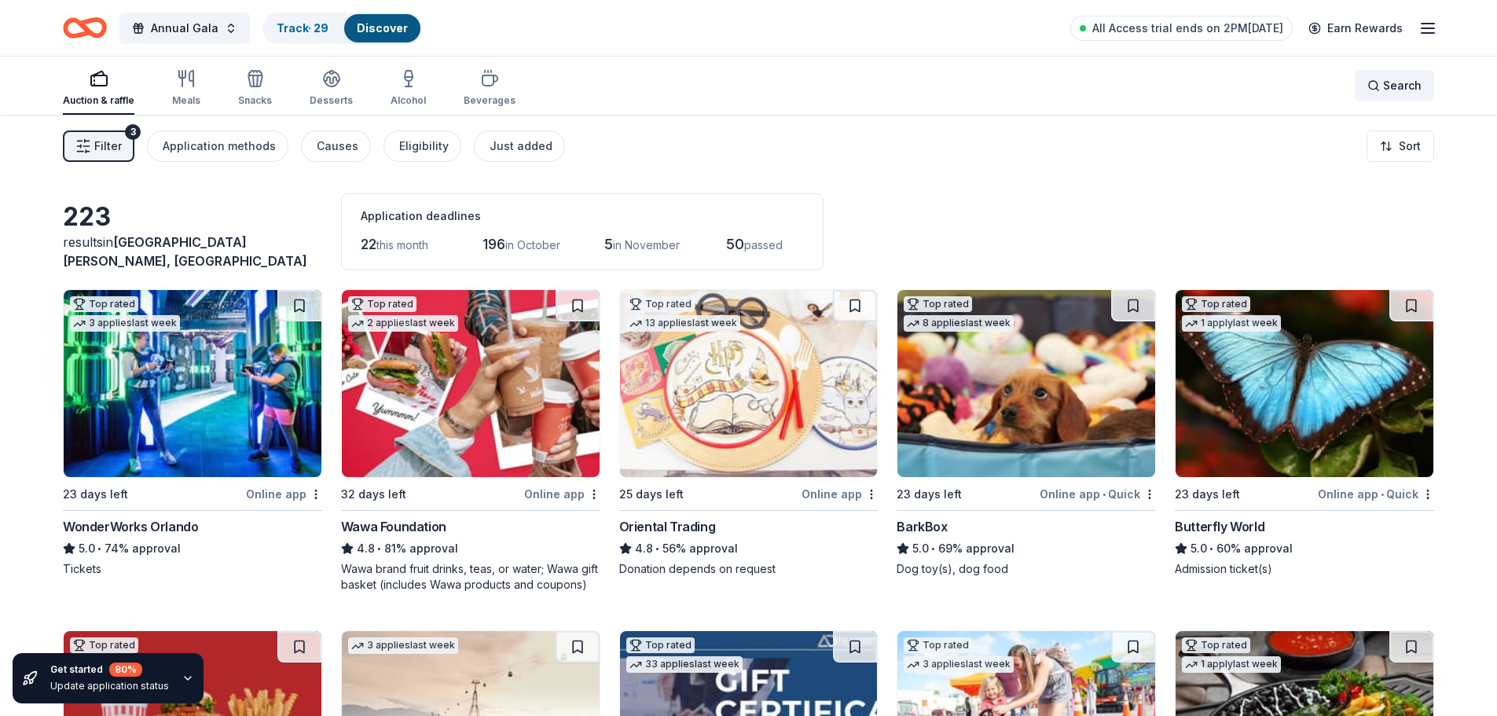
click at [1406, 87] on span "Search" at bounding box center [1402, 85] width 38 height 19
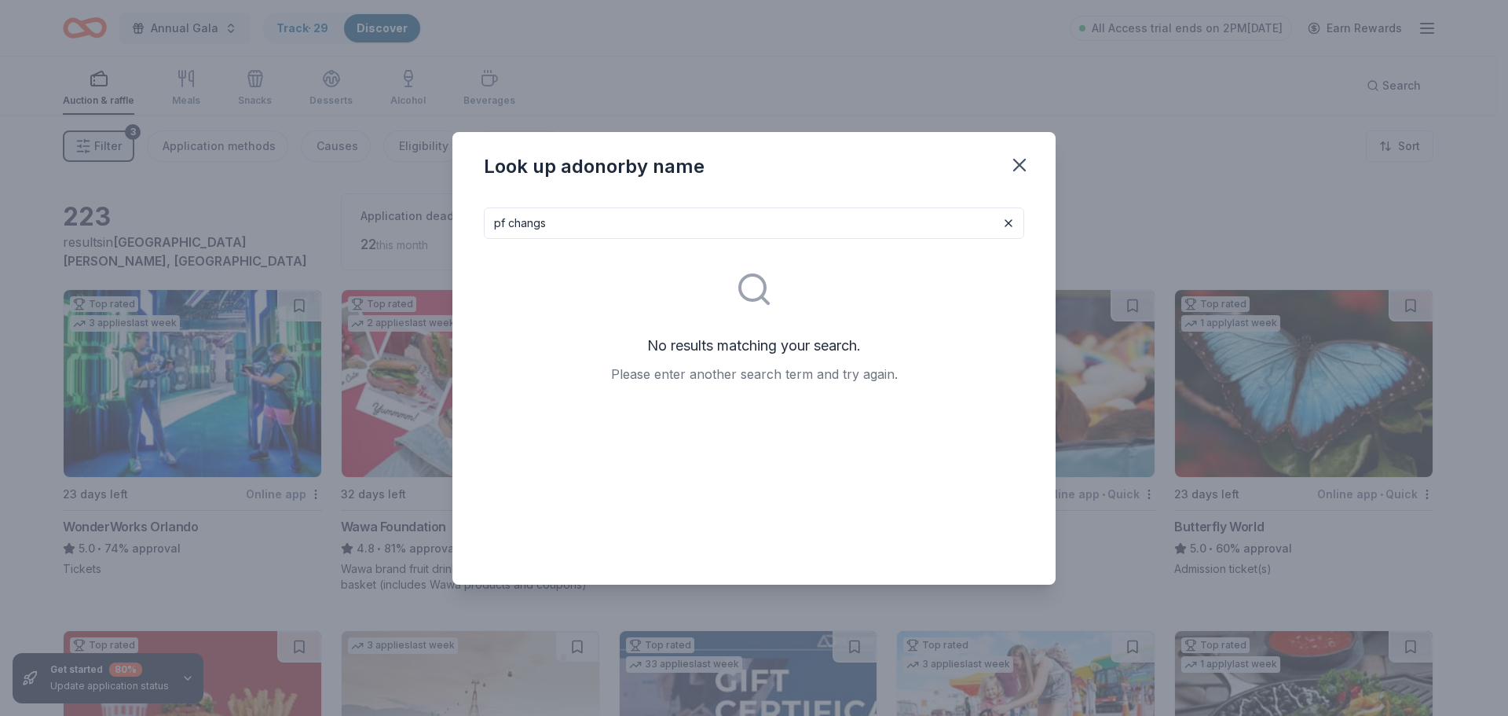
drag, startPoint x: 743, startPoint y: 225, endPoint x: 448, endPoint y: 212, distance: 295.7
click at [448, 212] on div "Look up a donor by name pf changs No results matching your search. Please enter…" at bounding box center [754, 358] width 1508 height 716
type input "pf changs"
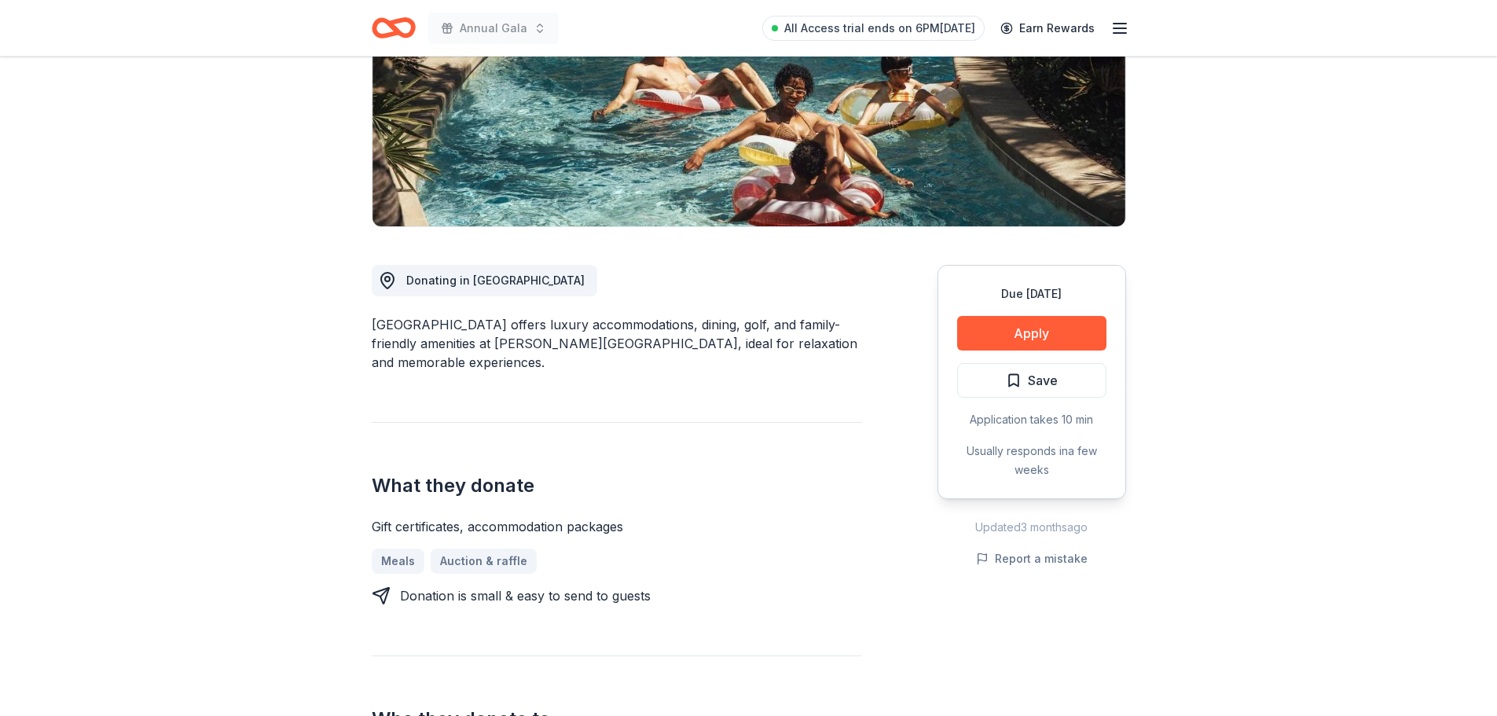
scroll to position [314, 0]
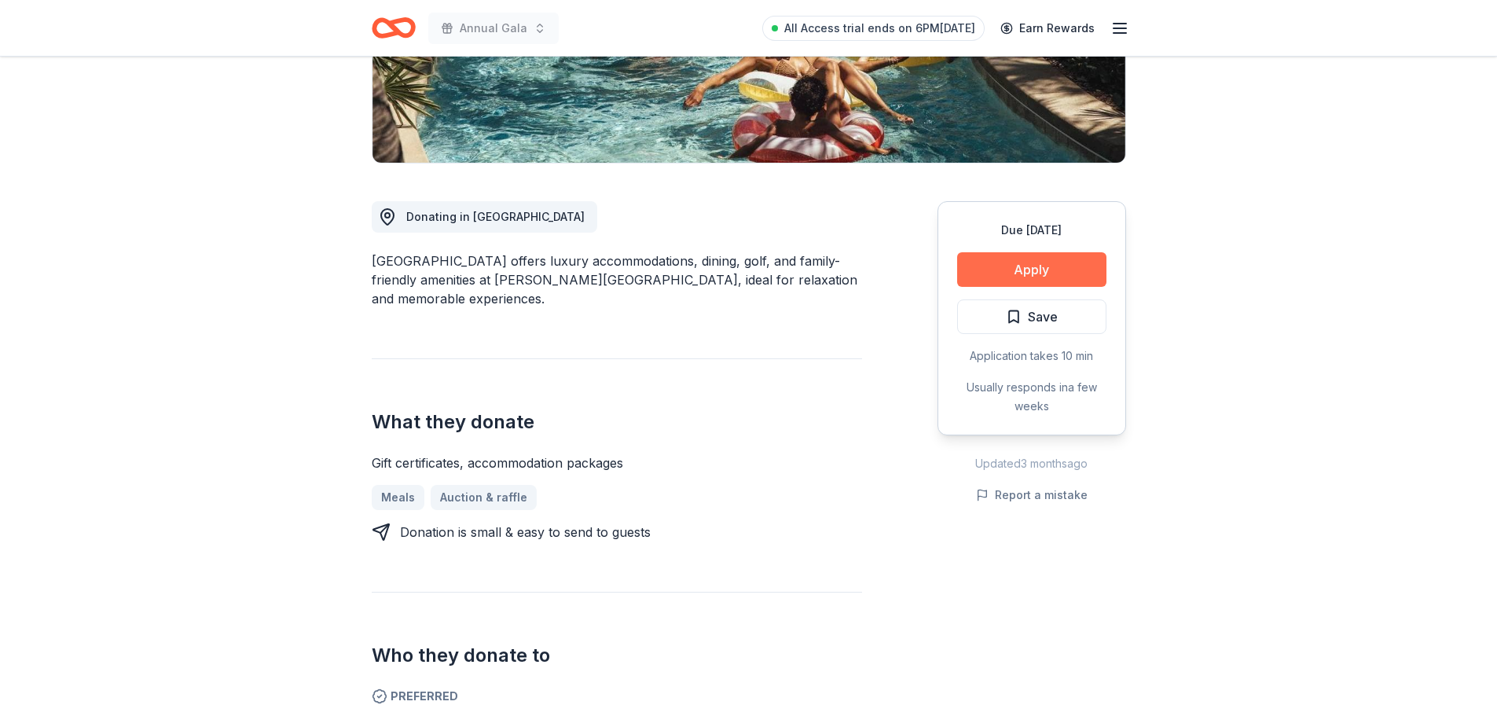
click at [1039, 266] on button "Apply" at bounding box center [1031, 269] width 149 height 35
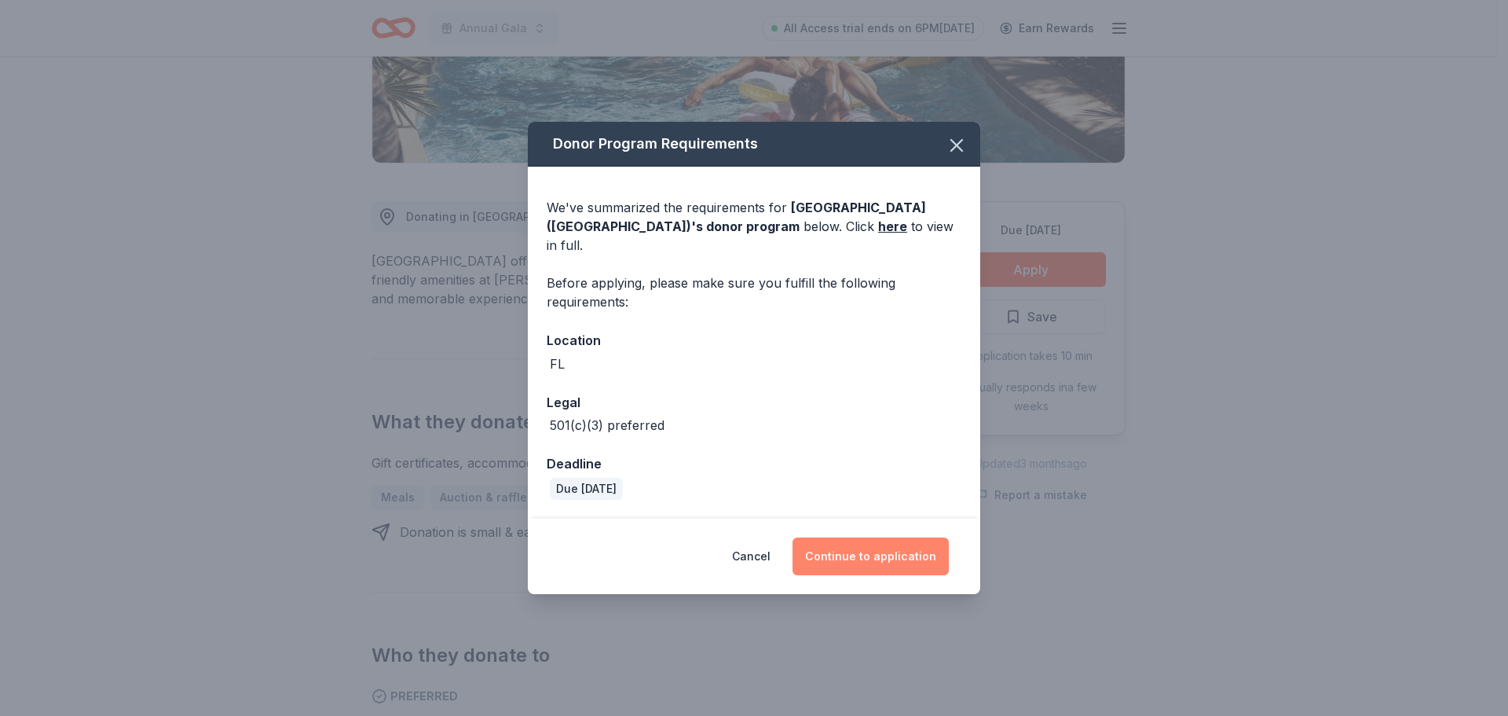
click at [891, 548] on button "Continue to application" at bounding box center [871, 556] width 156 height 38
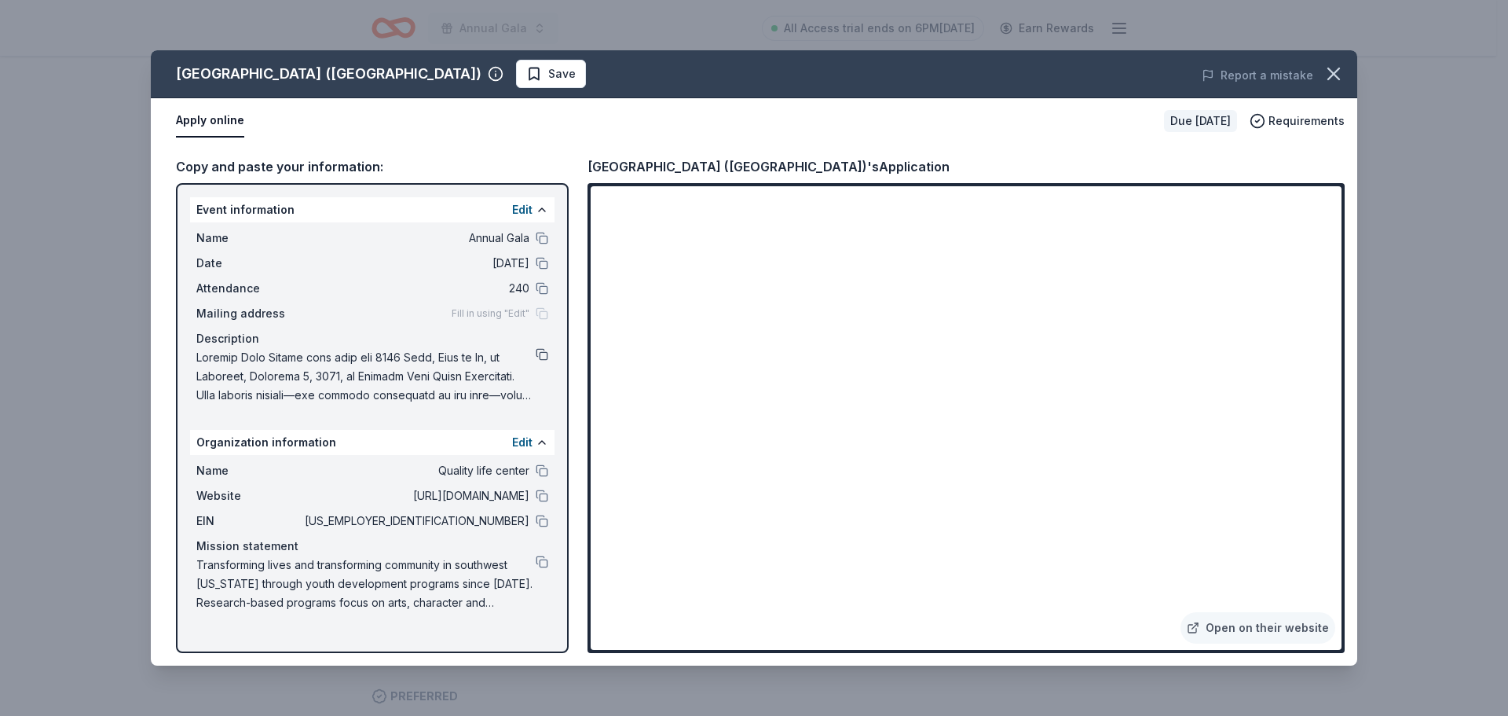
click at [546, 357] on button at bounding box center [542, 354] width 13 height 13
click at [1329, 70] on icon "button" at bounding box center [1334, 74] width 22 height 22
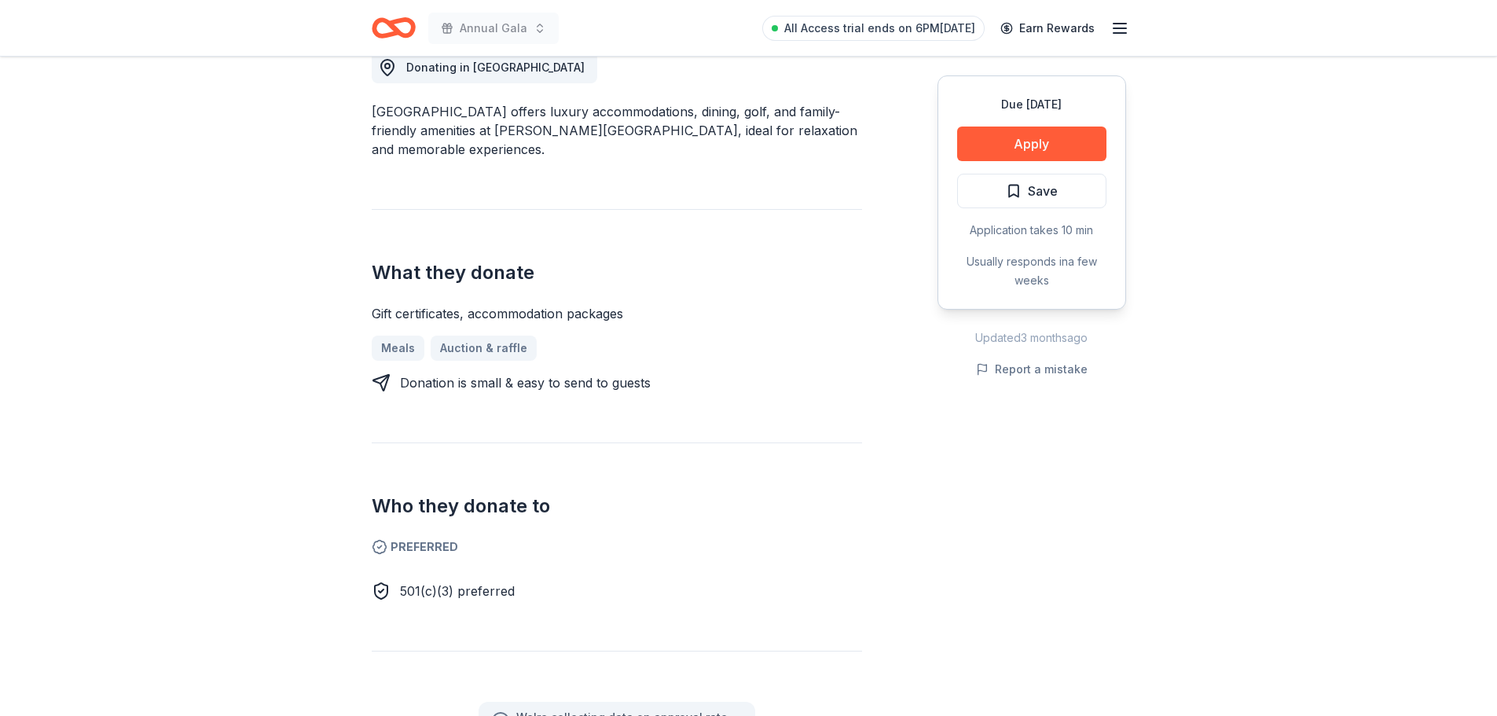
scroll to position [314, 0]
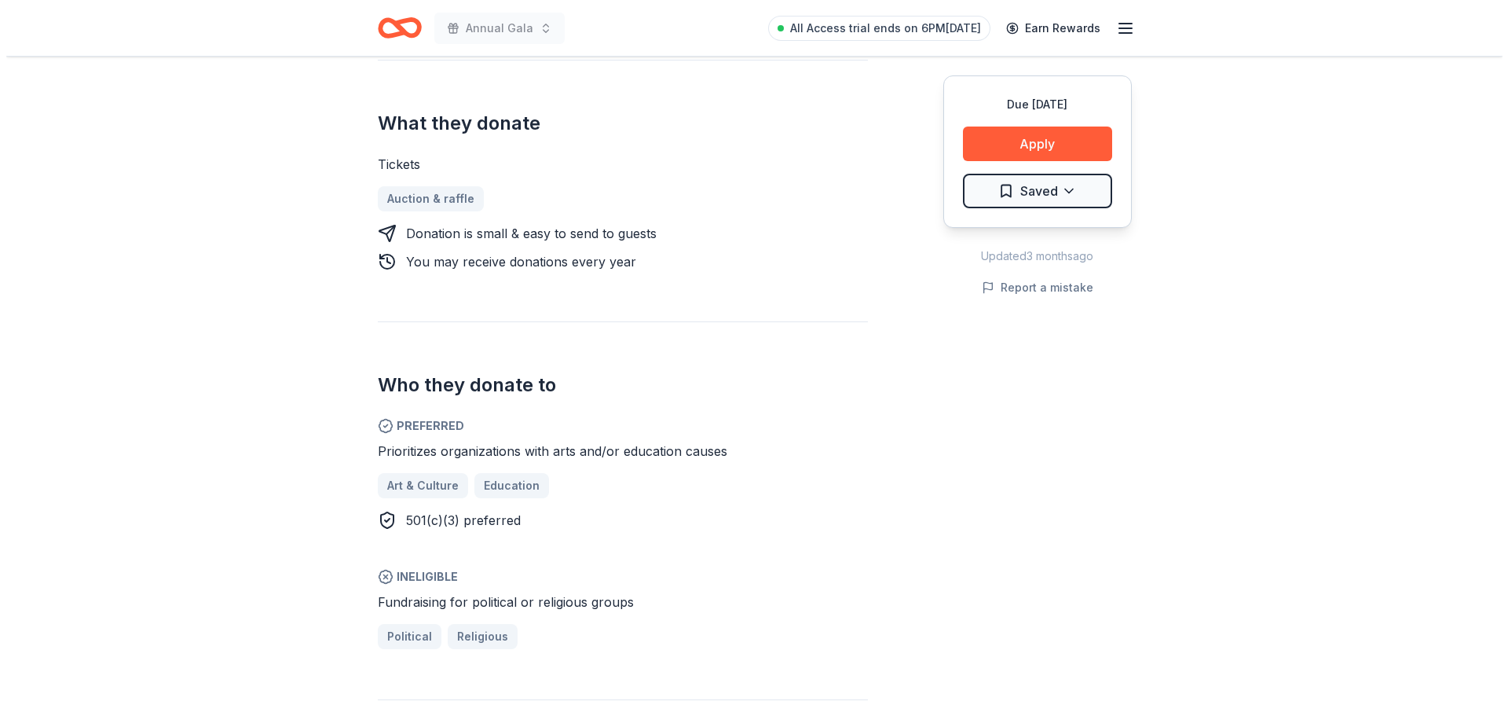
scroll to position [629, 0]
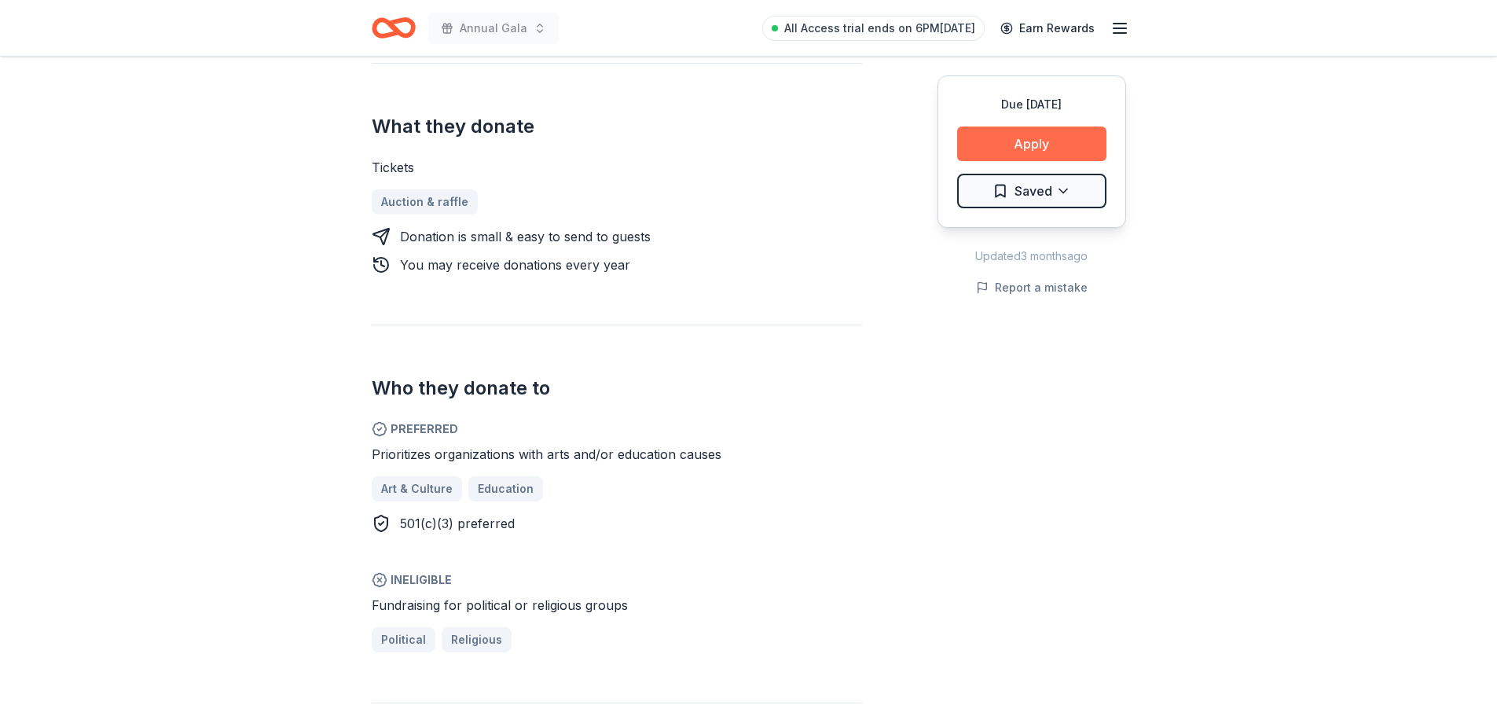
click at [1043, 137] on button "Apply" at bounding box center [1031, 143] width 149 height 35
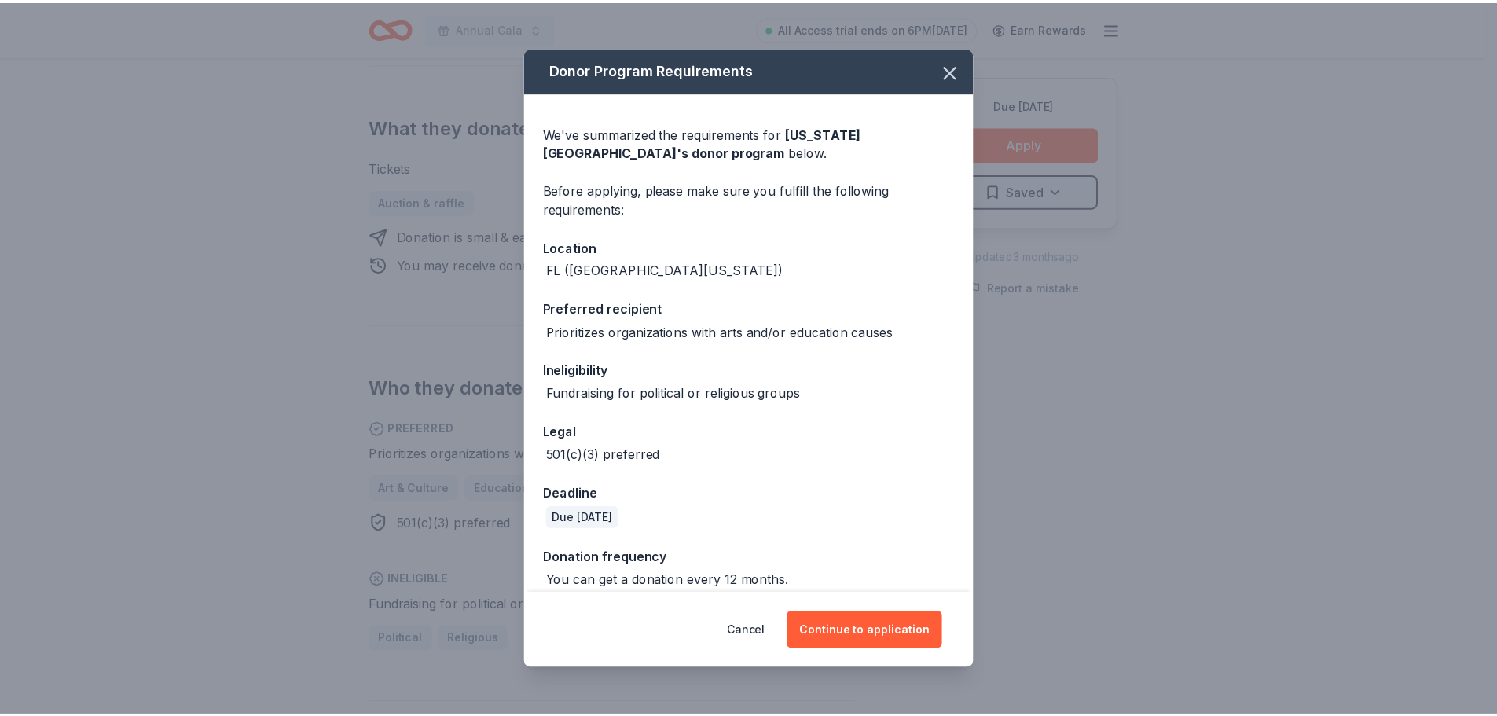
scroll to position [16, 0]
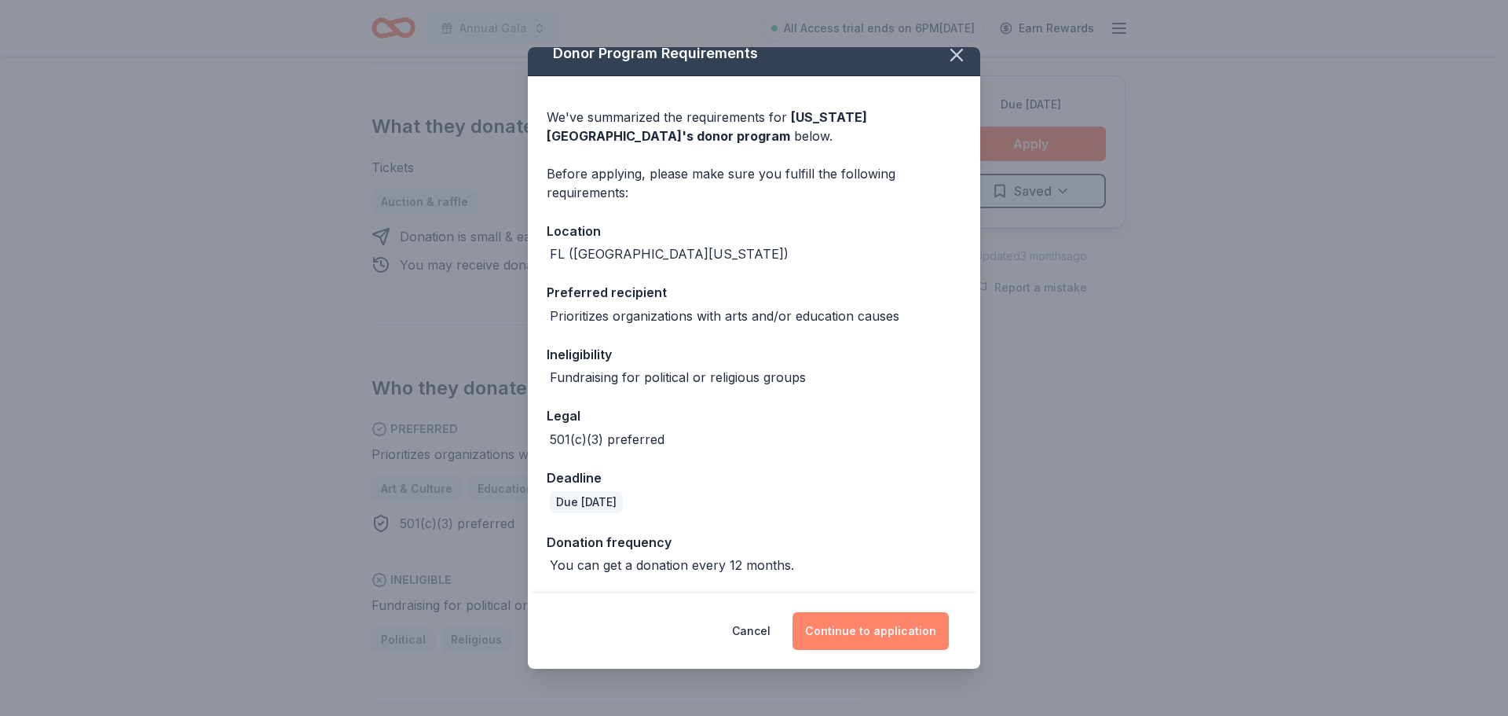
click at [861, 630] on button "Continue to application" at bounding box center [871, 631] width 156 height 38
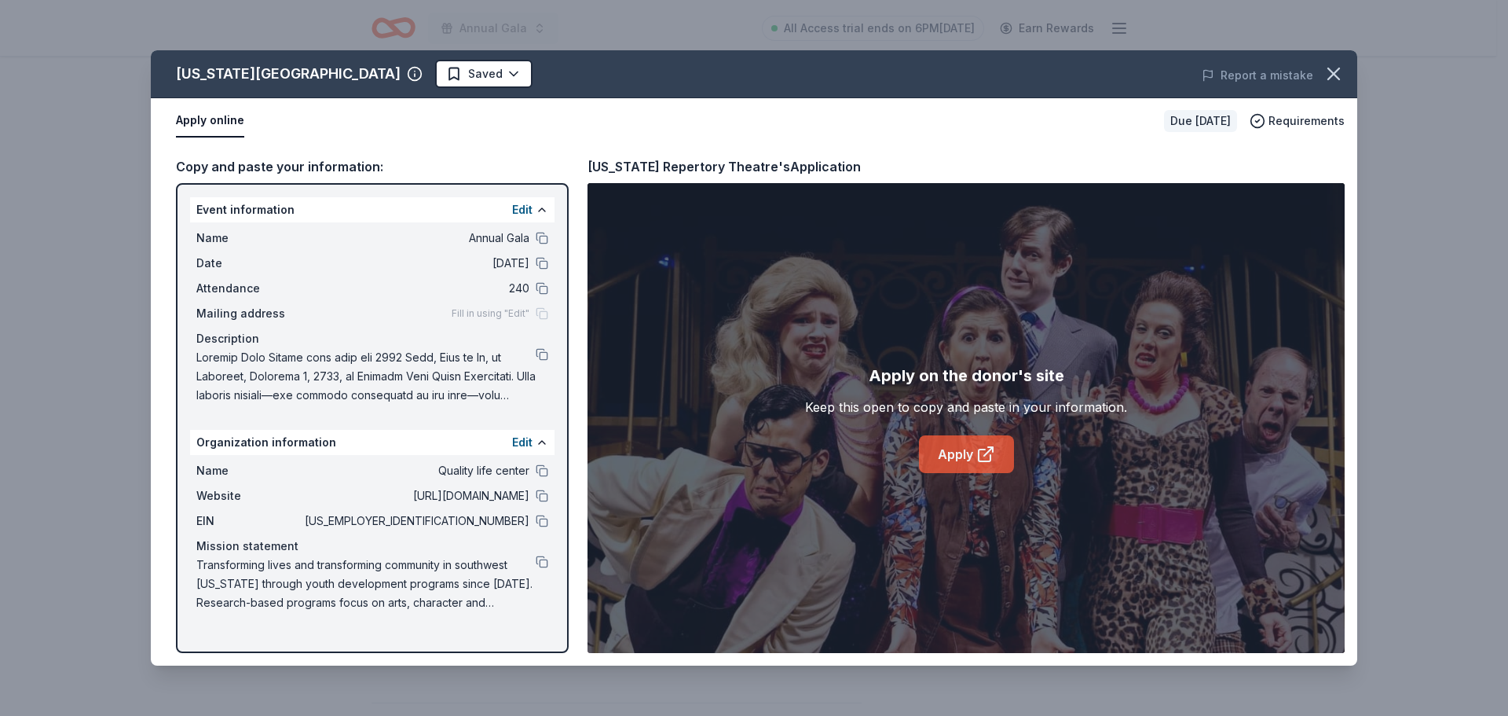
click at [969, 451] on link "Apply" at bounding box center [966, 454] width 95 height 38
click at [1387, 57] on div "[US_STATE] Repertory Theatre Saved Report a mistake Apply online Due [DATE] Req…" at bounding box center [754, 358] width 1508 height 716
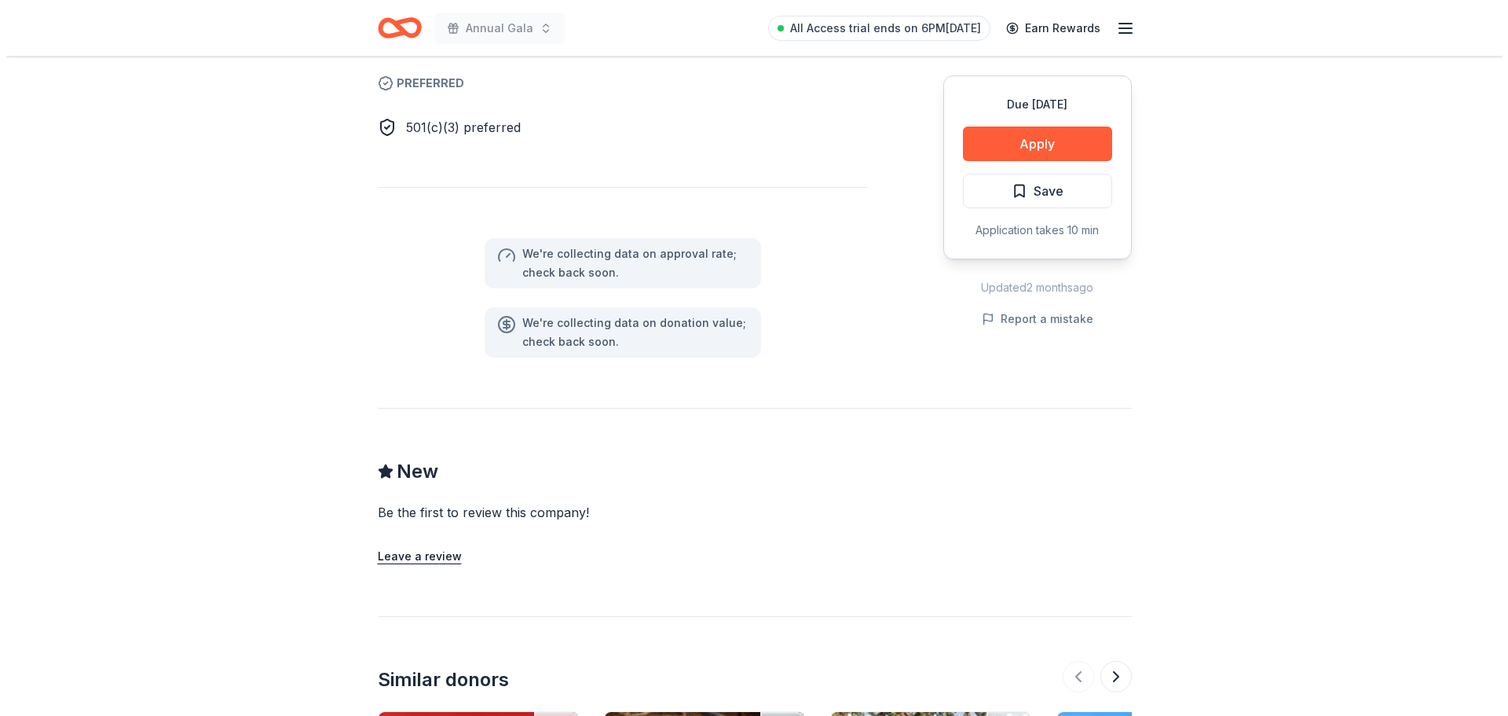
scroll to position [864, 0]
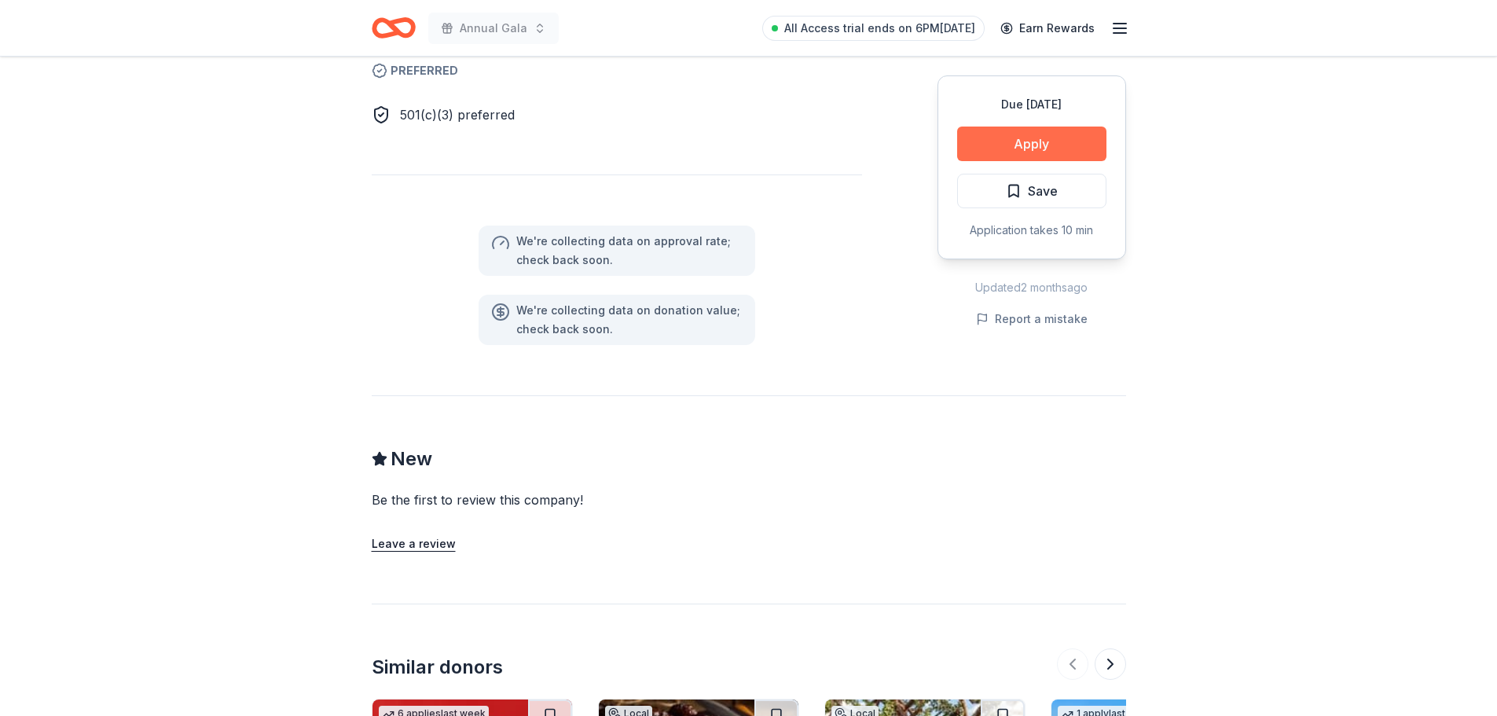
click at [1048, 144] on button "Apply" at bounding box center [1031, 143] width 149 height 35
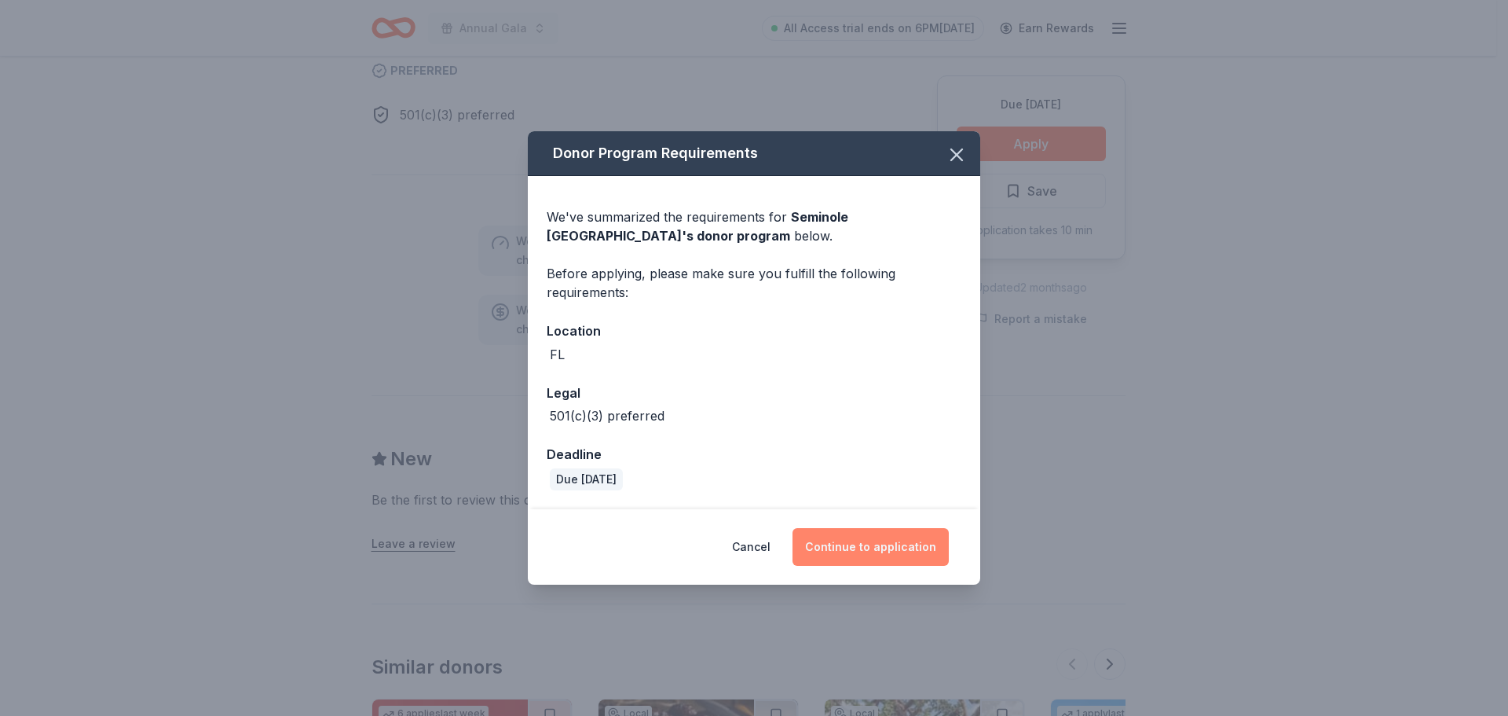
click at [869, 548] on button "Continue to application" at bounding box center [871, 547] width 156 height 38
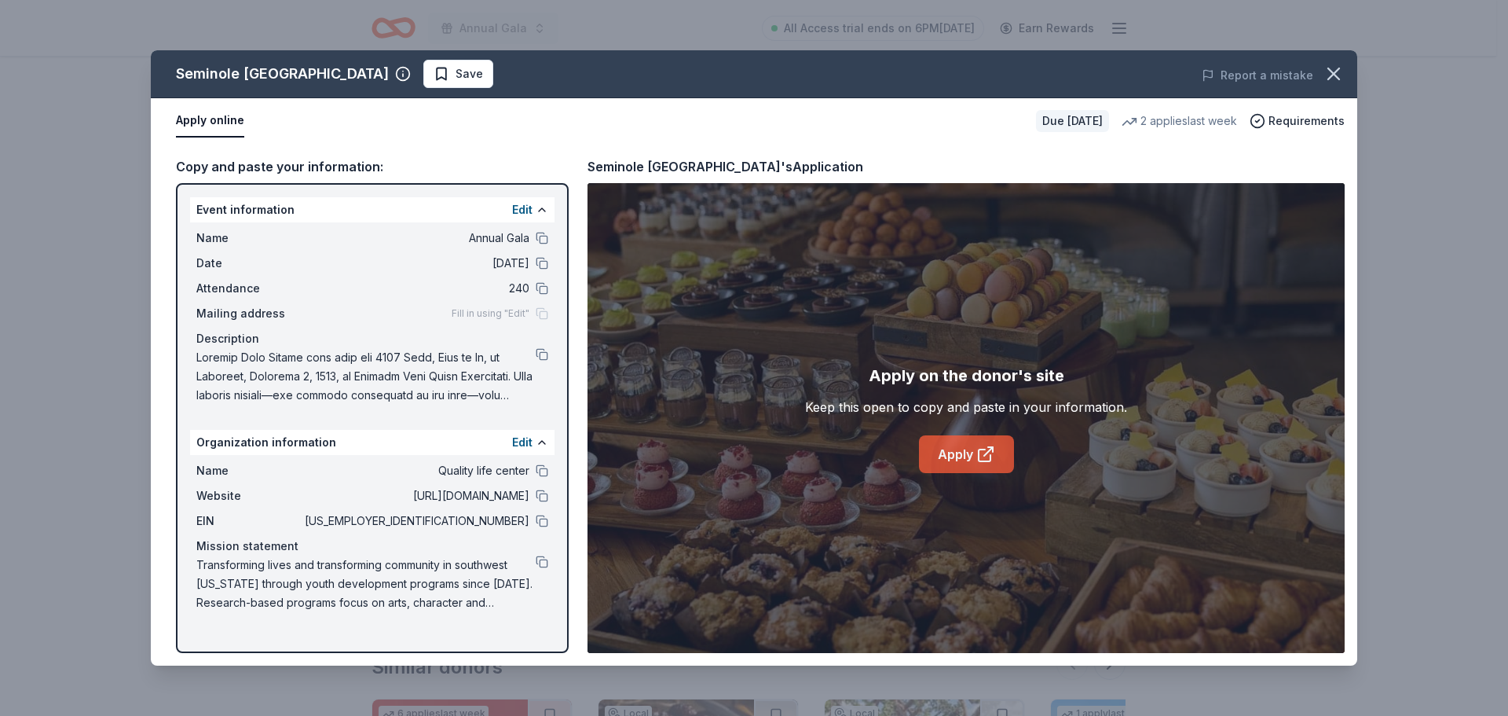
click at [957, 453] on link "Apply" at bounding box center [966, 454] width 95 height 38
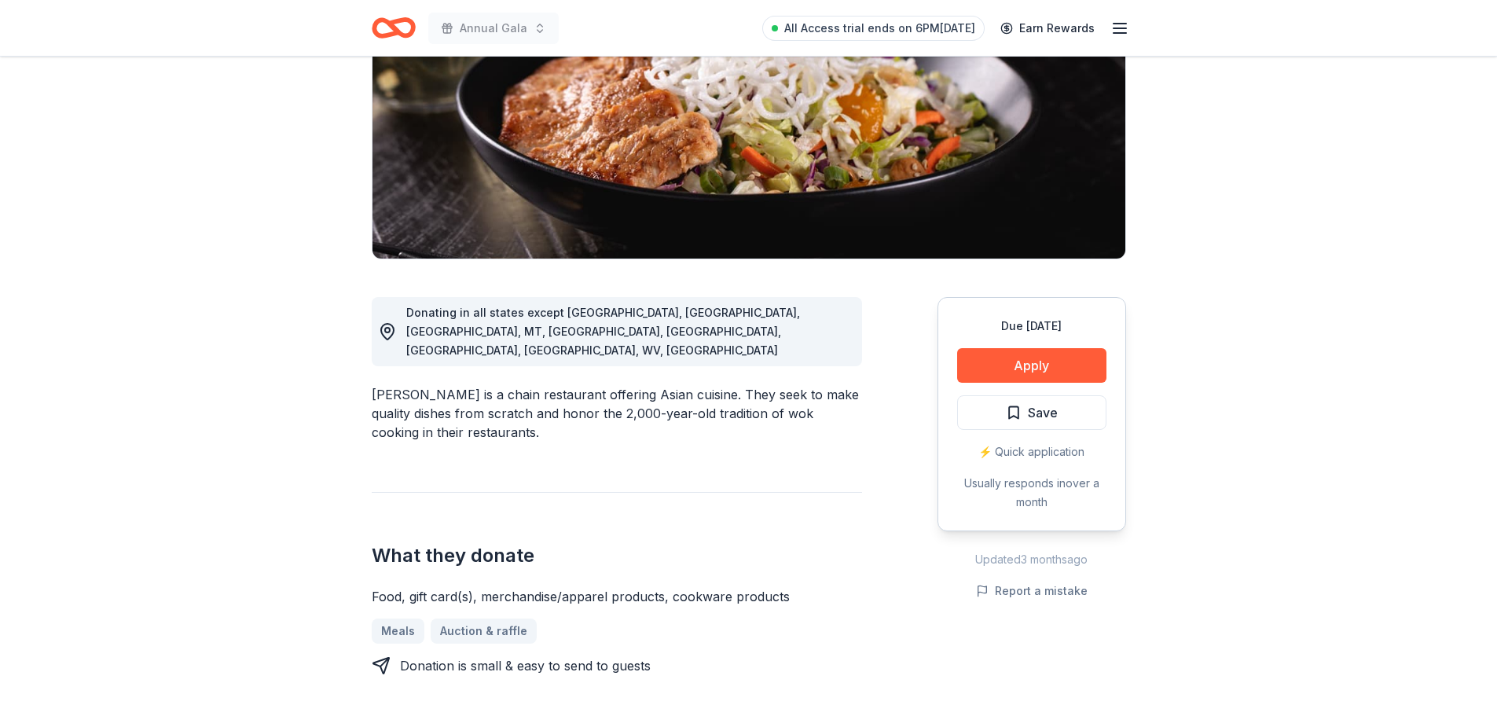
scroll to position [236, 0]
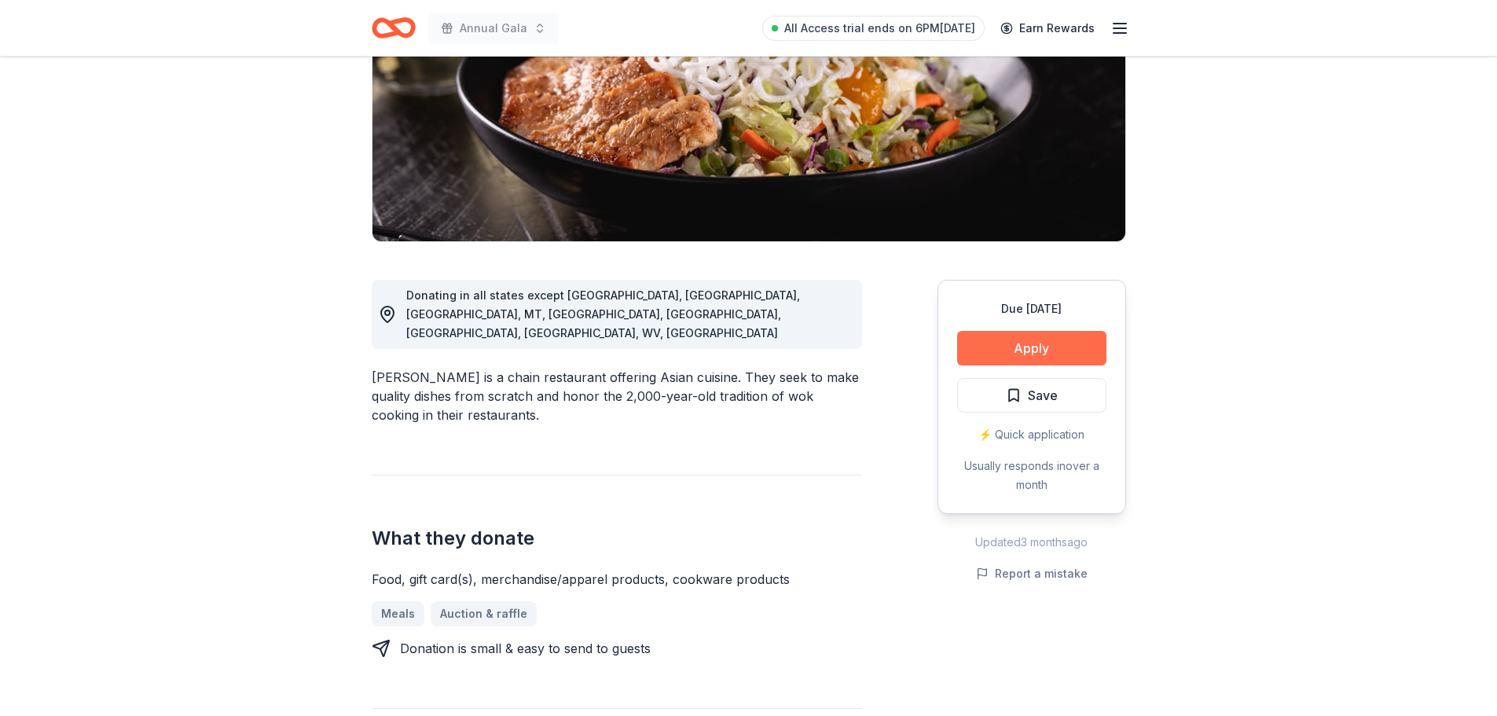
click at [1039, 344] on button "Apply" at bounding box center [1031, 348] width 149 height 35
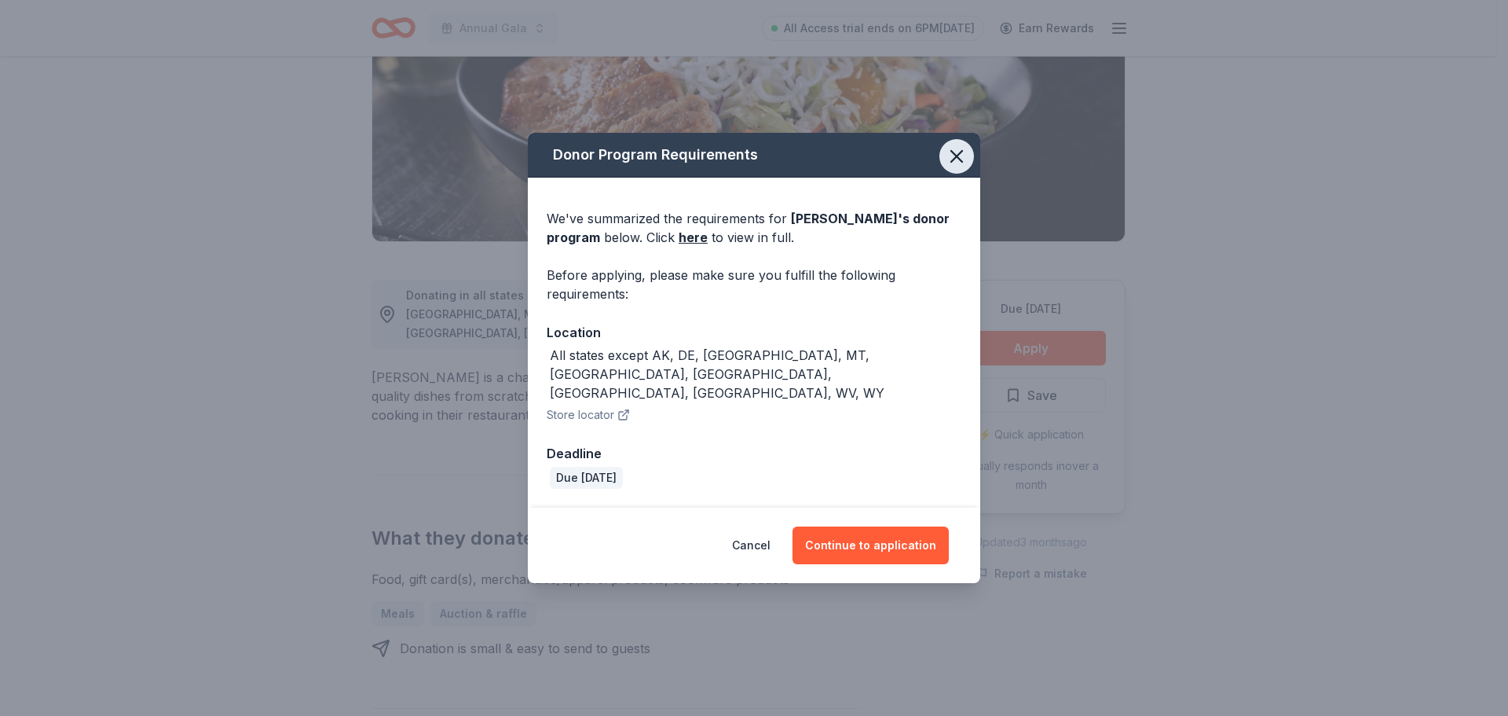
click at [955, 162] on icon "button" at bounding box center [956, 156] width 11 height 11
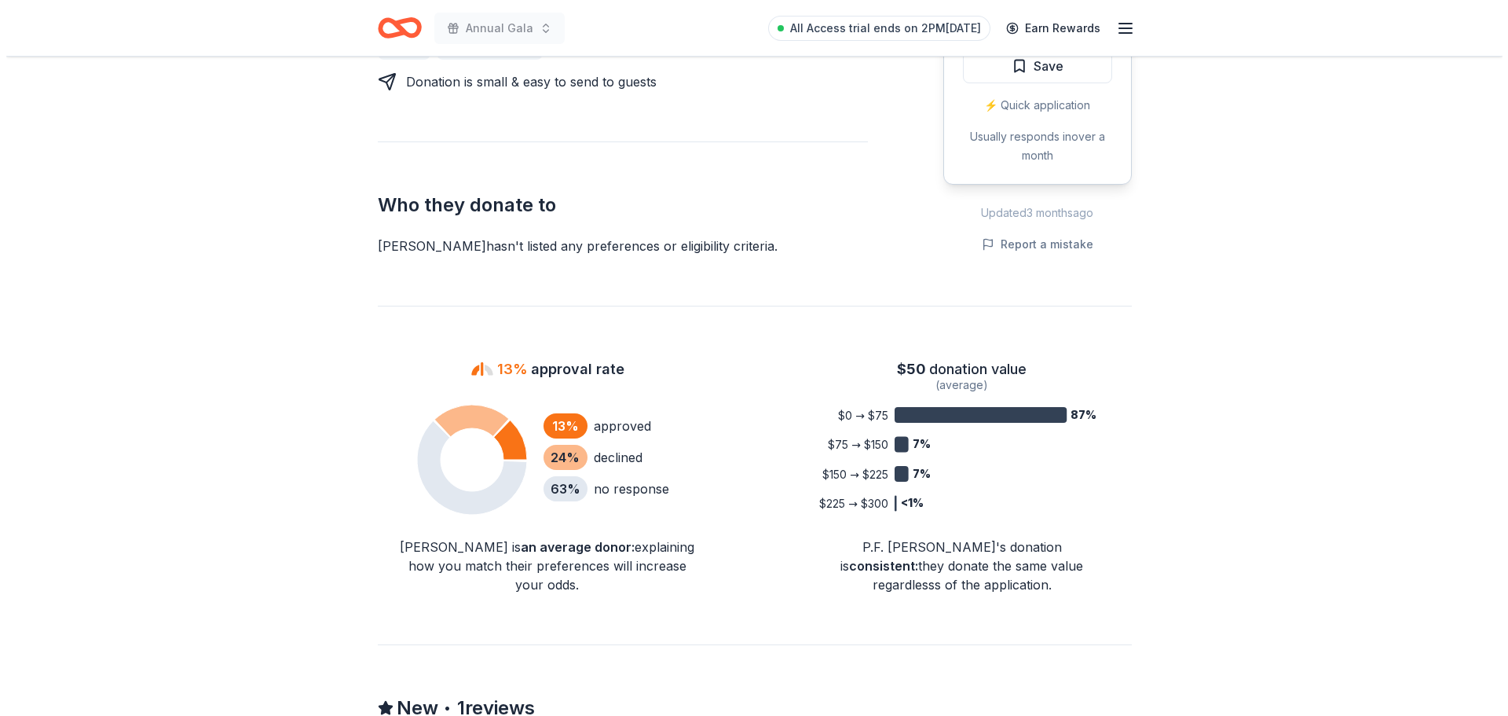
scroll to position [629, 0]
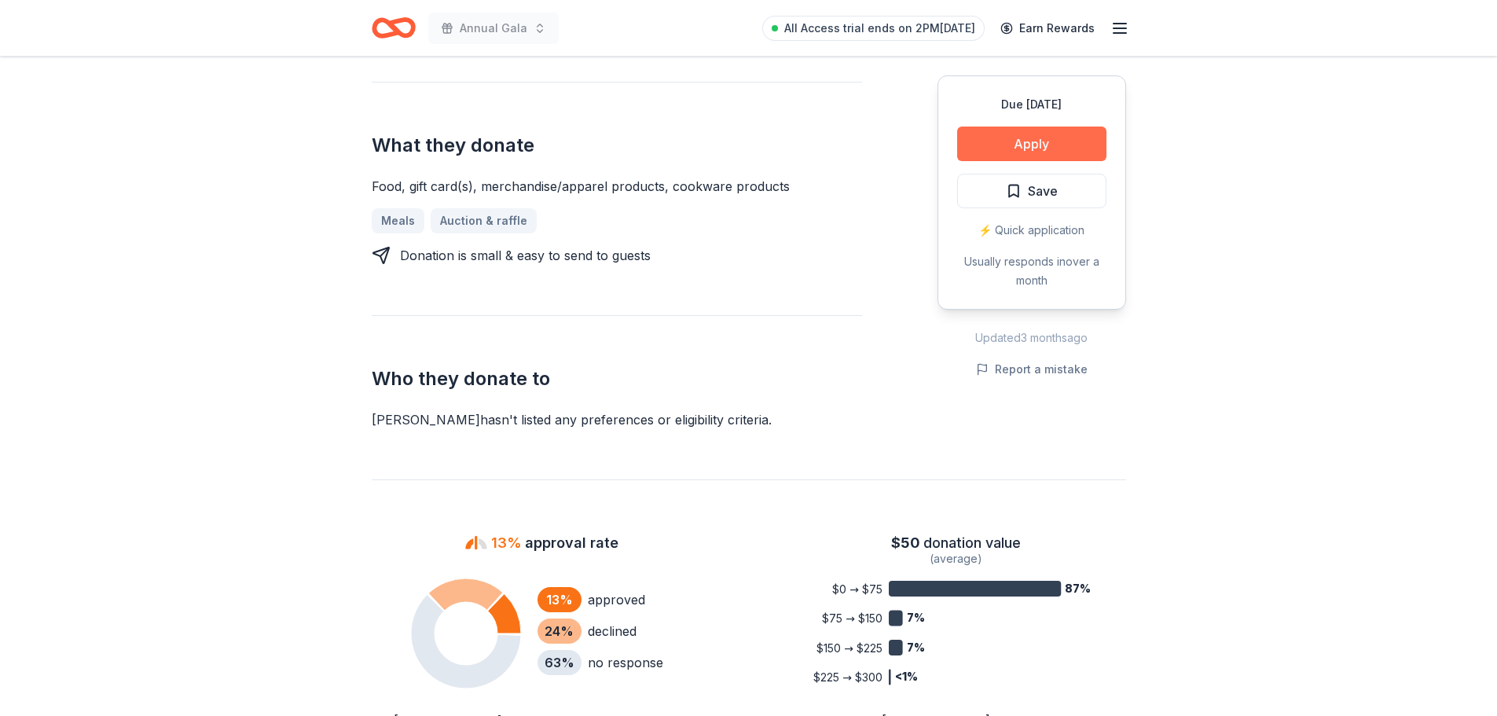
click at [1024, 144] on button "Apply" at bounding box center [1031, 143] width 149 height 35
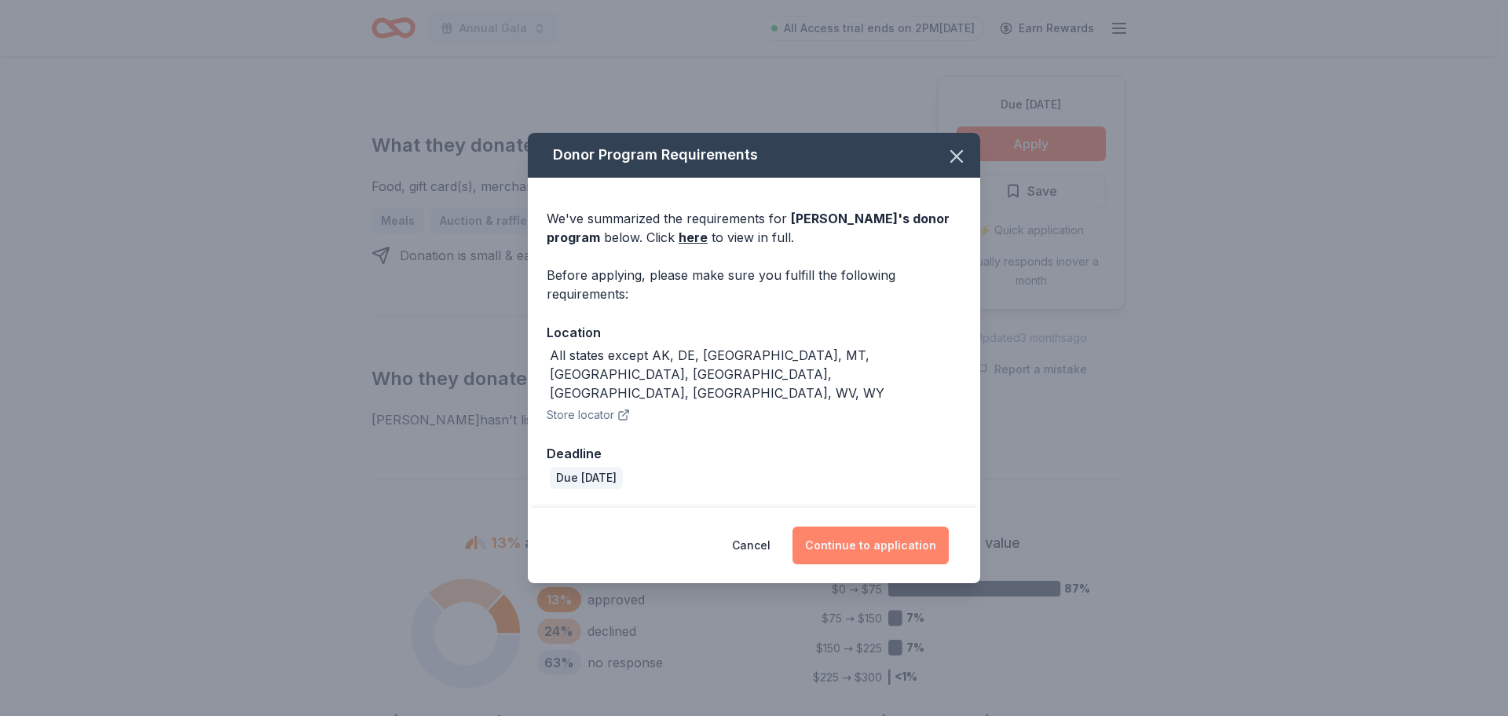
click at [871, 526] on button "Continue to application" at bounding box center [871, 545] width 156 height 38
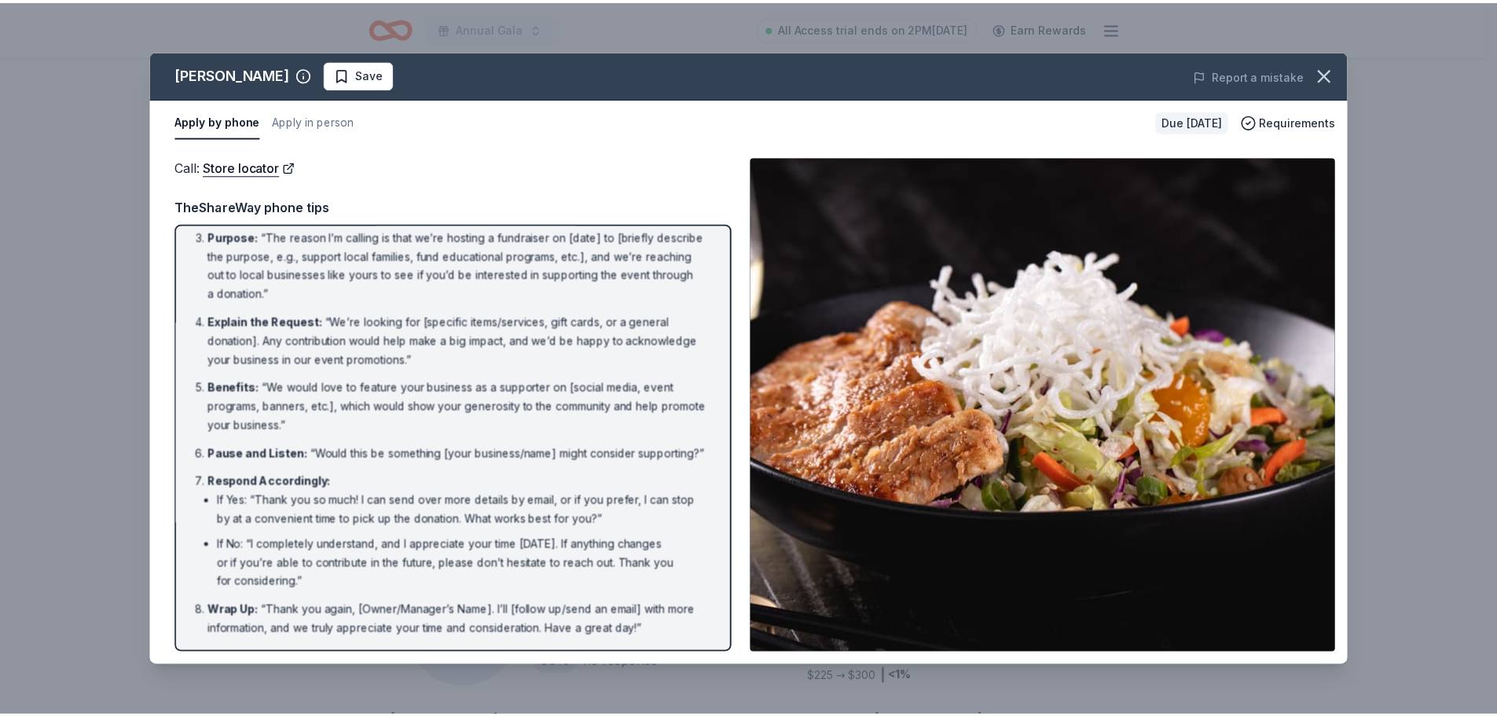
scroll to position [0, 0]
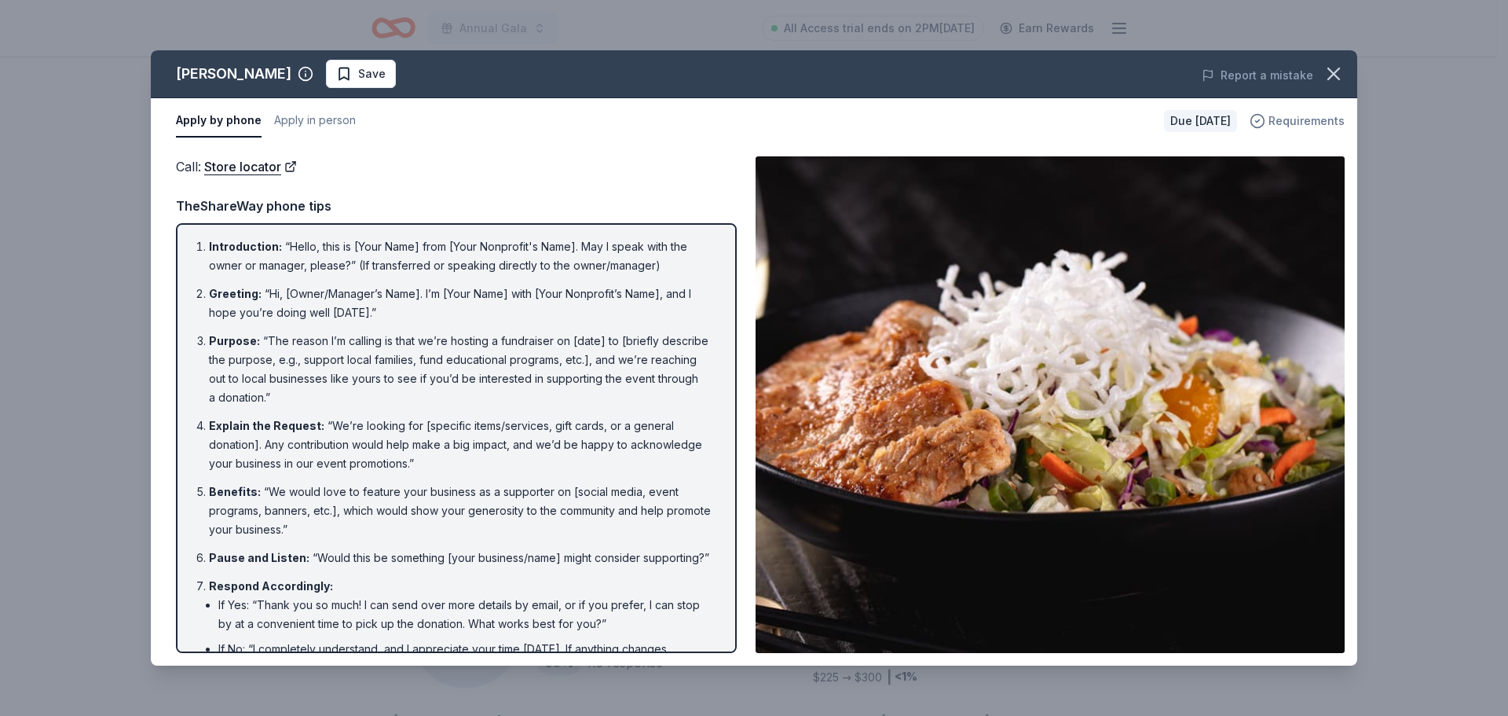
click at [1284, 126] on span "Requirements" at bounding box center [1307, 121] width 76 height 19
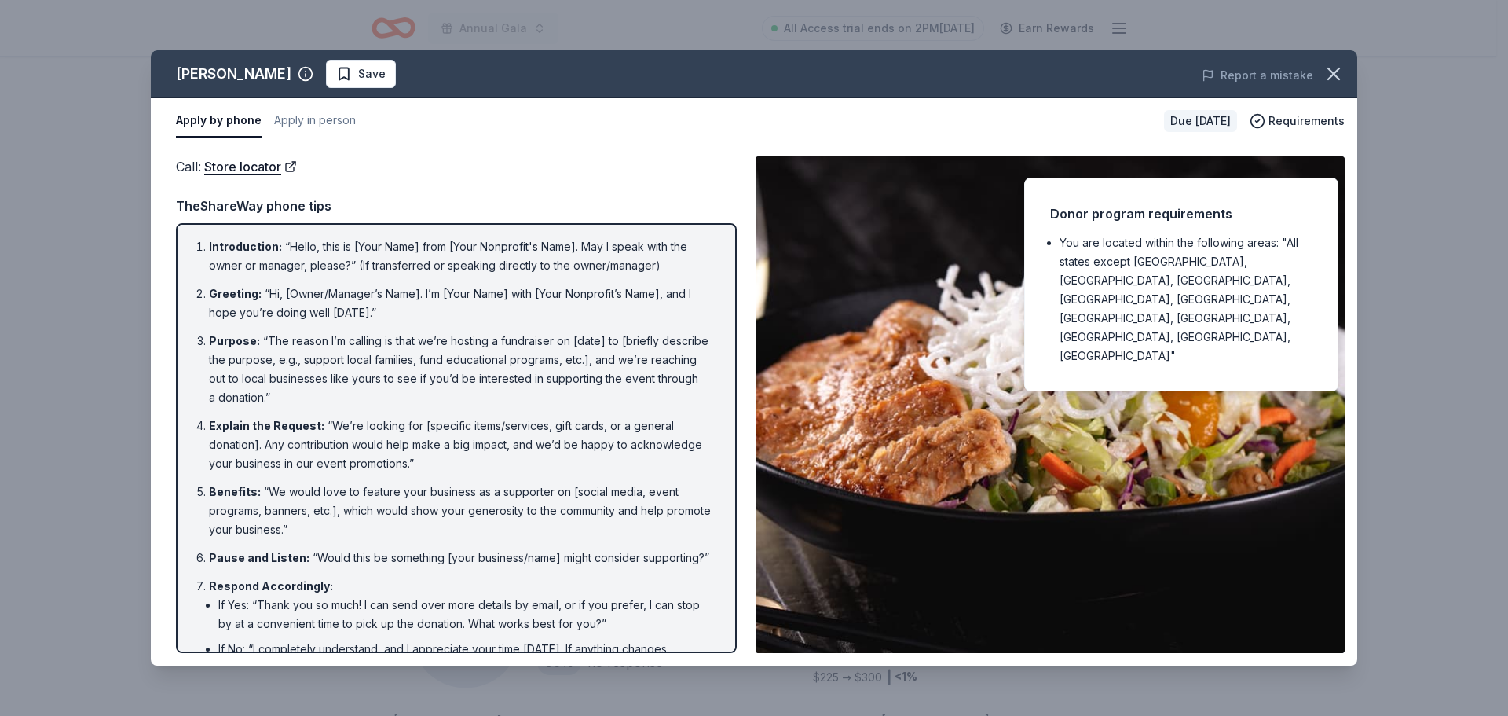
drag, startPoint x: 629, startPoint y: 124, endPoint x: 552, endPoint y: 130, distance: 77.2
click at [627, 124] on div "Apply by phone Apply in person" at bounding box center [664, 120] width 976 height 33
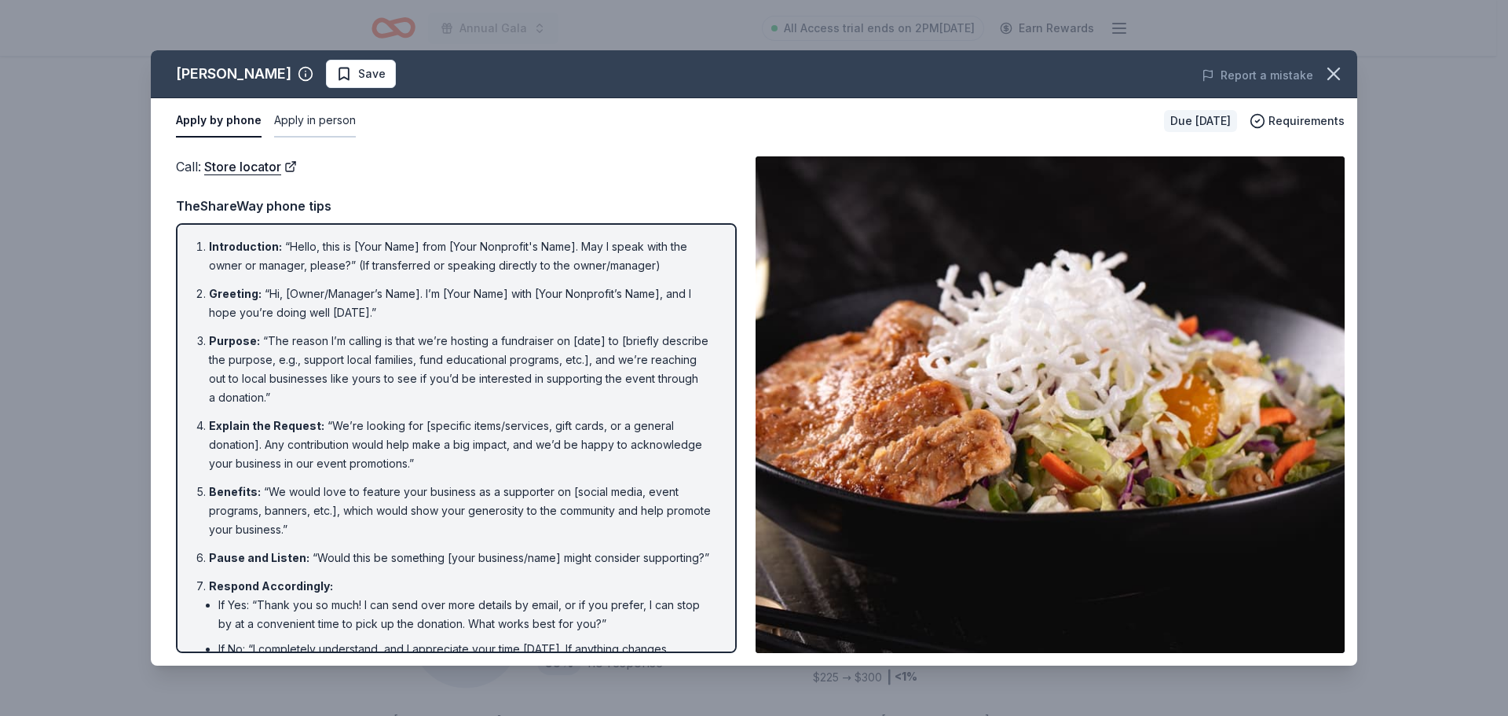
click at [330, 118] on button "Apply in person" at bounding box center [315, 120] width 82 height 33
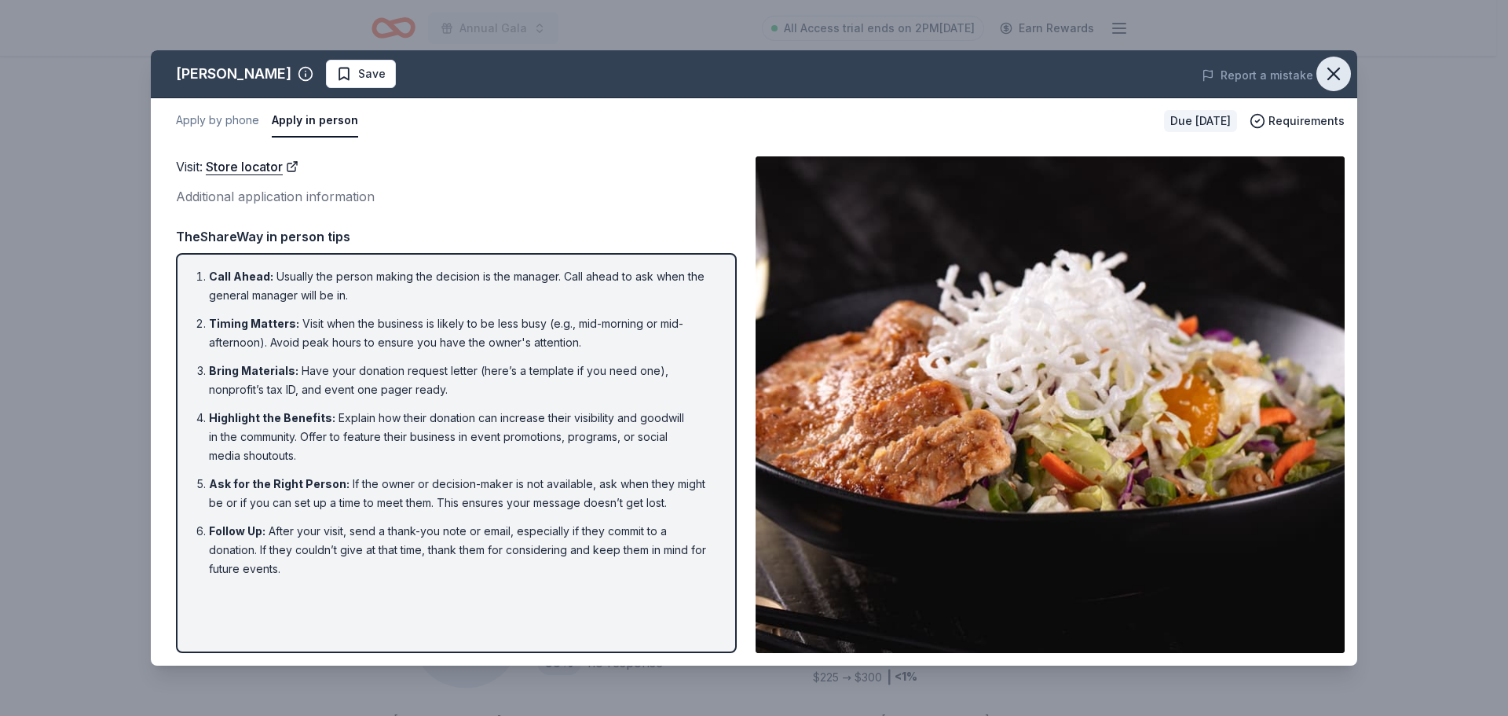
click at [1329, 73] on icon "button" at bounding box center [1334, 74] width 22 height 22
